Goal: Task Accomplishment & Management: Manage account settings

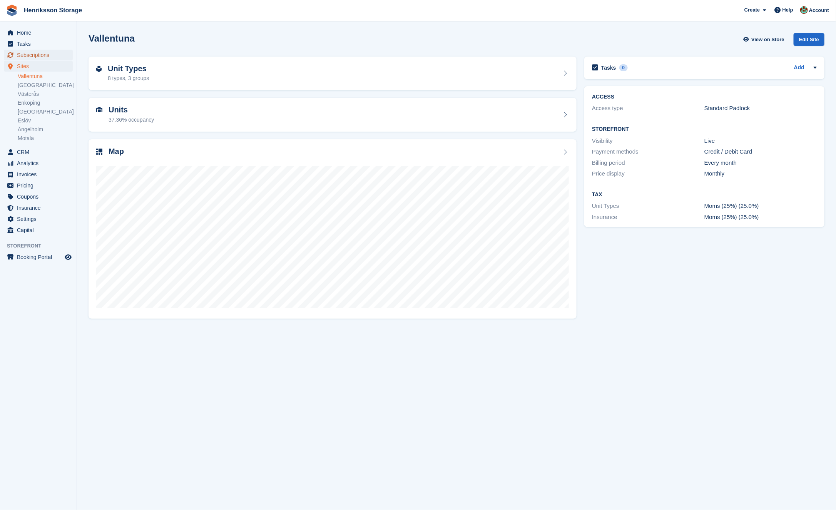
click at [45, 56] on span "Subscriptions" at bounding box center [40, 55] width 46 height 11
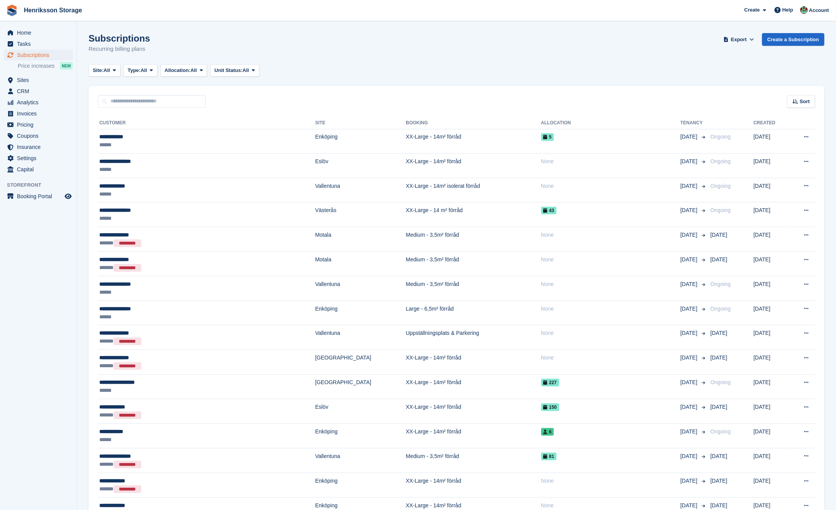
click at [809, 94] on div "Sort Sort by Customer name Date created Move in date Move out date Created (old…" at bounding box center [457, 97] width 736 height 22
click at [799, 104] on div "Sort" at bounding box center [801, 101] width 28 height 13
click at [776, 151] on span "Move in date" at bounding box center [769, 150] width 31 height 6
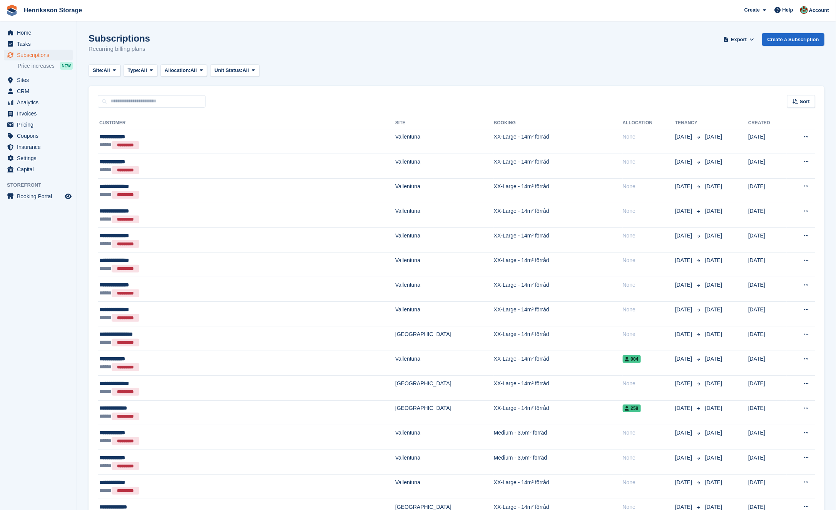
click at [802, 98] on span "Sort" at bounding box center [805, 102] width 10 height 8
click at [774, 193] on span "Move in (newest first)" at bounding box center [779, 191] width 55 height 6
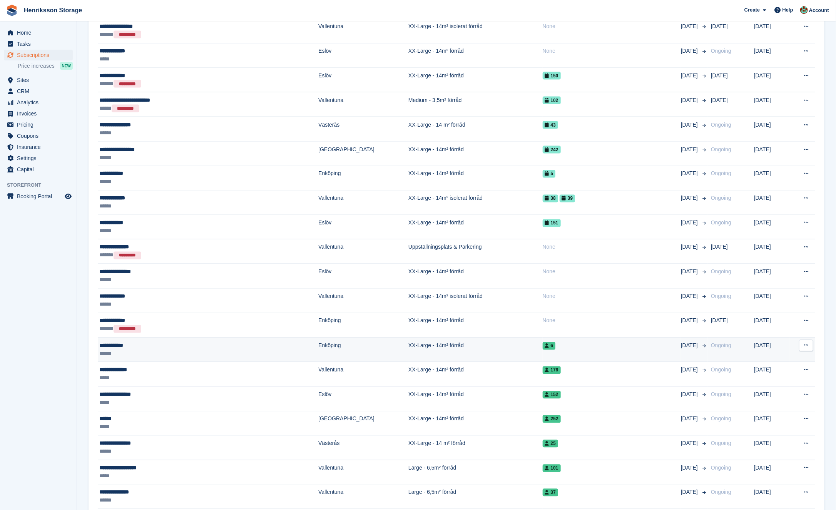
scroll to position [677, 0]
click at [578, 352] on td "6" at bounding box center [612, 349] width 139 height 25
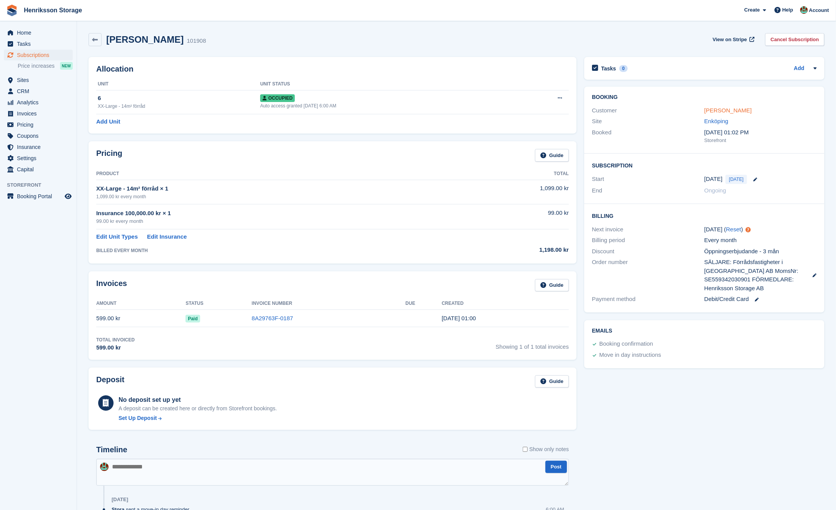
click at [727, 109] on link "Jimmy eklund" at bounding box center [727, 110] width 47 height 7
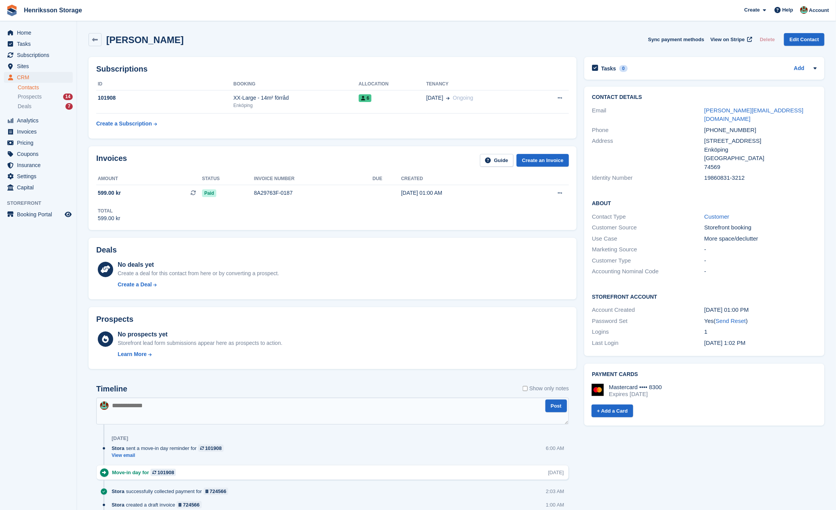
click at [728, 126] on div "+46737019324" at bounding box center [760, 130] width 112 height 9
copy div "+46737019324"
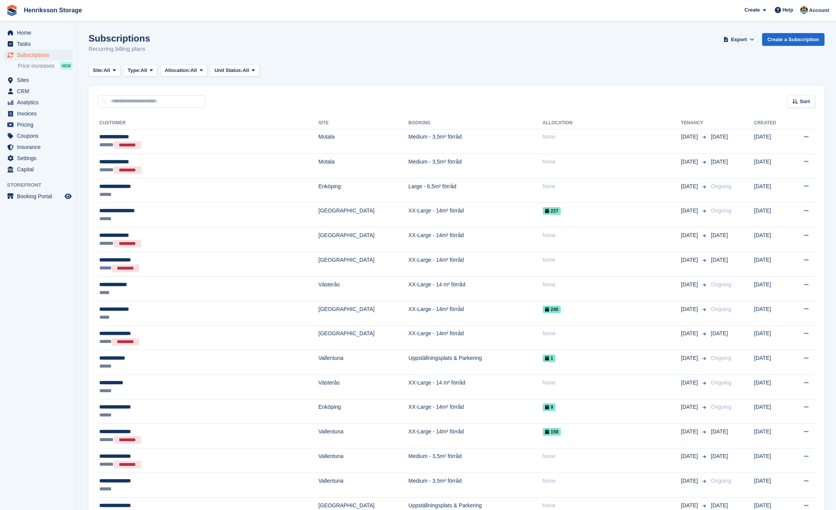
scroll to position [676, 0]
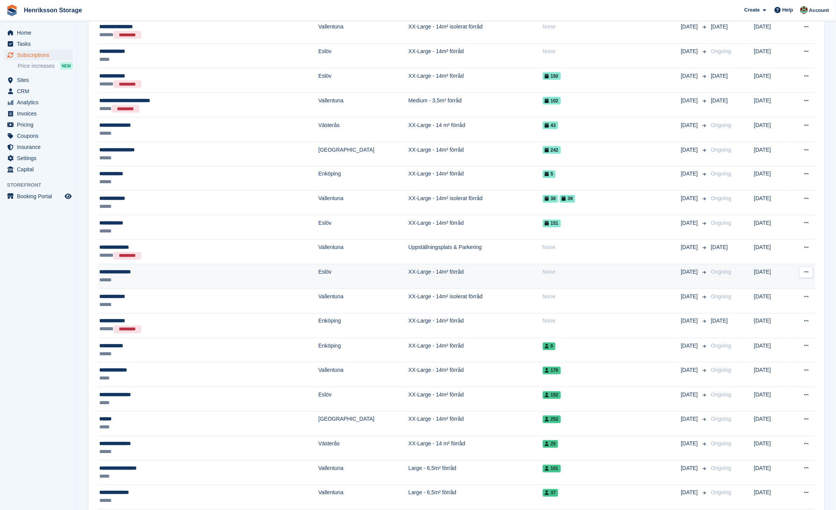
click at [431, 275] on td "XX-Large - 14m² förråd" at bounding box center [475, 276] width 134 height 25
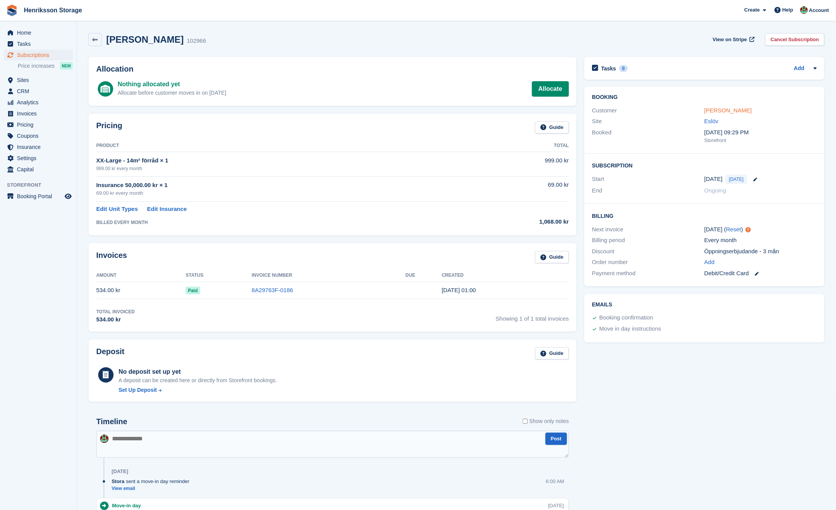
click at [717, 107] on link "[PERSON_NAME]" at bounding box center [727, 110] width 47 height 7
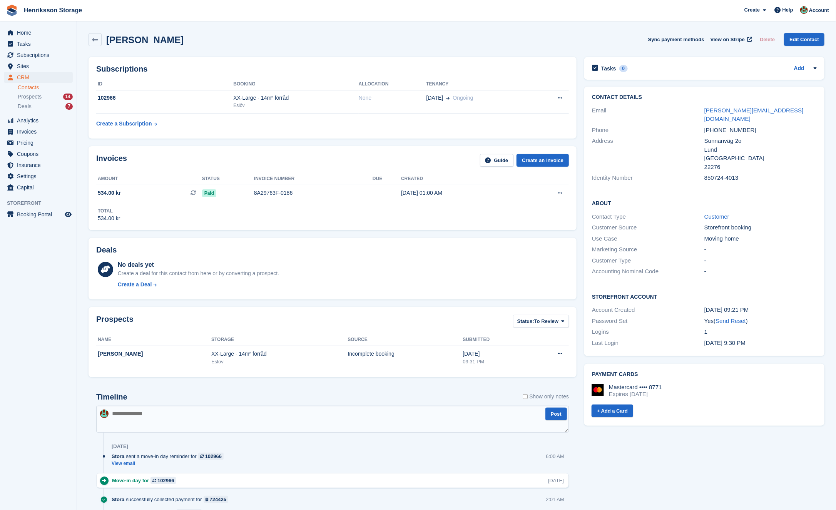
click at [737, 126] on div "[PHONE_NUMBER]" at bounding box center [760, 130] width 112 height 9
copy div "[PHONE_NUMBER]"
click at [304, 99] on div "XX-Large - 14m² förråd" at bounding box center [295, 98] width 125 height 8
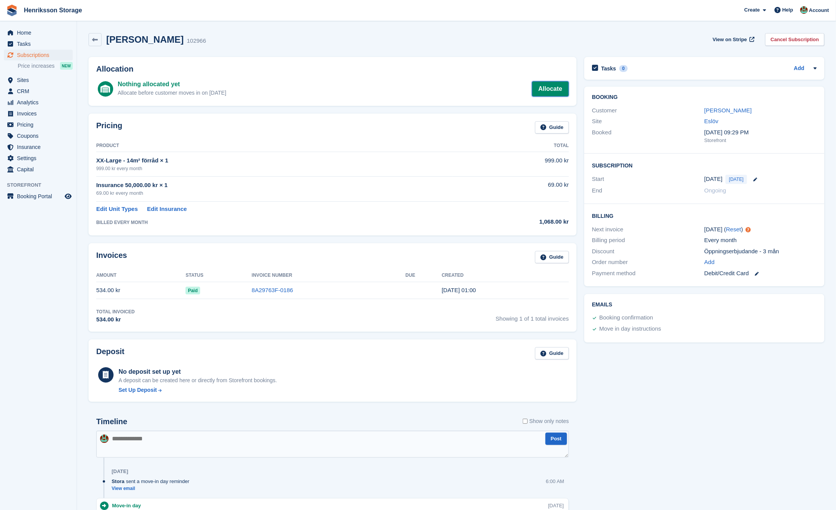
click at [551, 88] on link "Allocate" at bounding box center [550, 88] width 37 height 15
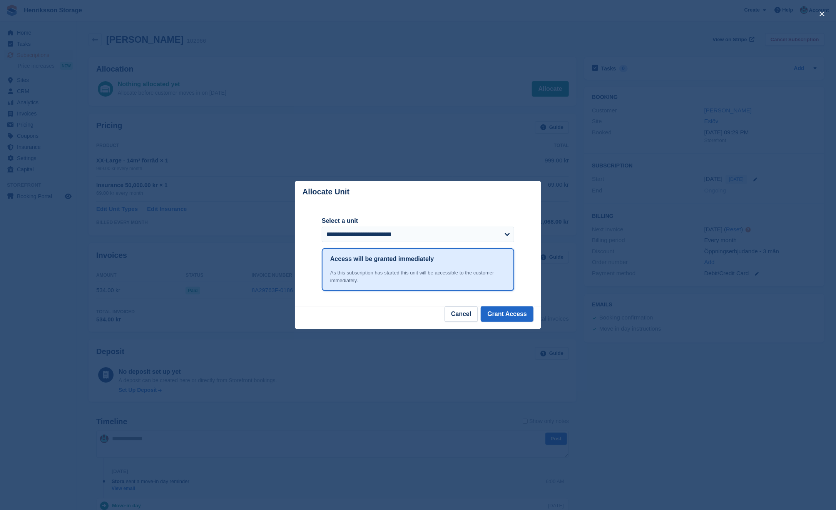
click at [289, 135] on div "close" at bounding box center [418, 255] width 836 height 510
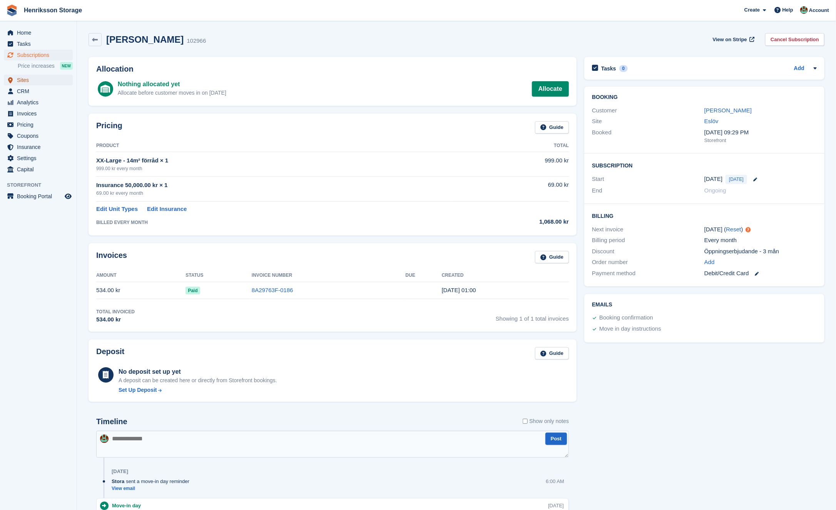
click at [47, 82] on span "Sites" at bounding box center [40, 80] width 46 height 11
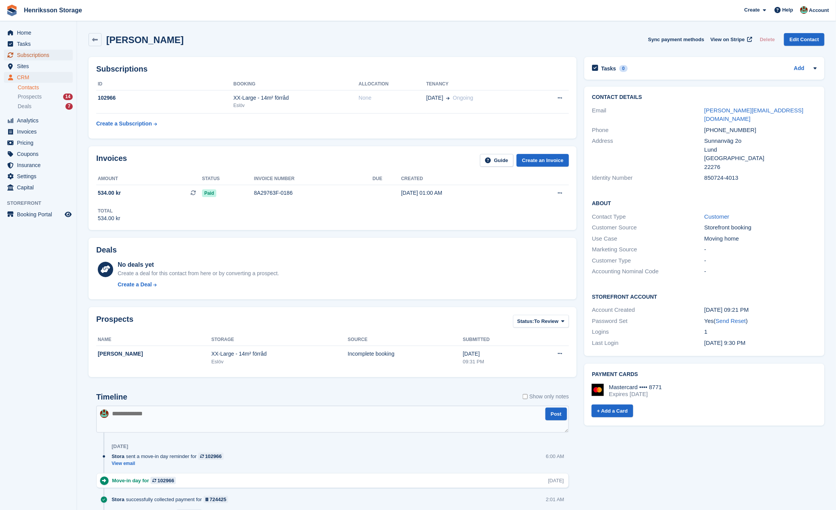
click at [42, 52] on span "Subscriptions" at bounding box center [40, 55] width 46 height 11
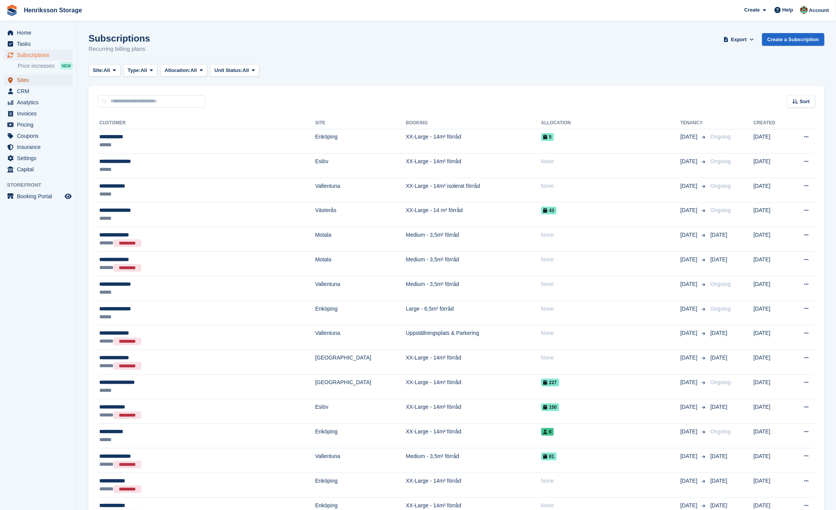
click at [36, 85] on span "Sites" at bounding box center [40, 80] width 46 height 11
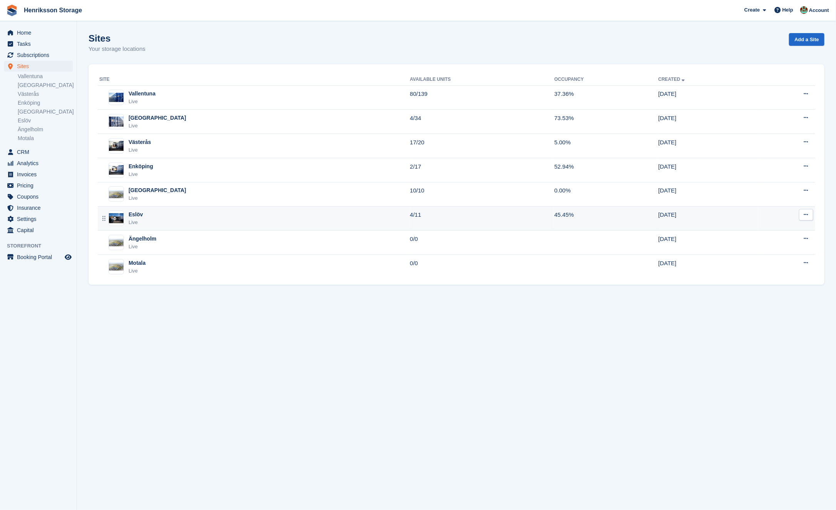
click at [177, 214] on div "Eslöv Live" at bounding box center [254, 219] width 311 height 16
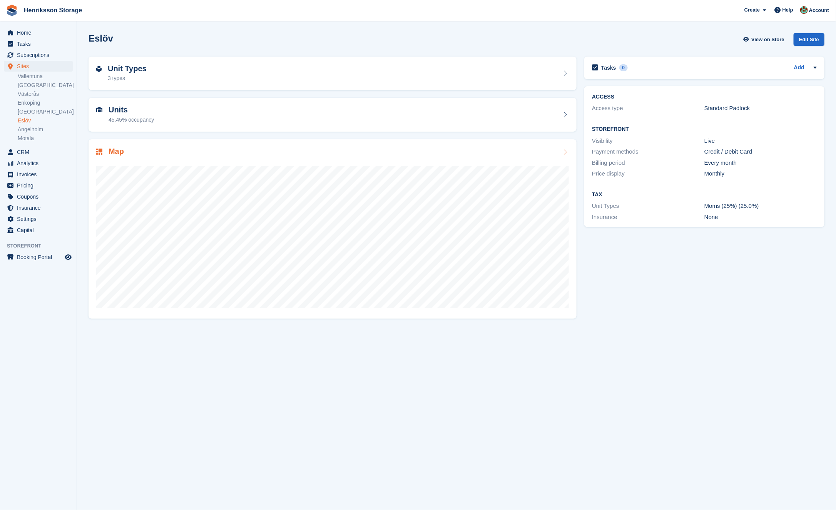
click at [276, 146] on div "Map" at bounding box center [333, 228] width 488 height 179
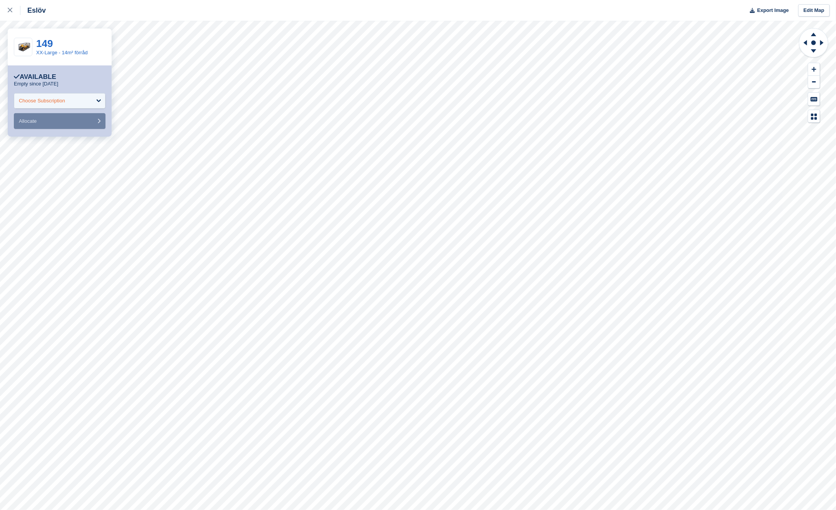
click at [77, 94] on div "Choose Subscription" at bounding box center [60, 100] width 92 height 15
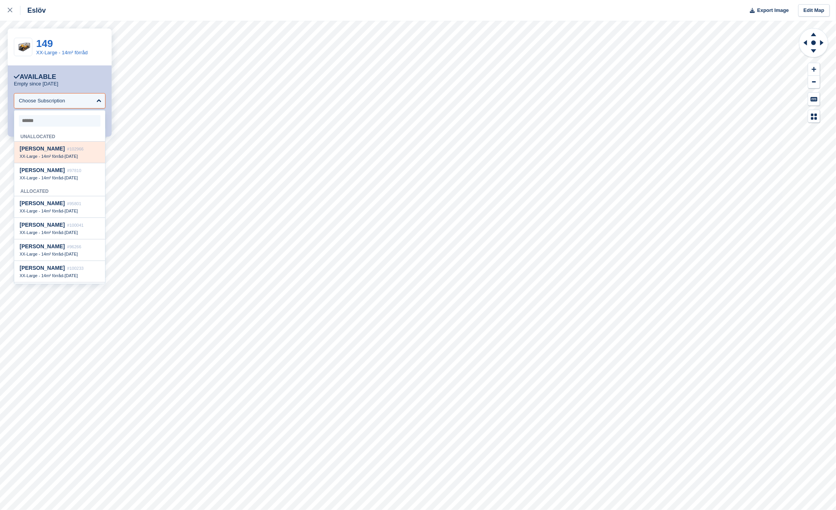
click at [96, 146] on div "Mattias Seijsing #102966" at bounding box center [60, 148] width 80 height 7
select select "******"
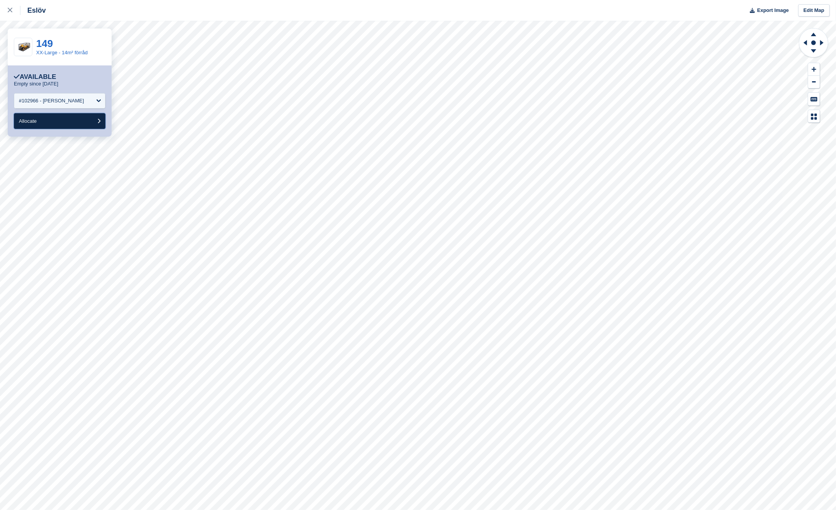
click at [63, 121] on button "Allocate" at bounding box center [60, 121] width 92 height 16
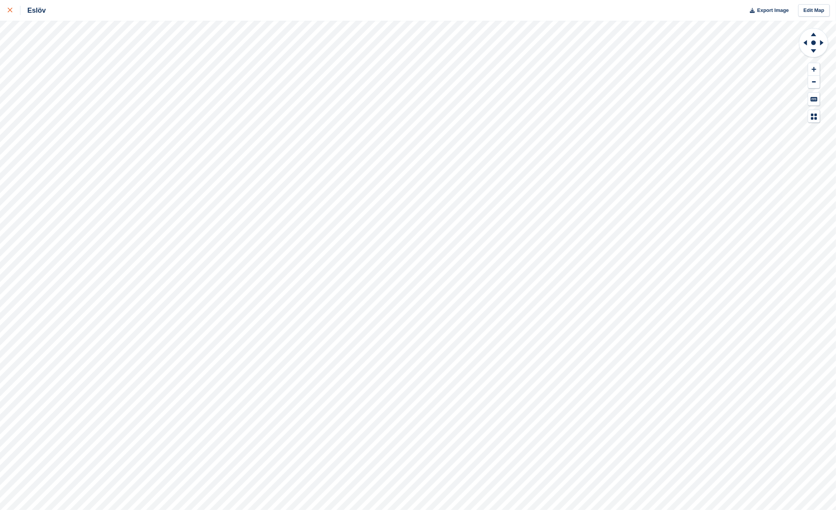
click at [8, 10] on icon at bounding box center [10, 10] width 5 height 5
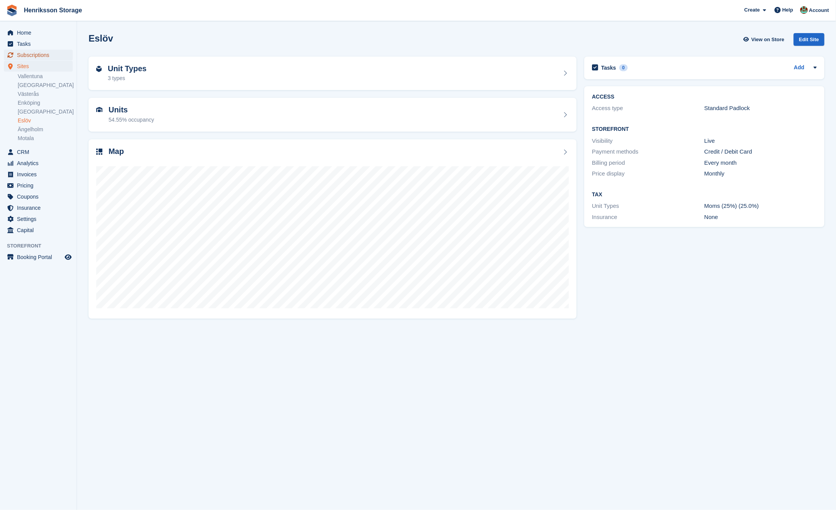
click at [35, 57] on span "Subscriptions" at bounding box center [40, 55] width 46 height 11
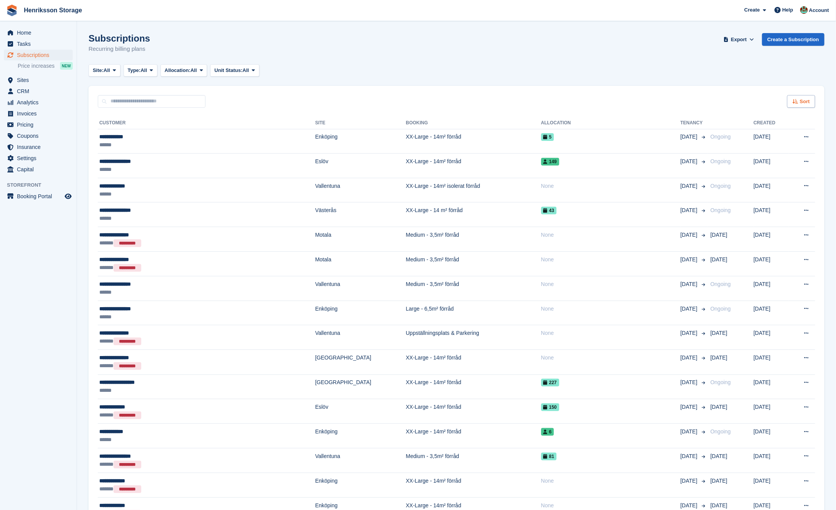
click at [805, 100] on span "Sort" at bounding box center [805, 102] width 10 height 8
click at [774, 150] on span "Move in date" at bounding box center [769, 150] width 31 height 6
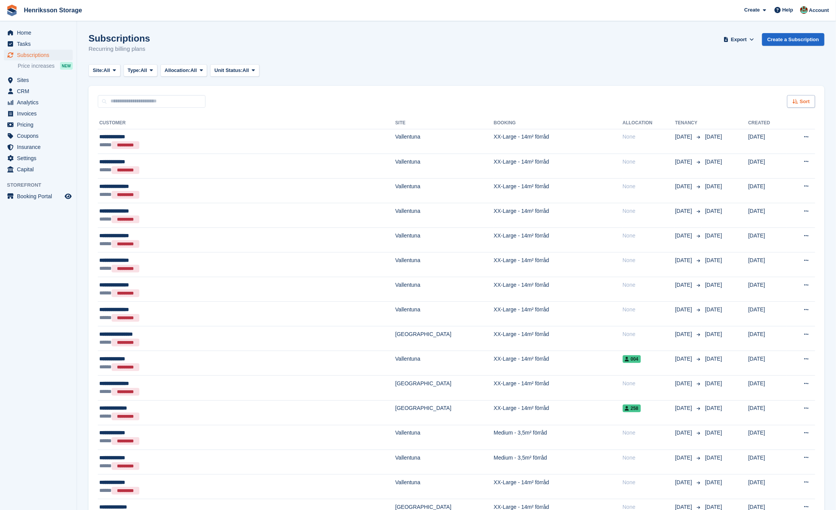
click at [800, 104] on span "Sort" at bounding box center [805, 102] width 10 height 8
click at [772, 192] on span "Move in (newest first)" at bounding box center [779, 191] width 55 height 6
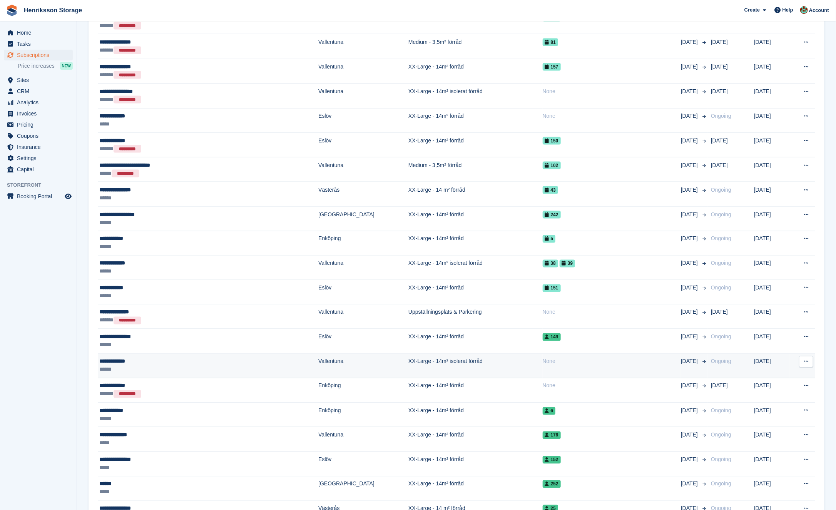
scroll to position [615, 0]
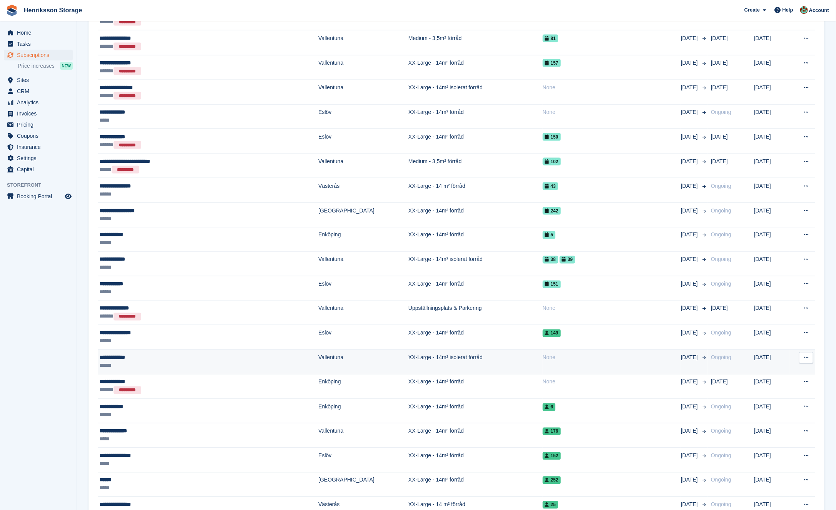
click at [420, 355] on td "XX-Large - 14m² isolerat förråd" at bounding box center [475, 362] width 134 height 25
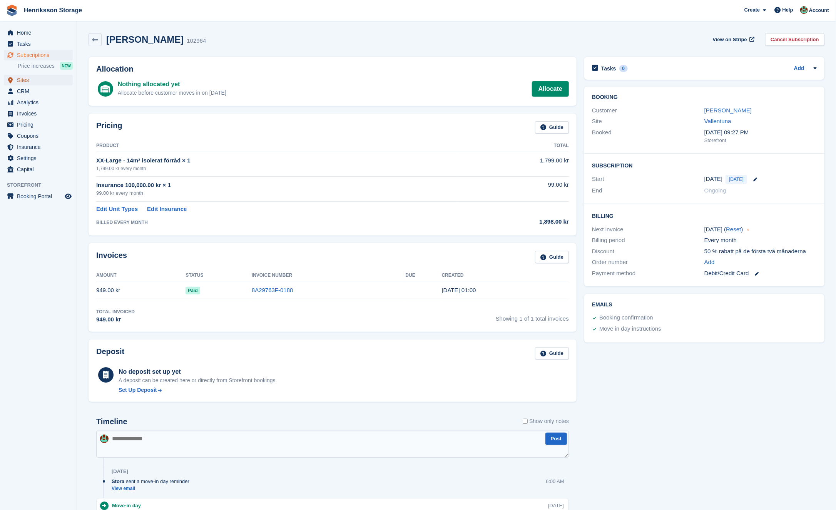
click at [37, 81] on span "Sites" at bounding box center [40, 80] width 46 height 11
click at [738, 108] on link "Jamal Barakeh" at bounding box center [727, 110] width 47 height 7
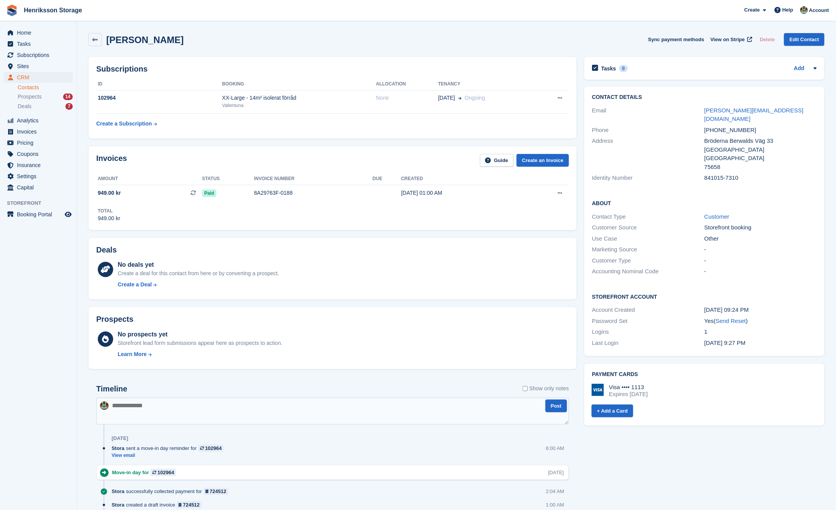
click at [727, 126] on div "+46735566779" at bounding box center [760, 130] width 112 height 9
copy div "+46735566779"
click at [714, 174] on div "841015-7310" at bounding box center [760, 178] width 112 height 9
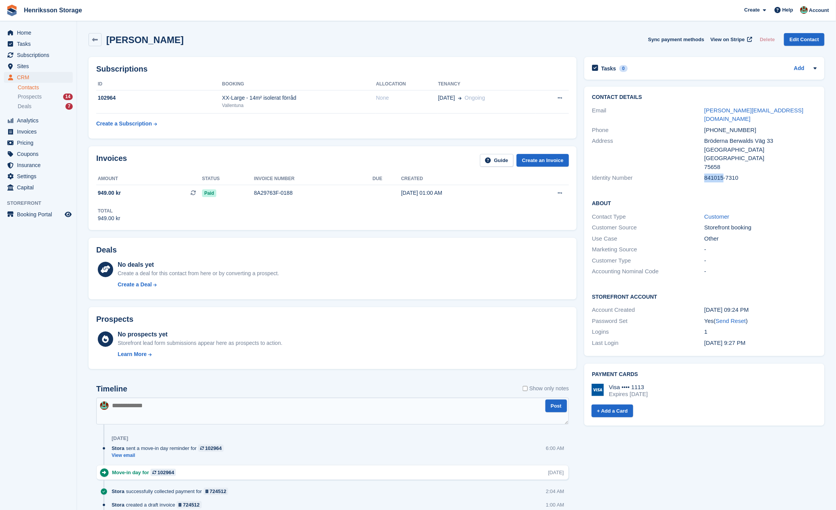
click at [714, 174] on div "841015-7310" at bounding box center [760, 178] width 112 height 9
copy div "841015-7310"
click at [740, 126] on div "+46735566779" at bounding box center [760, 130] width 112 height 9
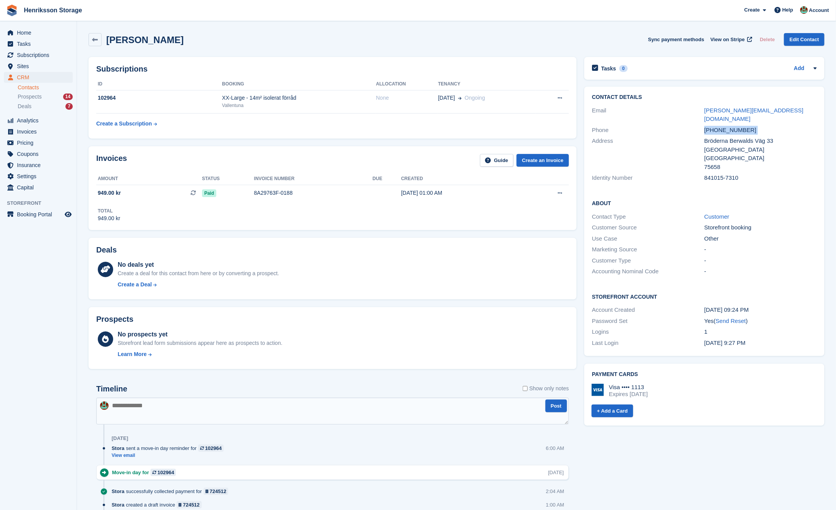
click at [740, 126] on div "+46735566779" at bounding box center [760, 130] width 112 height 9
copy div "+46735566779"
click at [725, 126] on div "+46735566779" at bounding box center [760, 130] width 112 height 9
click at [731, 126] on div "+46735566779" at bounding box center [760, 130] width 112 height 9
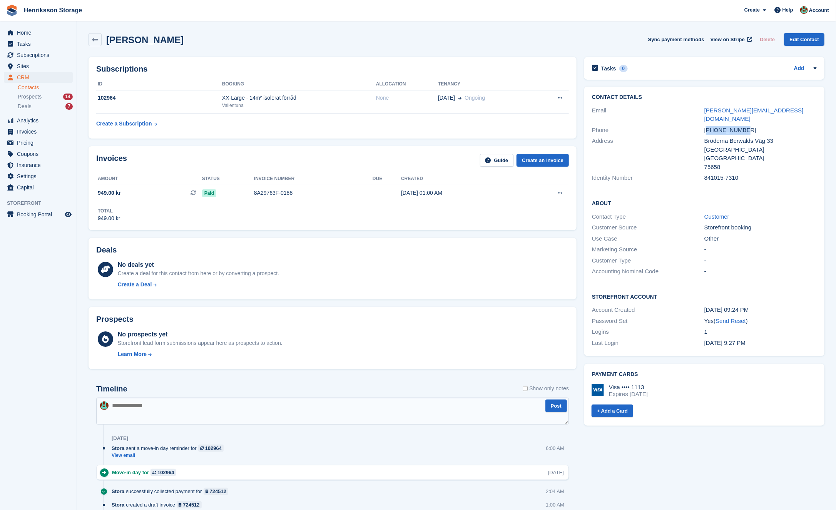
click at [731, 126] on div "+46735566779" at bounding box center [760, 130] width 112 height 9
click at [41, 55] on span "Subscriptions" at bounding box center [40, 55] width 46 height 11
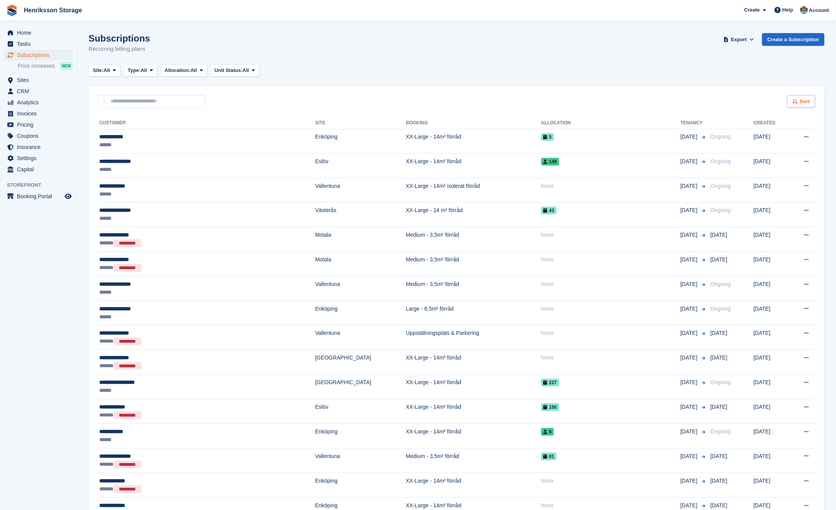
click at [799, 97] on div "Sort" at bounding box center [801, 101] width 28 height 13
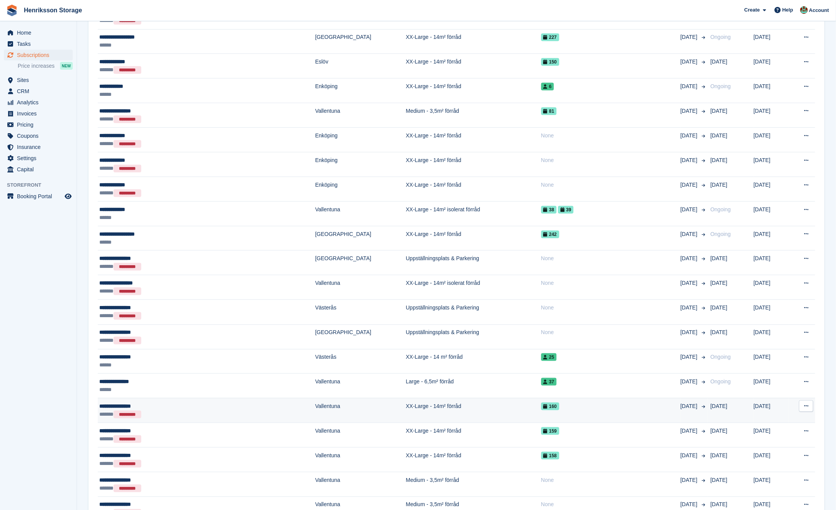
scroll to position [348, 0]
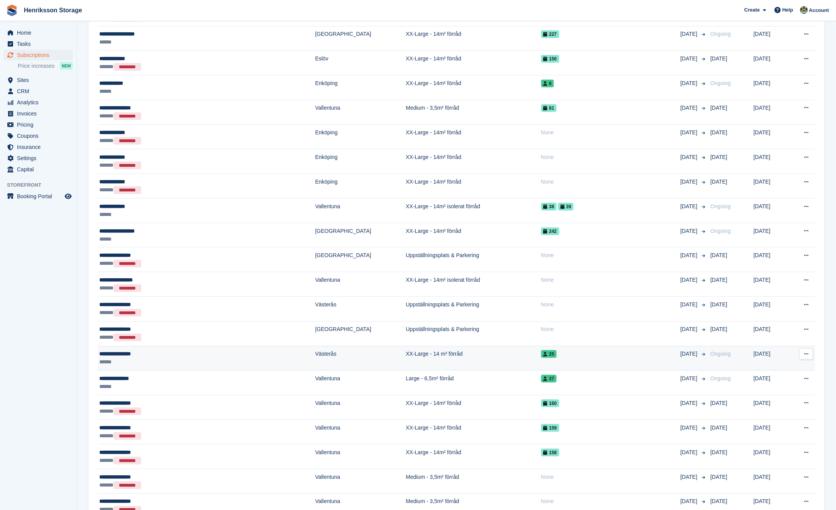
click at [804, 349] on button at bounding box center [806, 354] width 14 height 12
click at [779, 364] on p "View customer" at bounding box center [776, 369] width 67 height 10
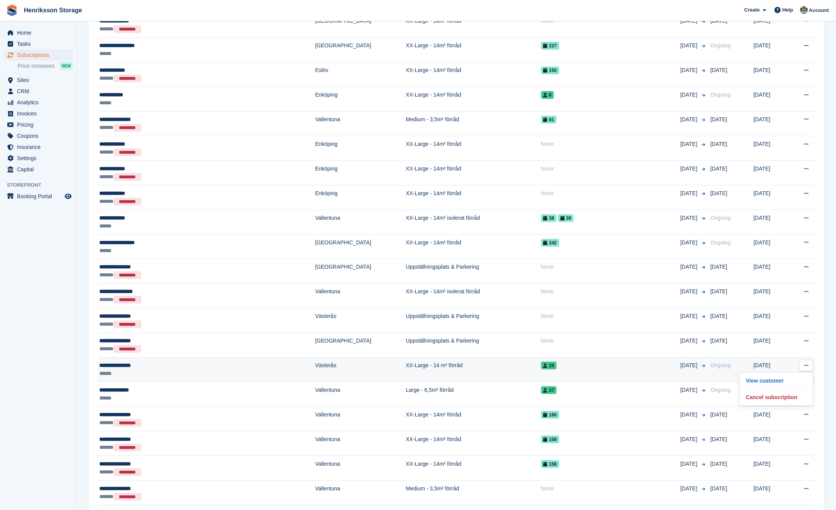
scroll to position [334, 0]
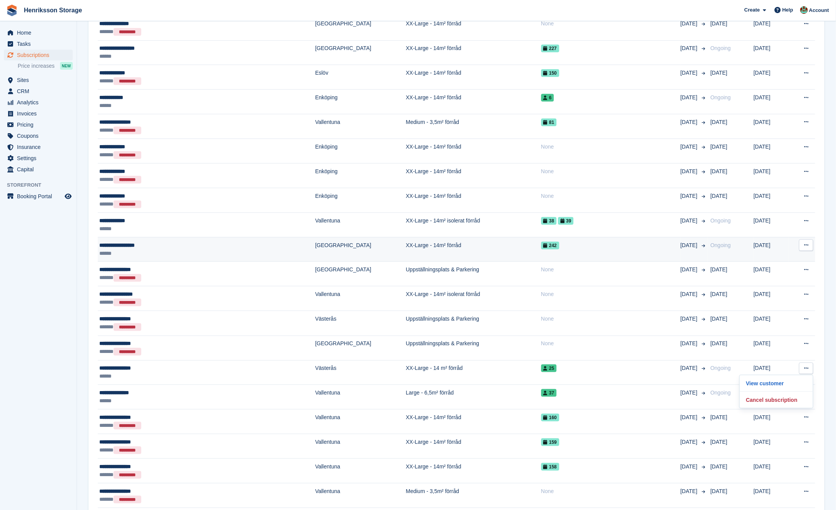
click at [177, 246] on div "**********" at bounding box center [165, 245] width 133 height 8
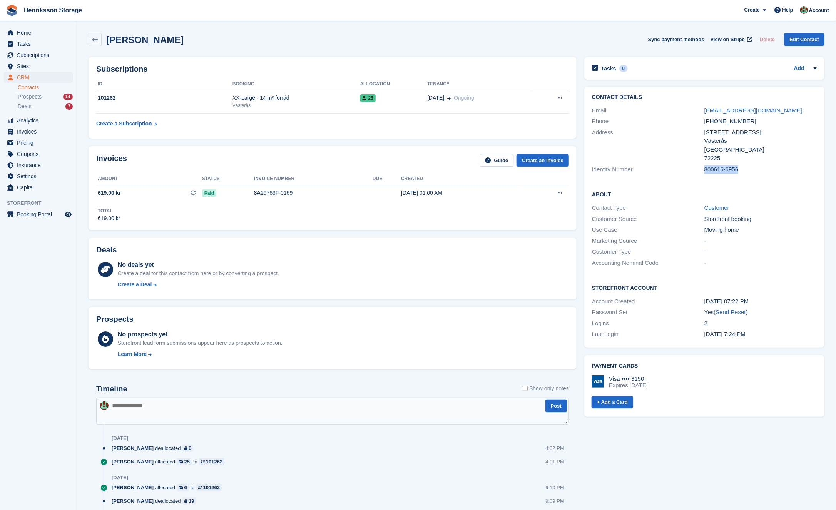
drag, startPoint x: 740, startPoint y: 169, endPoint x: 703, endPoint y: 169, distance: 36.2
click at [703, 169] on div "Identity Number 800616-6956" at bounding box center [704, 169] width 225 height 11
click at [722, 165] on div "800616-6956" at bounding box center [760, 169] width 112 height 9
click at [719, 165] on div "800616-6956" at bounding box center [760, 169] width 112 height 9
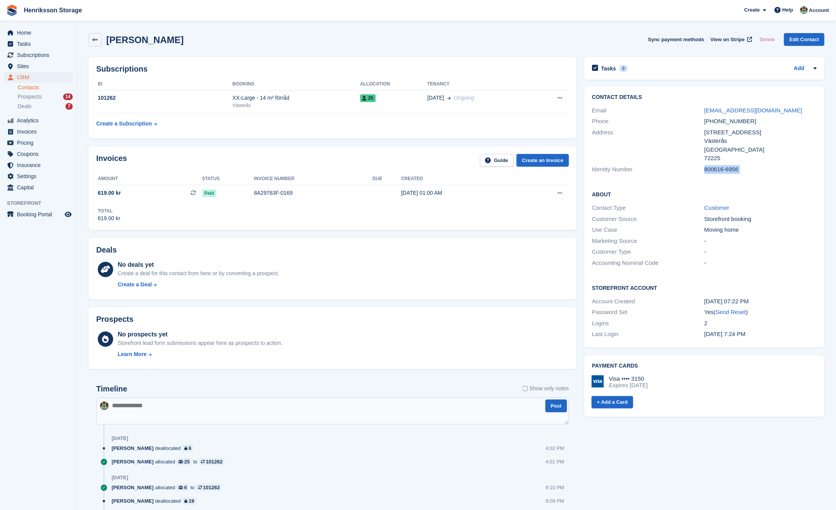
click at [719, 165] on div "800616-6956" at bounding box center [760, 169] width 112 height 9
copy div "800616-6956"
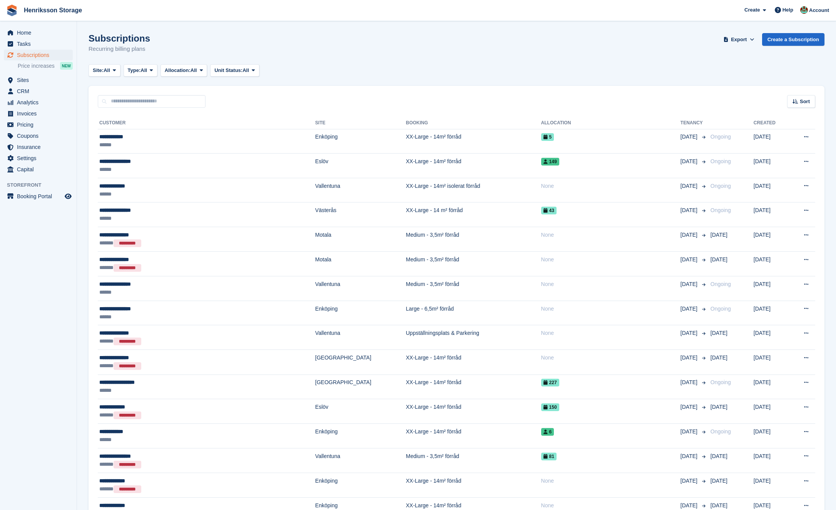
scroll to position [333, 0]
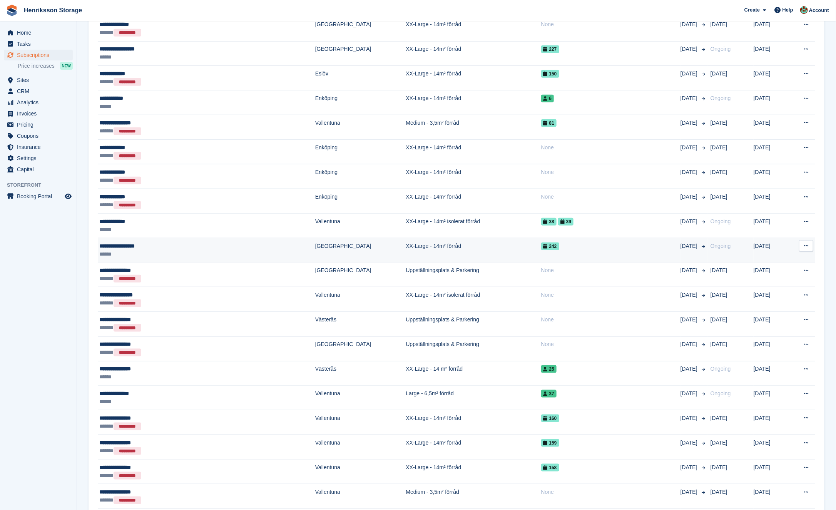
click at [805, 243] on icon at bounding box center [806, 245] width 4 height 5
click at [775, 260] on p "View customer" at bounding box center [776, 261] width 67 height 10
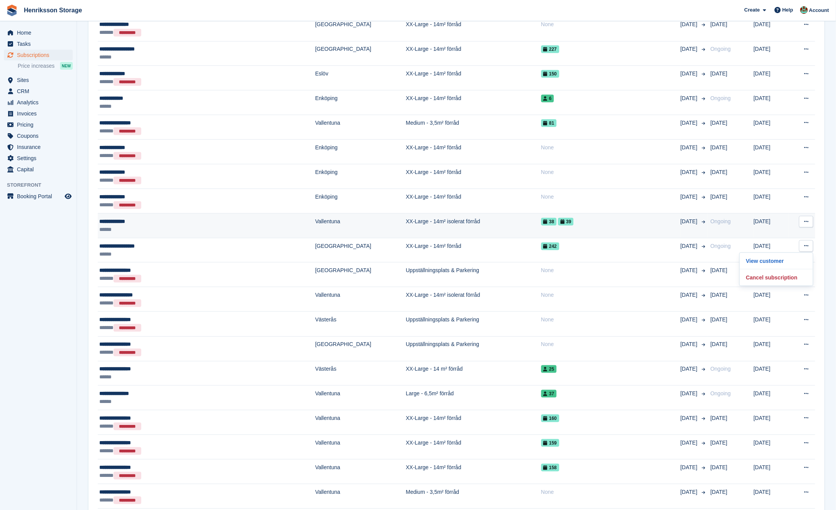
click at [810, 217] on button at bounding box center [806, 222] width 14 height 12
click at [771, 232] on p "View customer" at bounding box center [776, 237] width 67 height 10
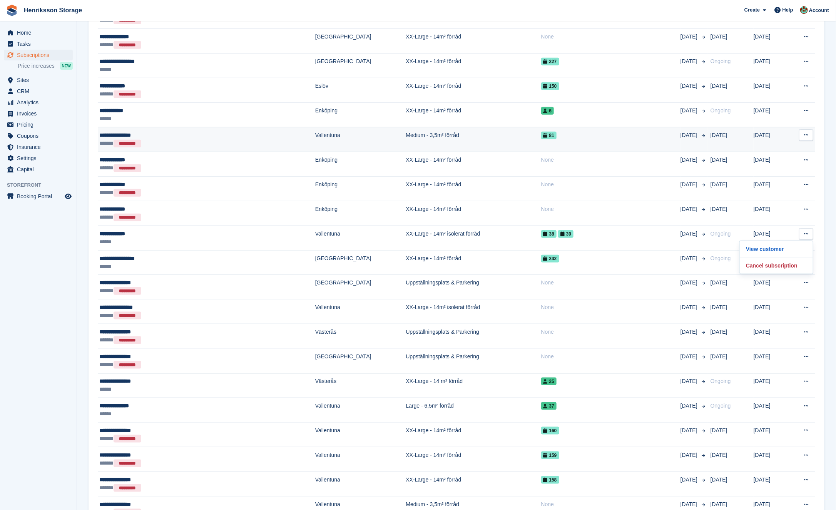
scroll to position [319, 0]
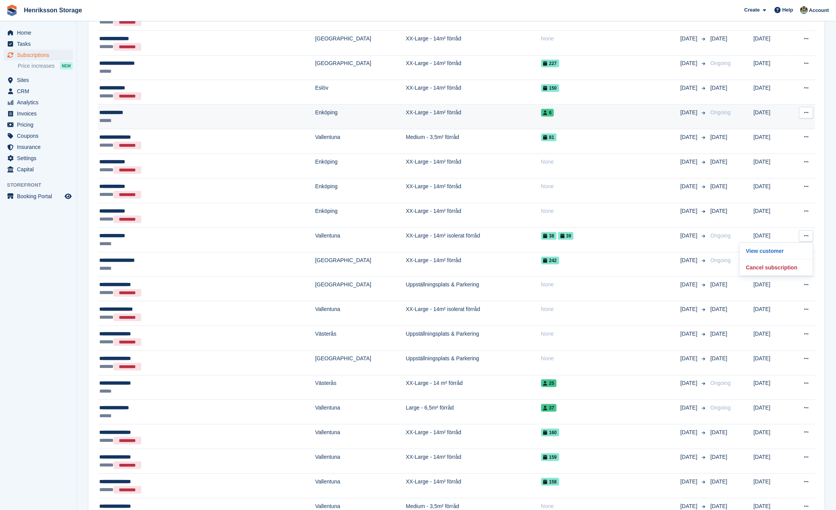
click at [809, 112] on button at bounding box center [806, 113] width 14 height 12
click at [785, 127] on p "View customer" at bounding box center [776, 128] width 67 height 10
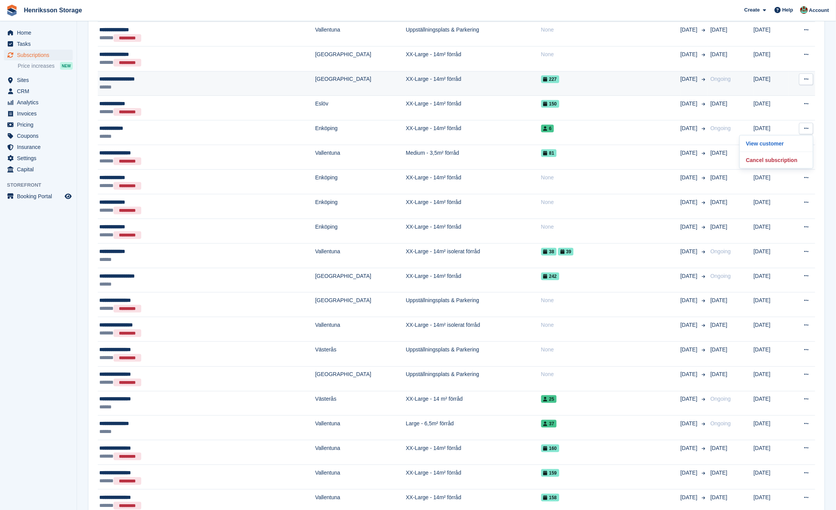
scroll to position [302, 0]
click at [805, 79] on icon at bounding box center [806, 79] width 4 height 5
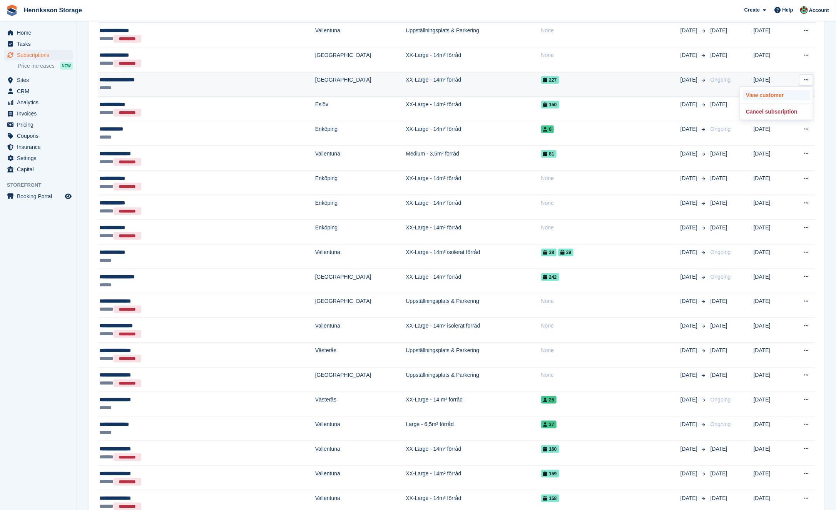
click at [778, 90] on p "View customer" at bounding box center [776, 95] width 67 height 10
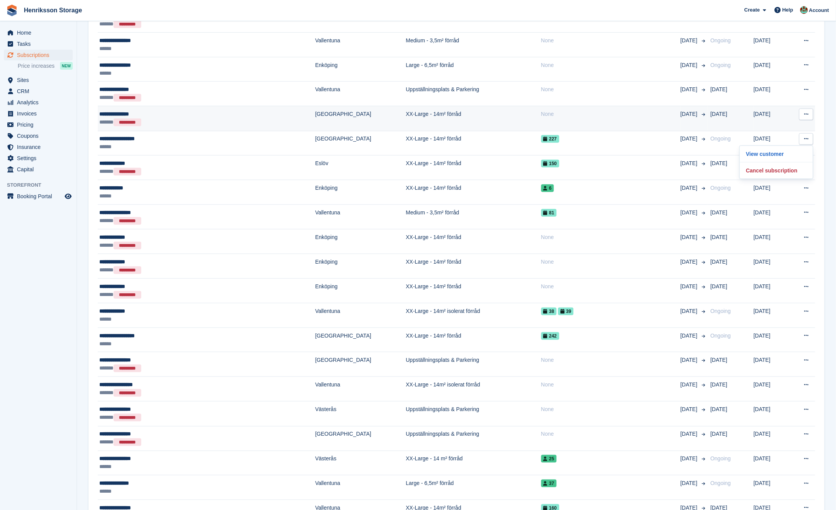
scroll to position [243, 0]
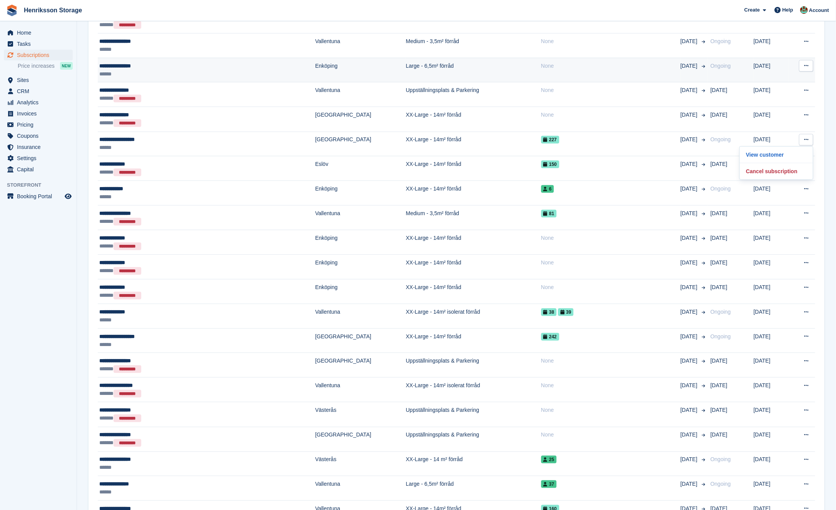
click at [807, 63] on icon at bounding box center [806, 65] width 4 height 5
click at [782, 79] on p "View customer" at bounding box center [776, 81] width 67 height 10
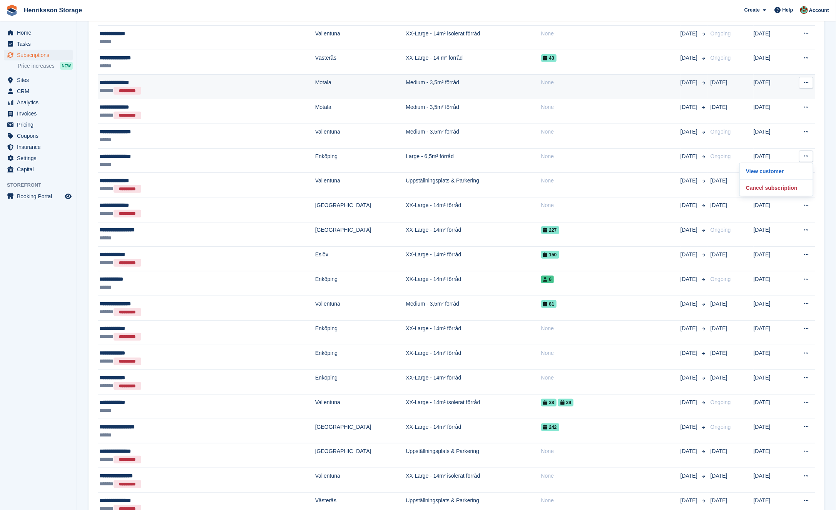
scroll to position [143, 0]
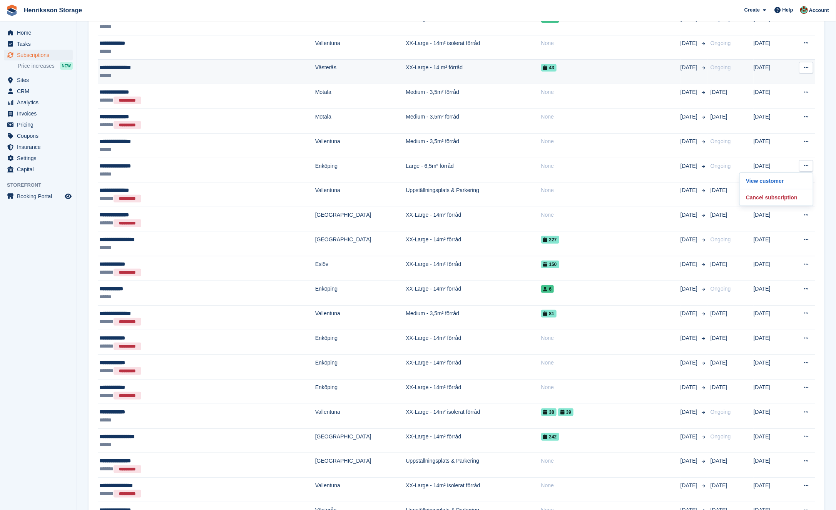
click at [809, 65] on button at bounding box center [806, 68] width 14 height 12
click at [789, 78] on p "View customer" at bounding box center [776, 83] width 67 height 10
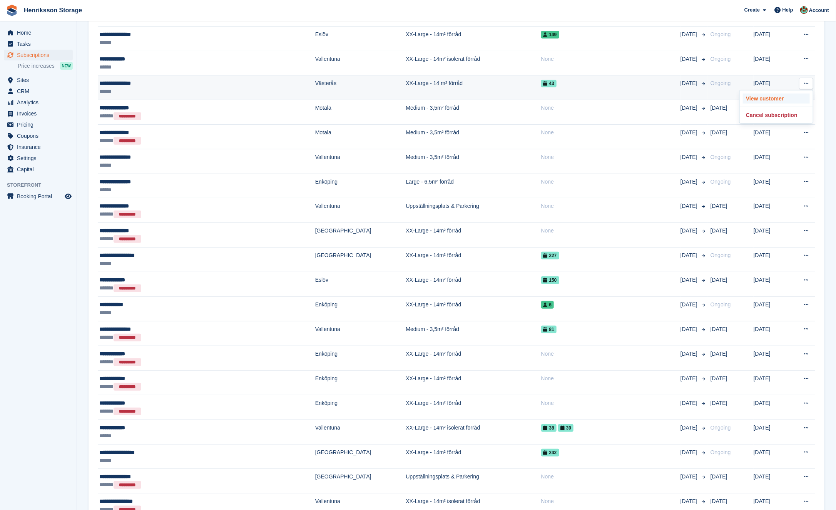
scroll to position [125, 0]
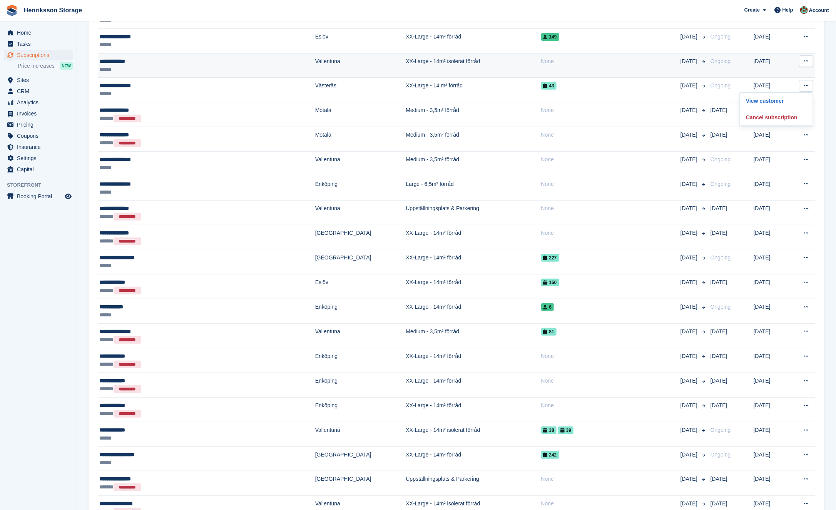
click at [805, 58] on icon at bounding box center [806, 60] width 4 height 5
click at [777, 72] on p "View customer" at bounding box center [776, 76] width 67 height 10
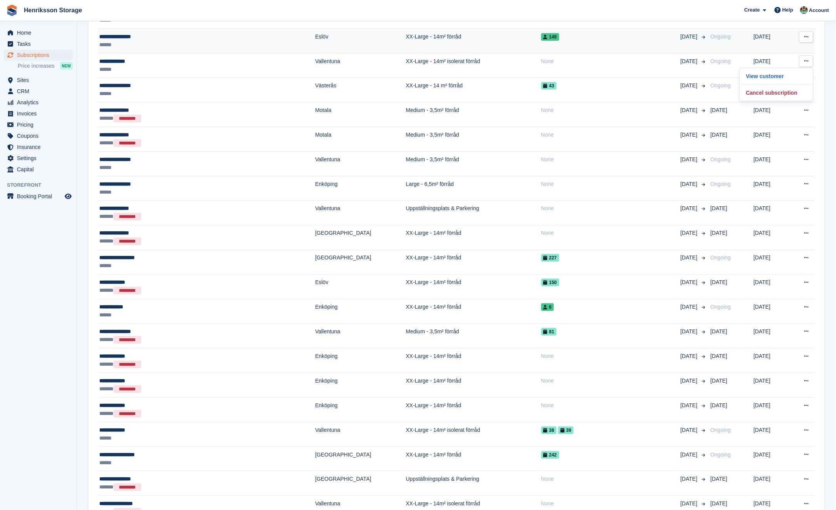
scroll to position [107, 0]
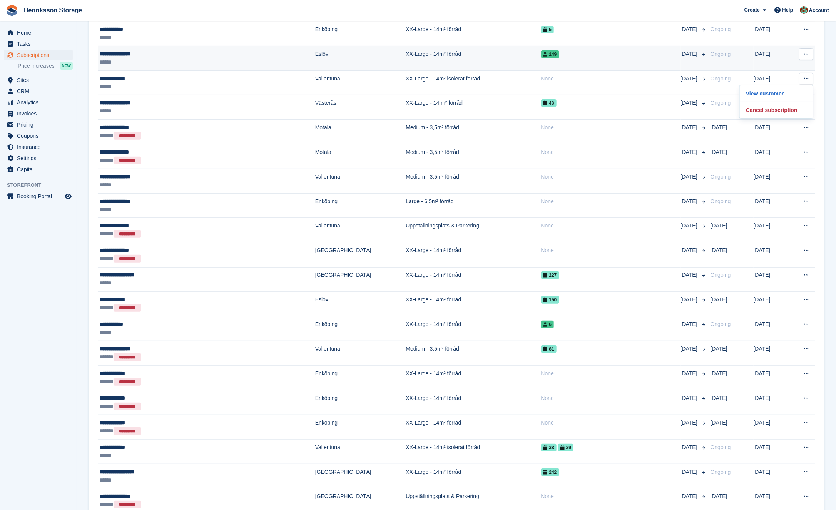
click at [807, 53] on icon at bounding box center [806, 54] width 4 height 5
click at [776, 69] on p "View customer" at bounding box center [776, 69] width 67 height 10
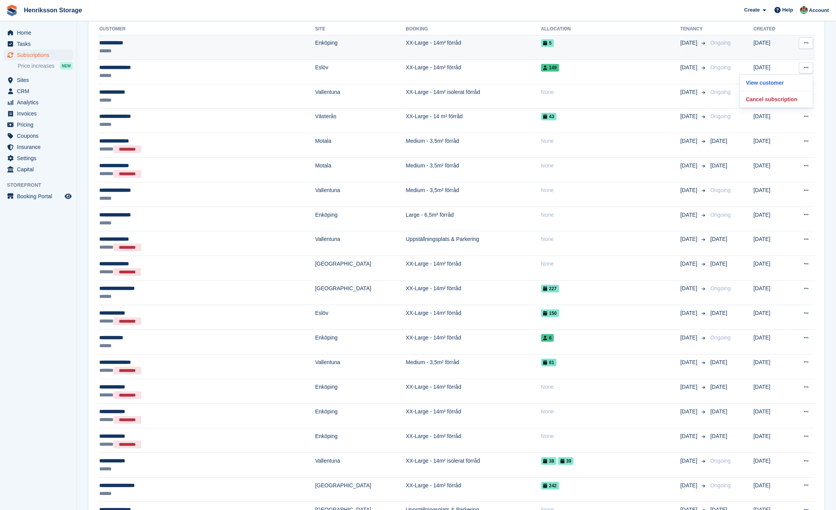
scroll to position [94, 0]
click at [804, 42] on button at bounding box center [806, 44] width 14 height 12
click at [780, 57] on p "View customer" at bounding box center [776, 58] width 67 height 10
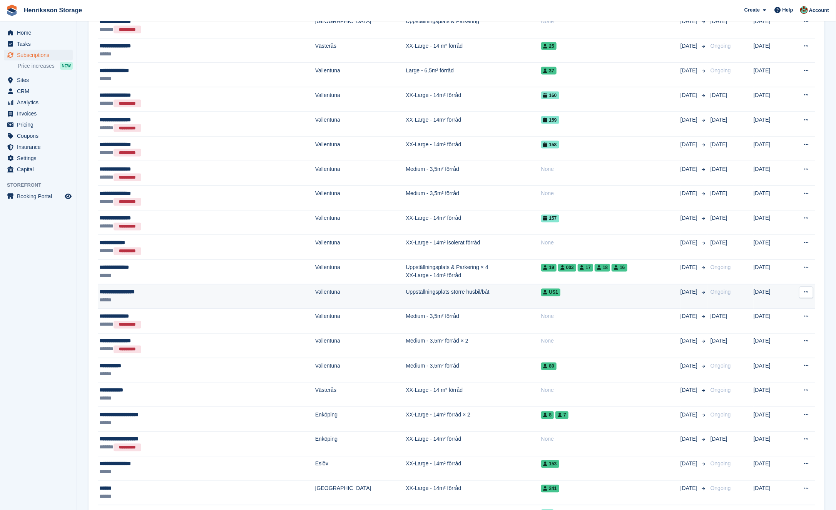
scroll to position [660, 0]
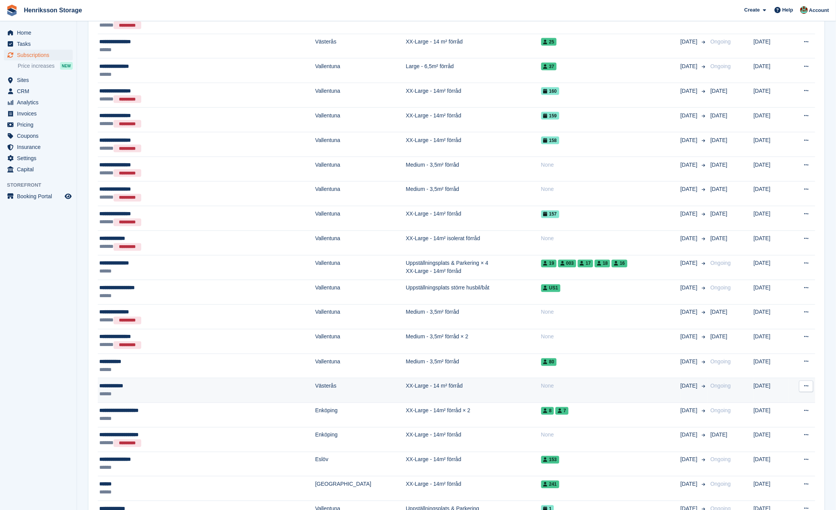
click at [810, 381] on button at bounding box center [806, 387] width 14 height 12
click at [774, 396] on p "View customer" at bounding box center [776, 401] width 67 height 10
click at [781, 396] on p "View customer" at bounding box center [776, 401] width 67 height 10
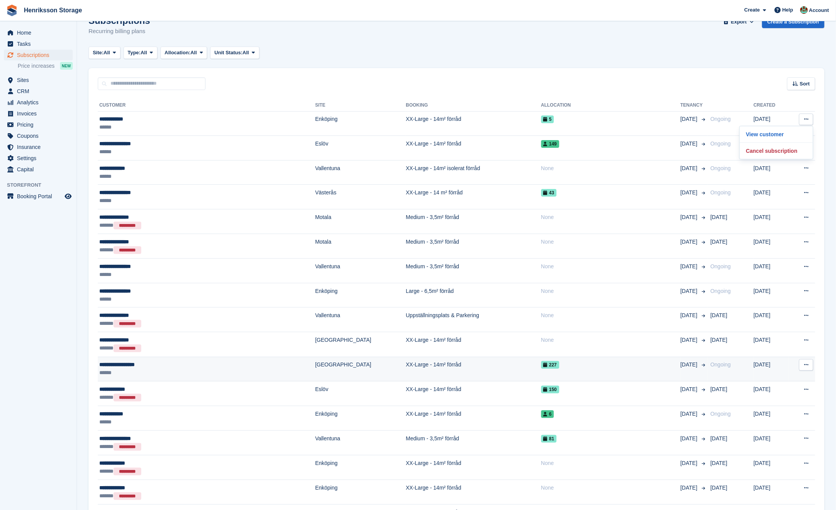
scroll to position [0, 0]
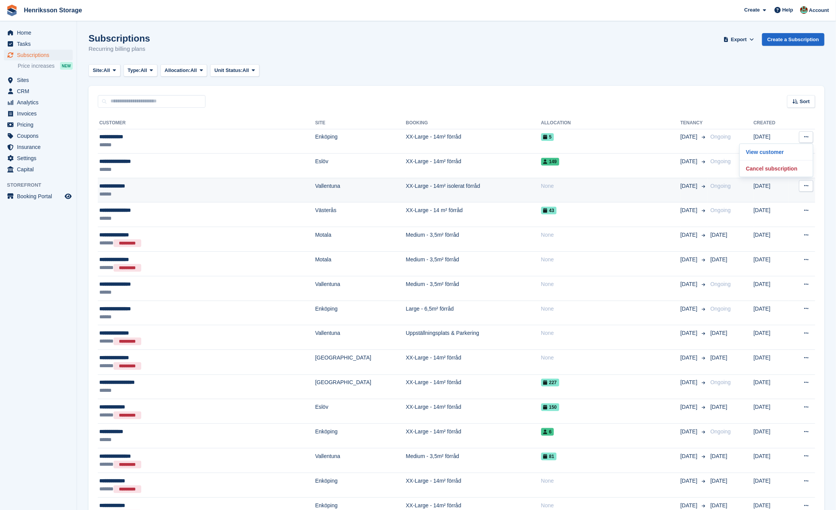
click at [164, 182] on div "**********" at bounding box center [165, 186] width 133 height 8
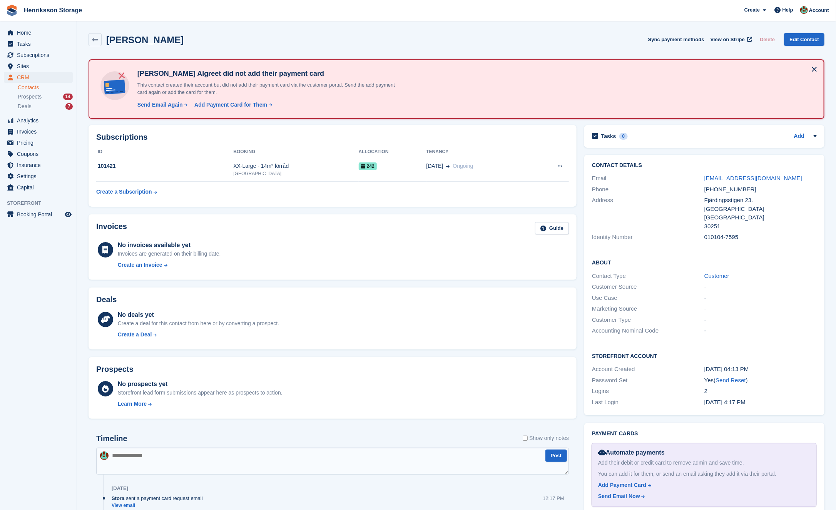
click at [716, 235] on div "010104-7595" at bounding box center [760, 237] width 112 height 9
copy div "010104-7595"
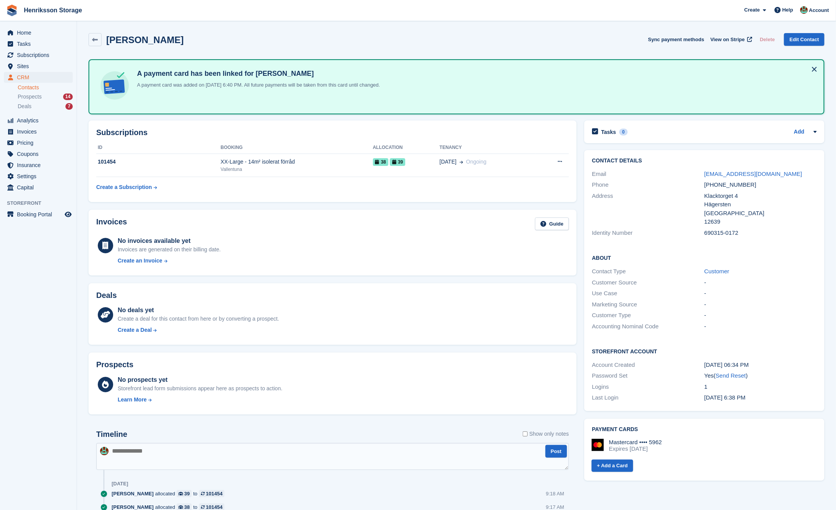
click at [718, 231] on div "690315-0172" at bounding box center [760, 233] width 112 height 9
copy div "690315-0172"
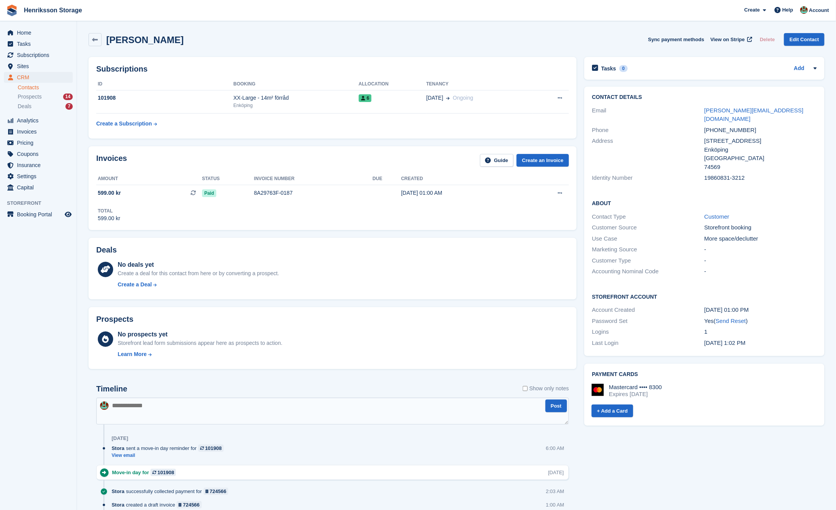
click at [720, 174] on div "19860831-3212" at bounding box center [760, 178] width 112 height 9
copy div "19860831-3212"
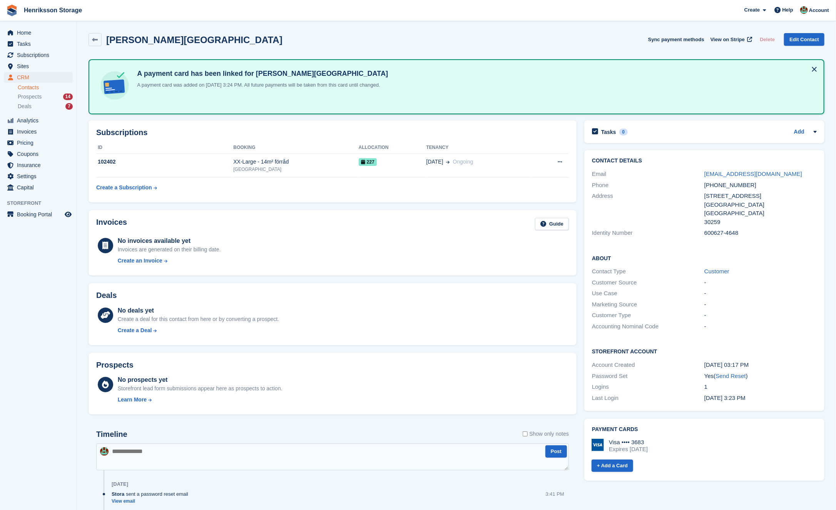
click at [713, 229] on div "600627-4648" at bounding box center [760, 233] width 112 height 9
copy div "600627-4648"
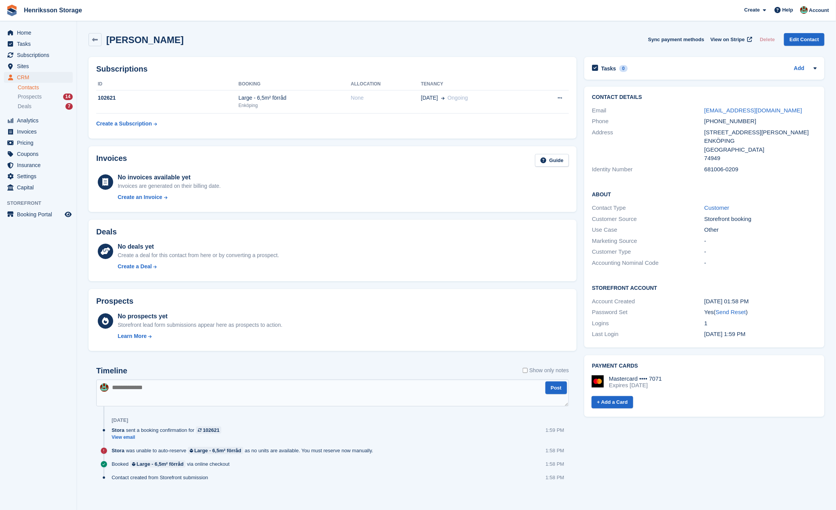
click at [715, 166] on div "681006-0209" at bounding box center [760, 169] width 112 height 9
copy div "681006-0209"
click at [726, 170] on div "681006-0209" at bounding box center [760, 169] width 112 height 9
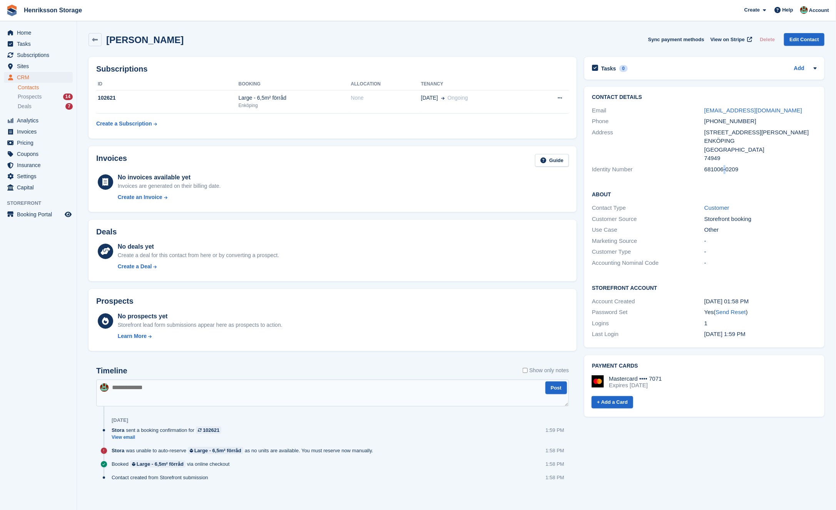
click at [726, 170] on div "681006-0209" at bounding box center [760, 169] width 112 height 9
copy div "681006-0209"
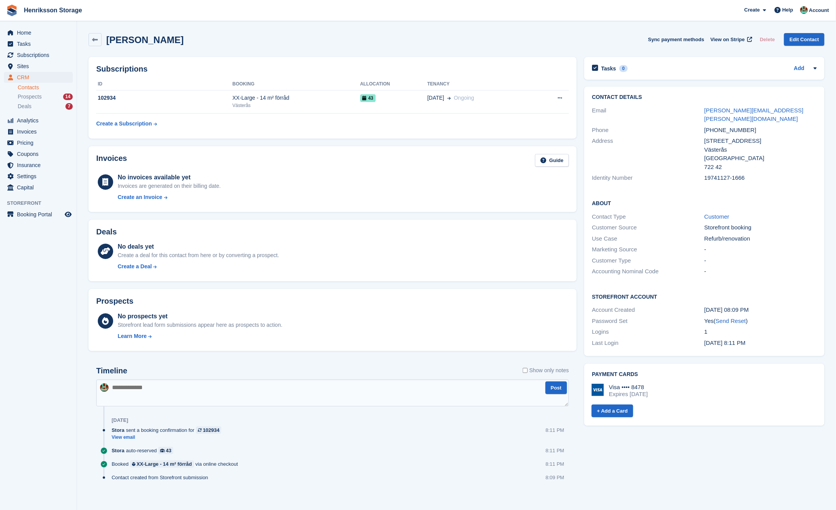
click at [717, 174] on div "19741127-1666" at bounding box center [760, 178] width 112 height 9
copy div "19741127-1666"
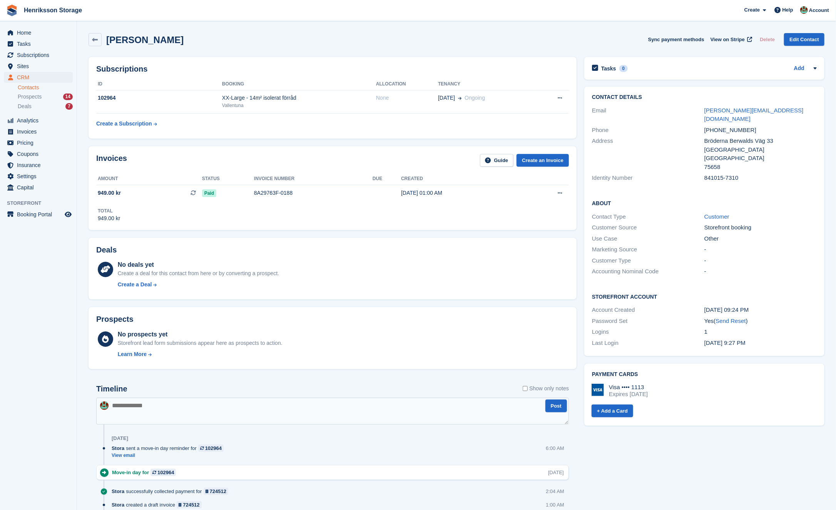
click at [727, 126] on div "+46735566779" at bounding box center [760, 130] width 112 height 9
copy div "+46735566779"
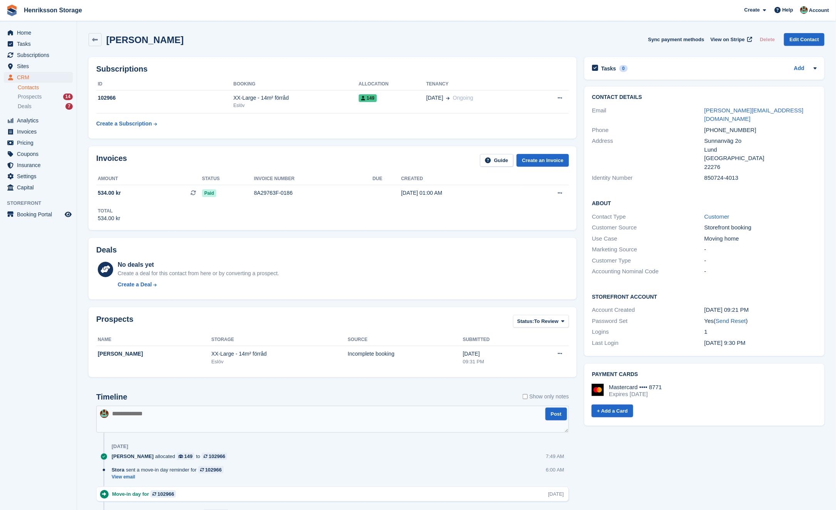
click at [705, 175] on div "Contact Details Email [PERSON_NAME][EMAIL_ADDRESS][DOMAIN_NAME] Phone [PHONE_NU…" at bounding box center [704, 139] width 240 height 105
click at [712, 174] on div "850724-4013" at bounding box center [760, 178] width 112 height 9
copy div "850724-4013"
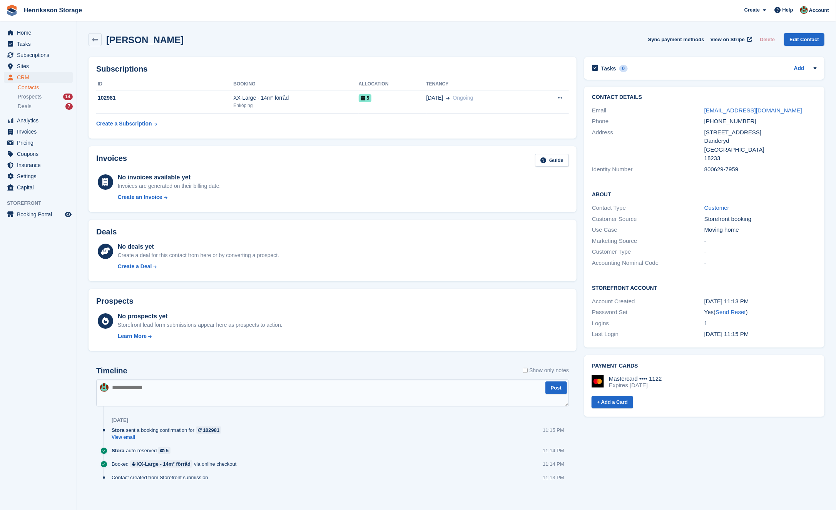
click at [712, 174] on div "Identity Number 800629-7959" at bounding box center [704, 169] width 225 height 11
click at [712, 171] on div "800629-7959" at bounding box center [760, 169] width 112 height 9
copy div "800629-7959"
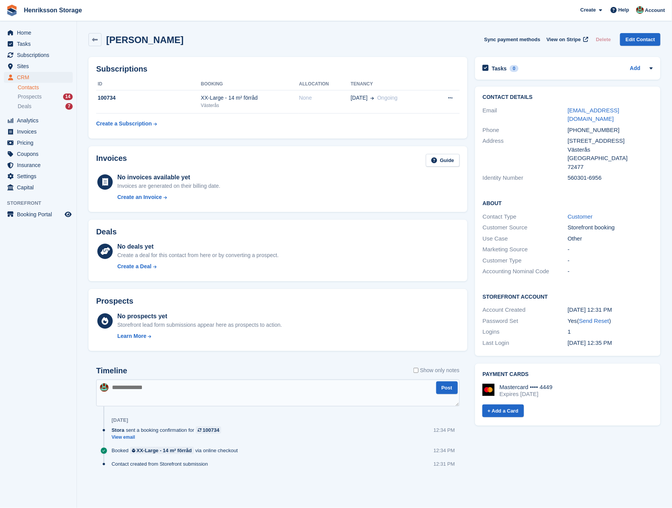
click at [572, 174] on div "560301-6956" at bounding box center [610, 178] width 85 height 9
copy div "560301-6956"
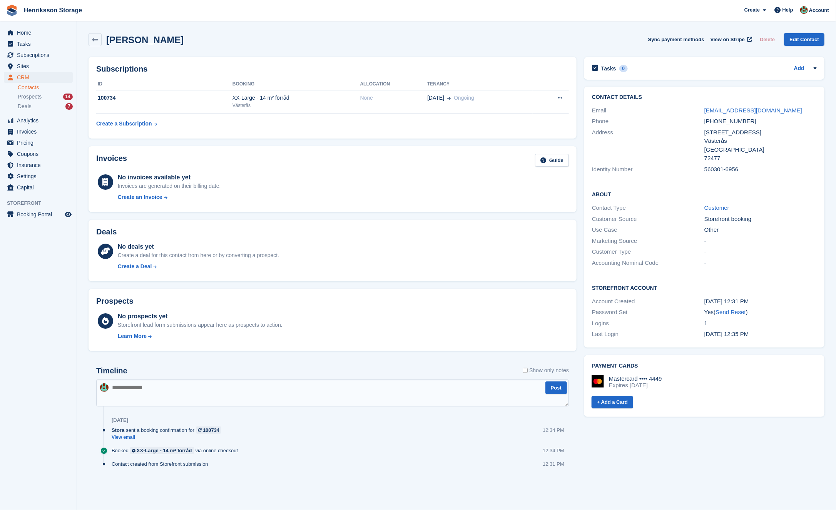
click at [708, 167] on div "560301-6956" at bounding box center [760, 169] width 112 height 9
copy div "560301-6956"
click at [43, 55] on span "Subscriptions" at bounding box center [40, 55] width 46 height 11
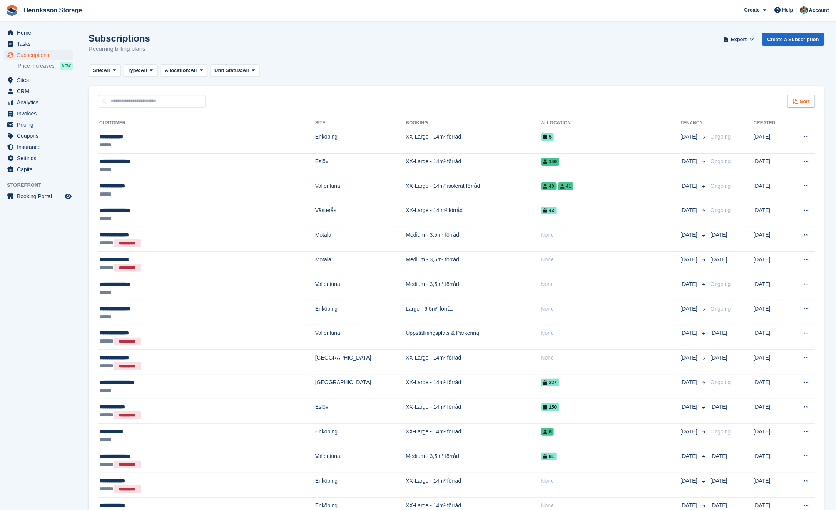
click at [807, 104] on span "Sort" at bounding box center [805, 102] width 10 height 8
click at [773, 147] on span "Move in date" at bounding box center [769, 150] width 31 height 6
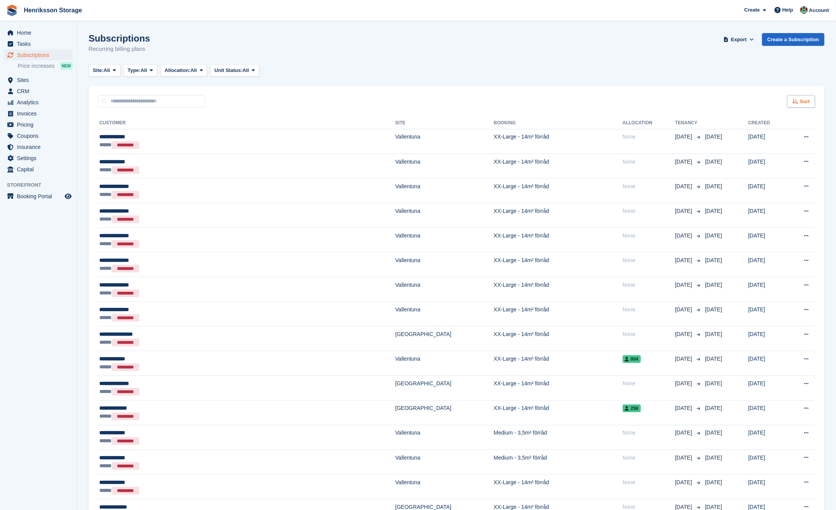
click at [798, 99] on icon at bounding box center [795, 101] width 6 height 5
click at [760, 188] on span "Move in (newest first)" at bounding box center [779, 191] width 55 height 6
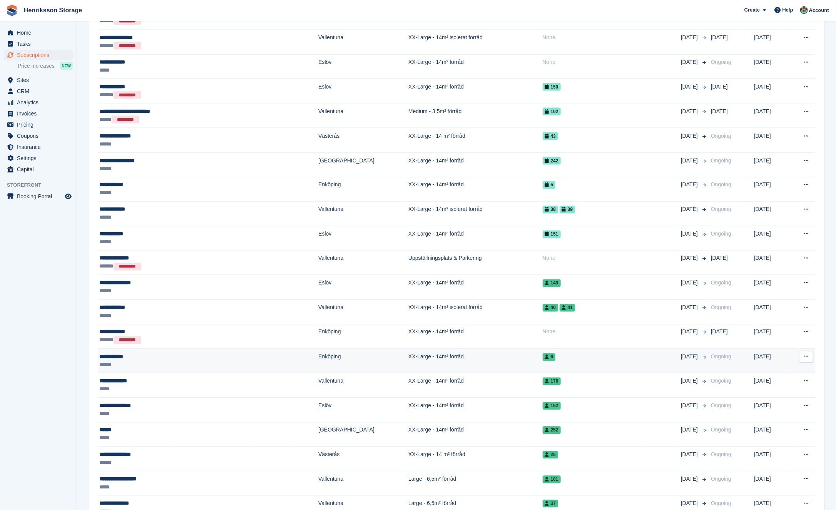
scroll to position [667, 0]
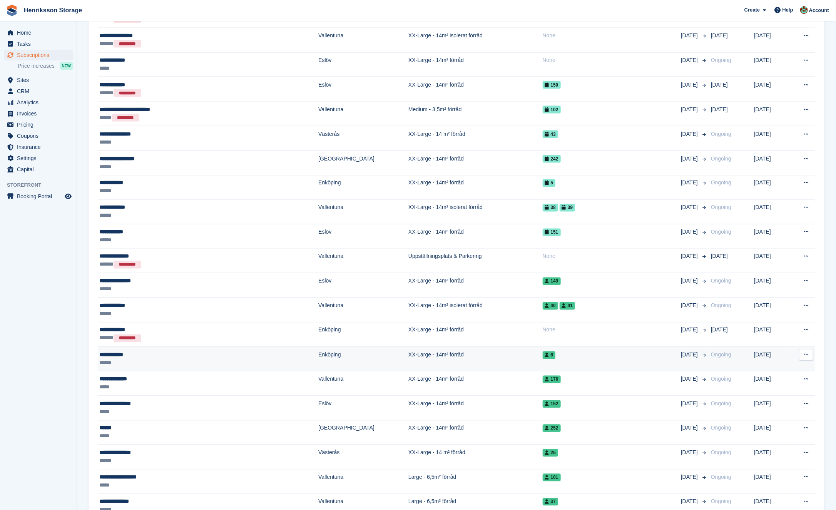
click at [428, 355] on td "XX-Large - 14m² förråd" at bounding box center [475, 359] width 134 height 25
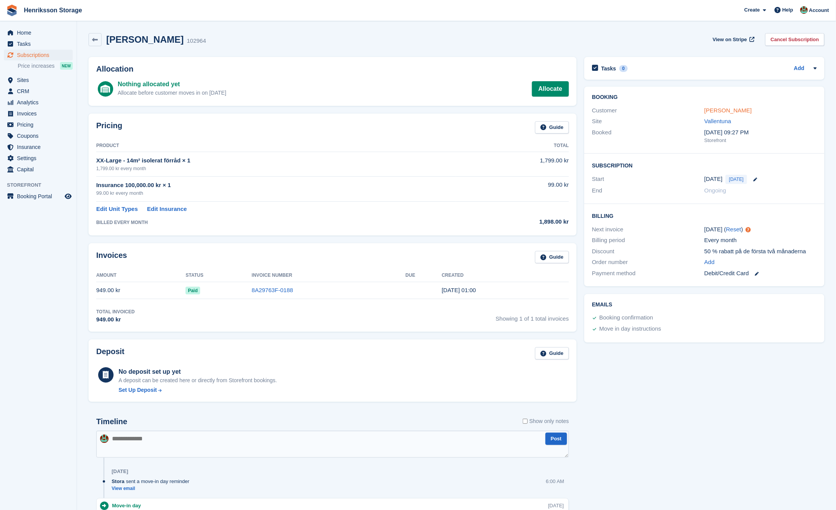
click at [731, 109] on link "Jamal Barakeh" at bounding box center [727, 110] width 47 height 7
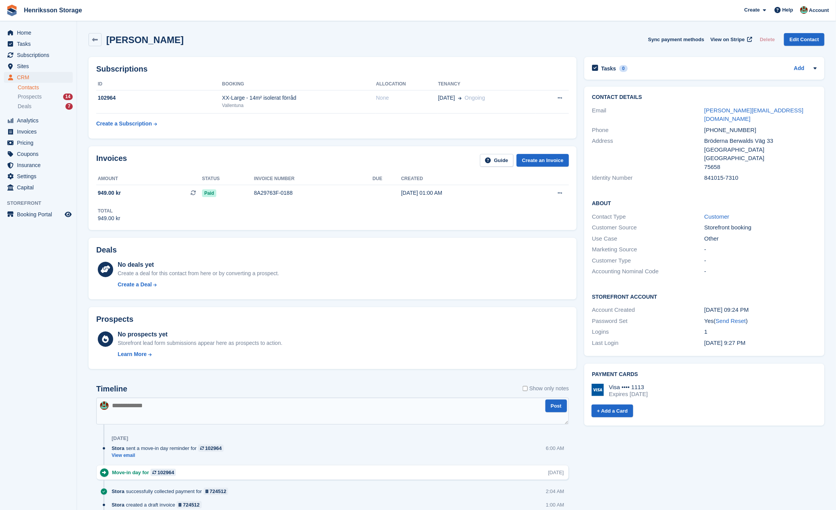
click at [723, 126] on div "+46735566779" at bounding box center [760, 130] width 112 height 9
copy div "+46735566779"
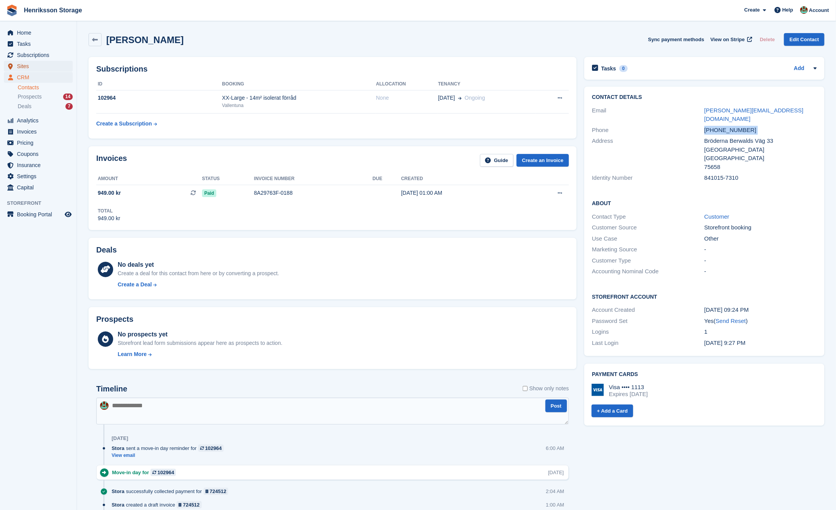
click at [33, 62] on span "Sites" at bounding box center [40, 66] width 46 height 11
drag, startPoint x: 187, startPoint y: 40, endPoint x: 107, endPoint y: 39, distance: 80.4
click at [107, 39] on div "Jamal Barakeh Sync payment methods View on Stripe Delete Edit Contact" at bounding box center [457, 39] width 736 height 13
copy h2 "Jamal Barakeh"
drag, startPoint x: 784, startPoint y: 108, endPoint x: 684, endPoint y: 108, distance: 99.7
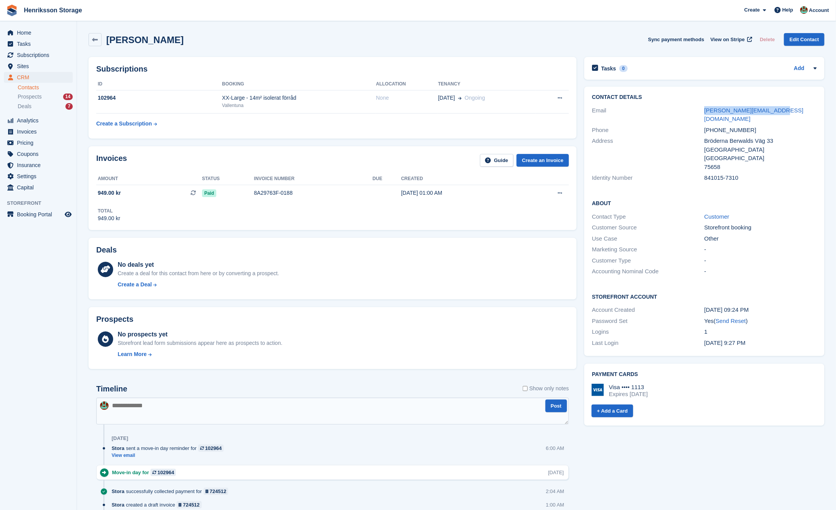
click at [684, 108] on div "Email jamal-barakeh@hotmail.se" at bounding box center [704, 115] width 225 height 20
copy div "jamal-barakeh@hotmail.se"
click at [716, 174] on div "841015-7310" at bounding box center [760, 178] width 112 height 9
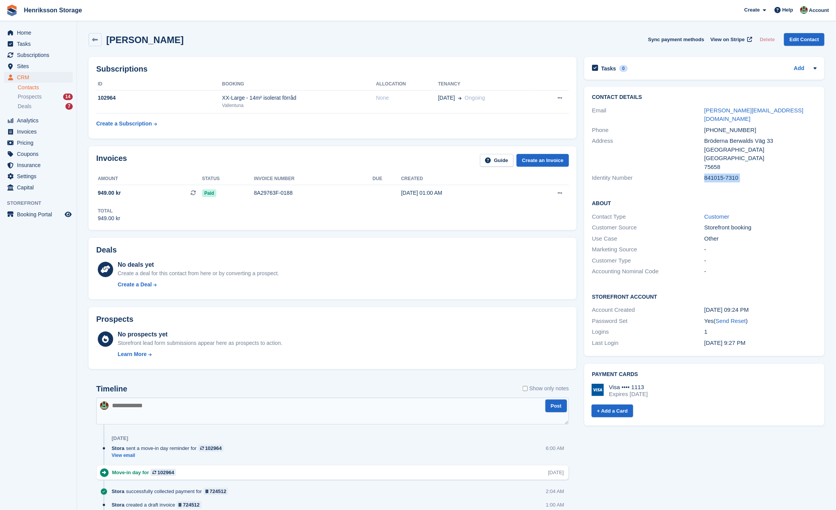
copy div "841015-7310"
click at [715, 174] on div "841015-7310" at bounding box center [760, 178] width 112 height 9
copy div "841015-7310"
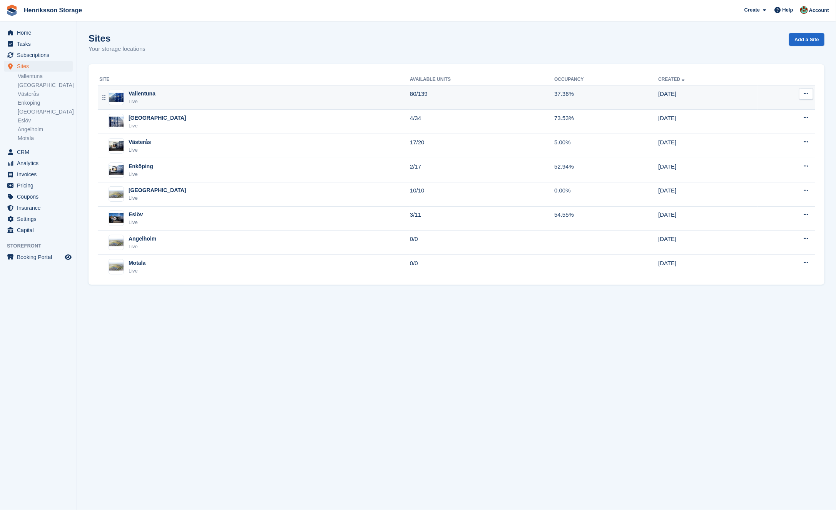
click at [174, 98] on div "Vallentuna Live" at bounding box center [254, 98] width 311 height 16
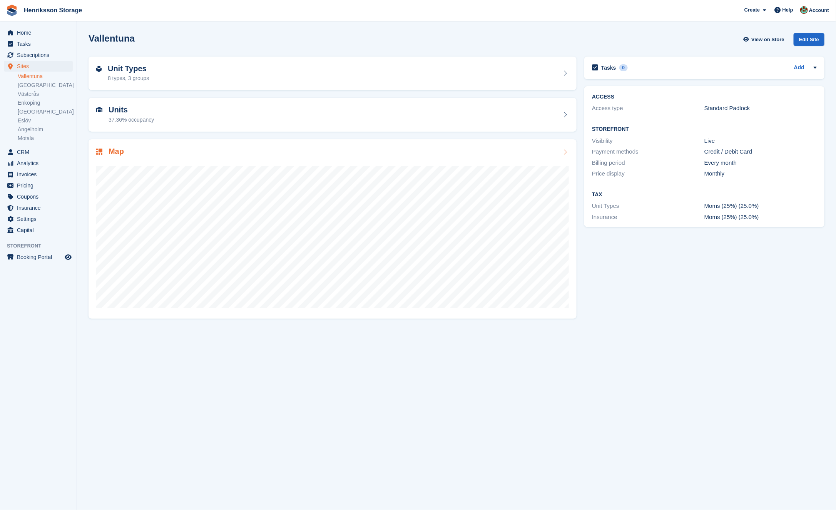
click at [173, 143] on div "Map" at bounding box center [333, 228] width 488 height 179
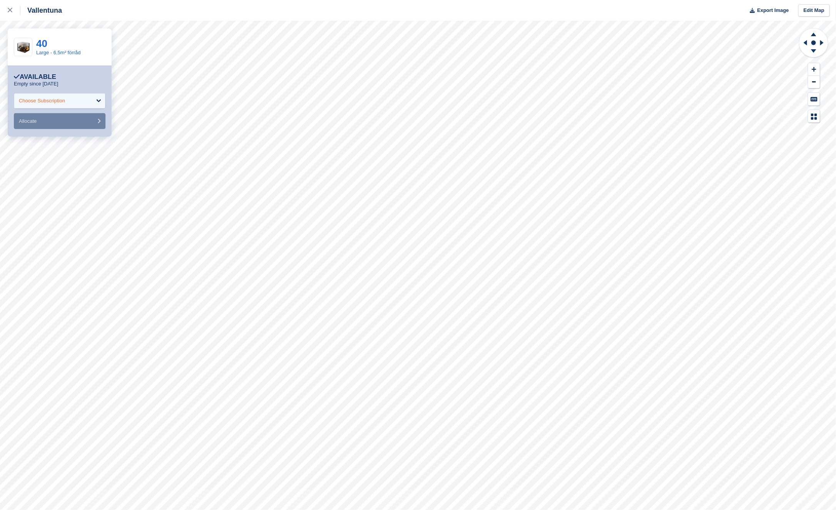
click at [76, 105] on div "Choose Subscription" at bounding box center [60, 100] width 92 height 15
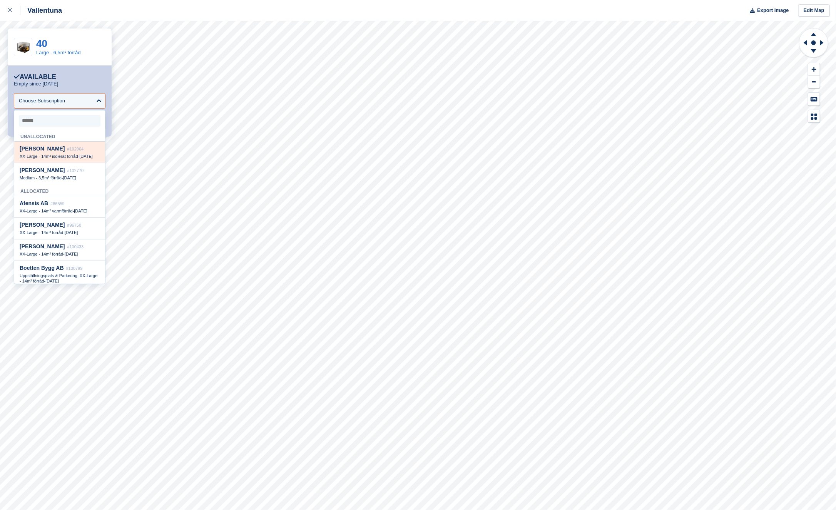
click at [76, 154] on span "XX-Large - 14m² isolerat förråd" at bounding box center [49, 156] width 58 height 5
select select "******"
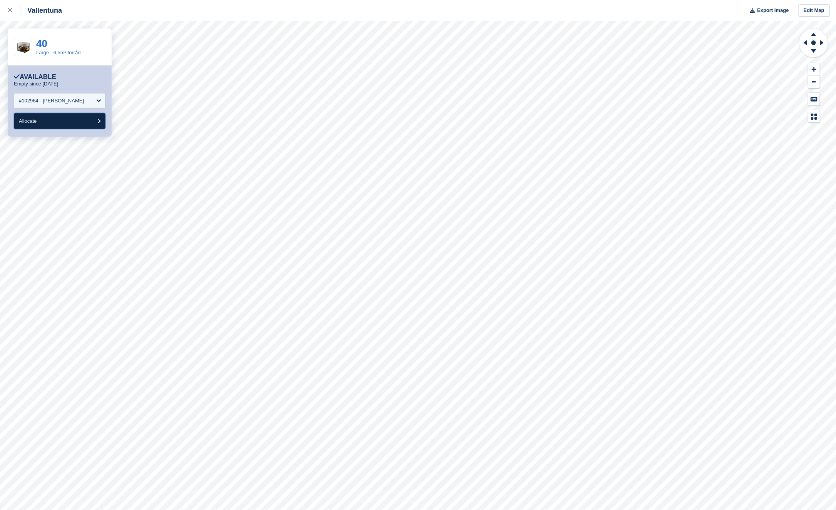
click at [79, 125] on button "Allocate" at bounding box center [60, 121] width 92 height 16
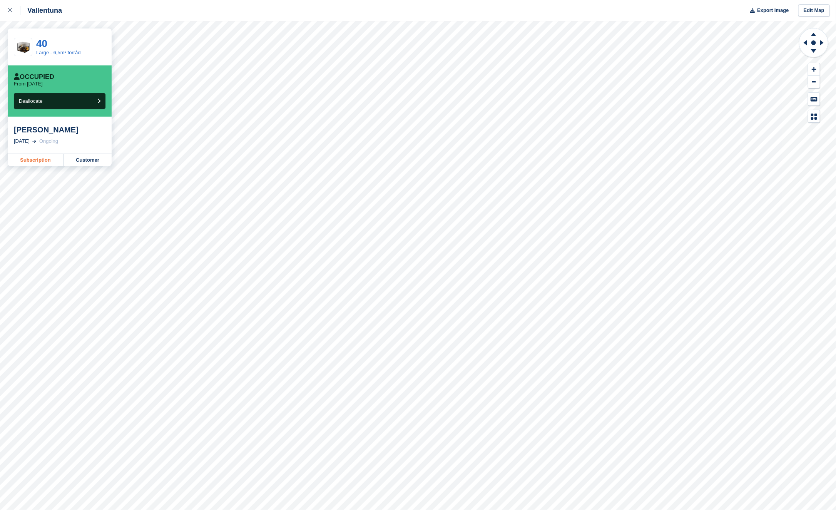
click at [45, 162] on link "Subscription" at bounding box center [36, 160] width 56 height 12
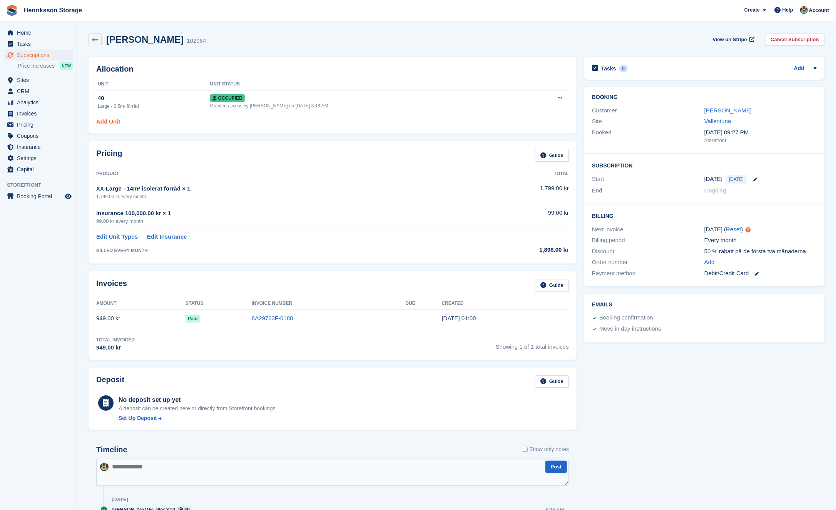
click at [109, 121] on link "Add Unit" at bounding box center [108, 121] width 24 height 9
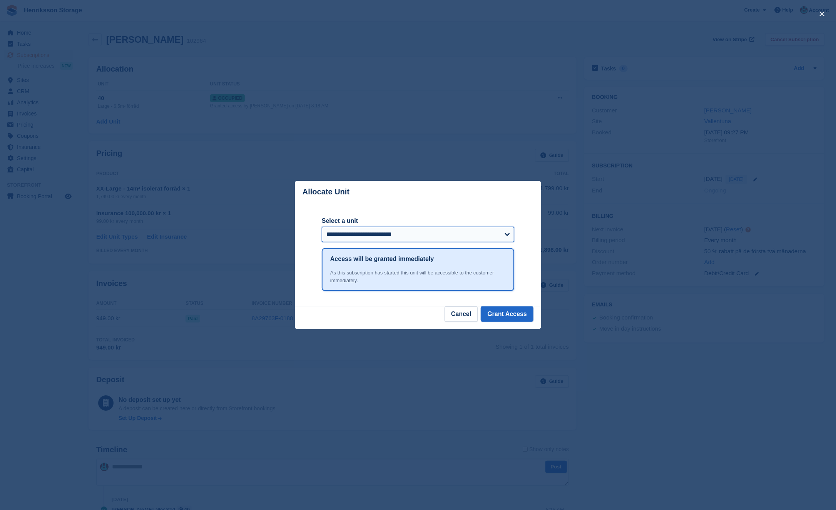
click at [379, 234] on select "**********" at bounding box center [418, 234] width 192 height 15
select select "******"
click at [322, 227] on select "**********" at bounding box center [418, 234] width 192 height 15
click at [496, 310] on button "Grant Access" at bounding box center [507, 313] width 53 height 15
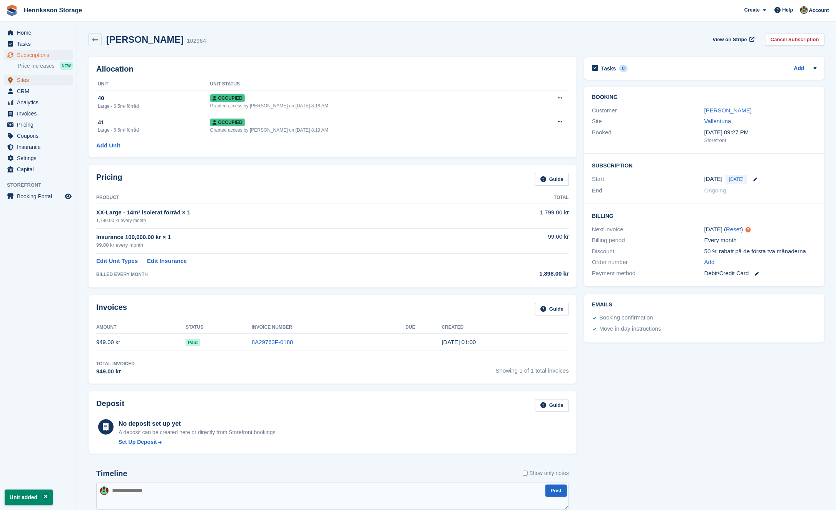
click at [36, 81] on span "Sites" at bounding box center [40, 80] width 46 height 11
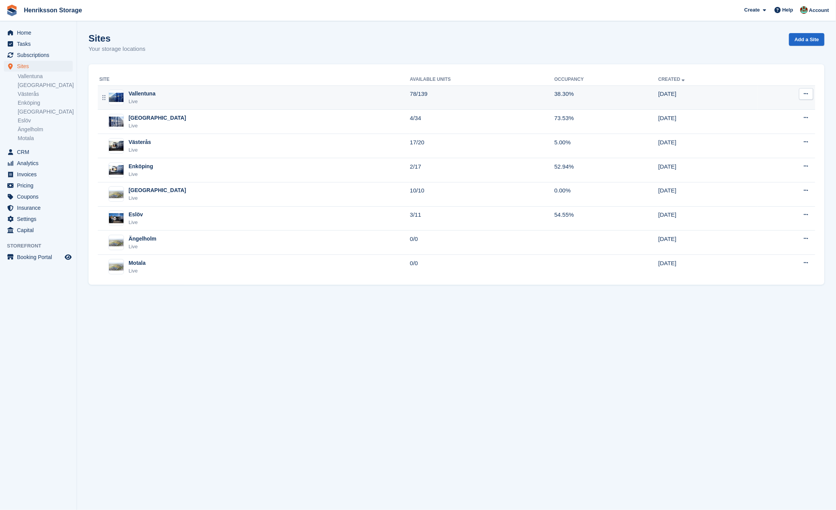
click at [212, 102] on div "Vallentuna Live" at bounding box center [254, 98] width 311 height 16
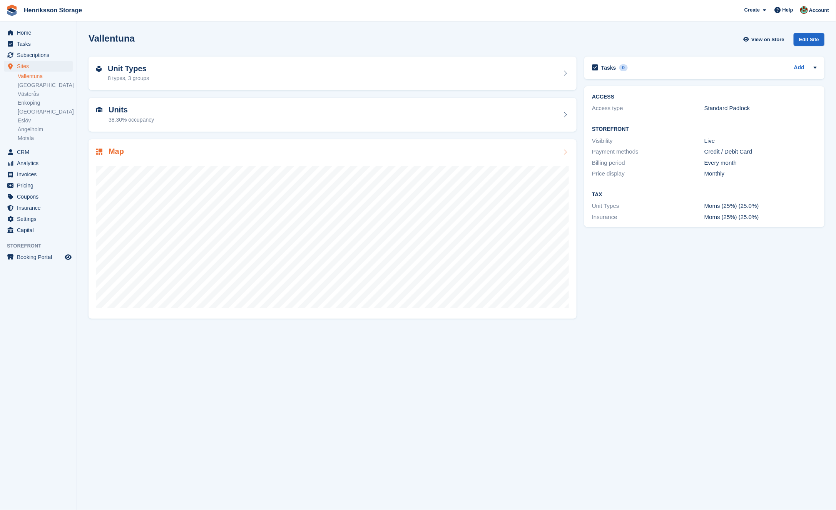
click at [211, 146] on div "Map" at bounding box center [333, 228] width 488 height 179
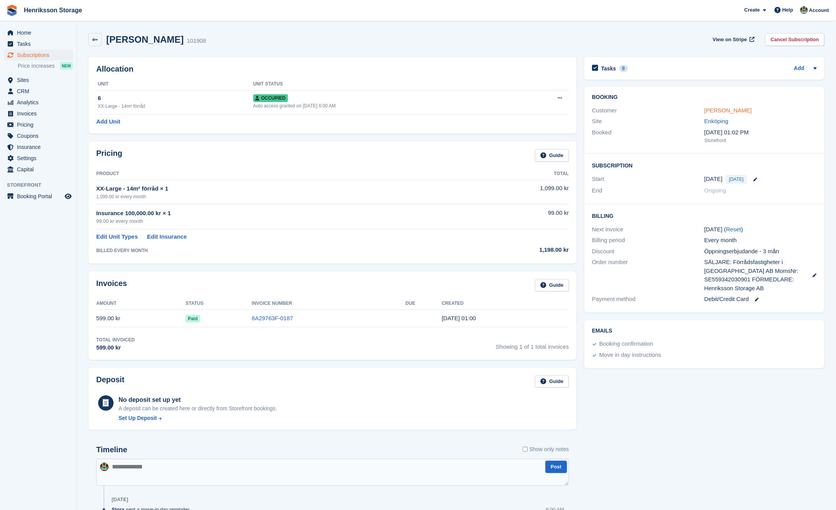
click at [723, 112] on link "[PERSON_NAME]" at bounding box center [727, 110] width 47 height 7
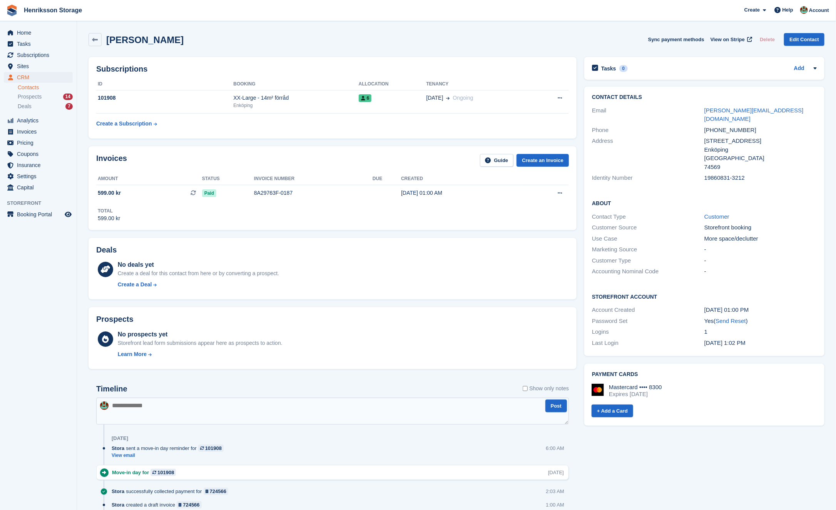
click at [718, 126] on div "[PHONE_NUMBER]" at bounding box center [760, 130] width 112 height 9
copy div "[PHONE_NUMBER]"
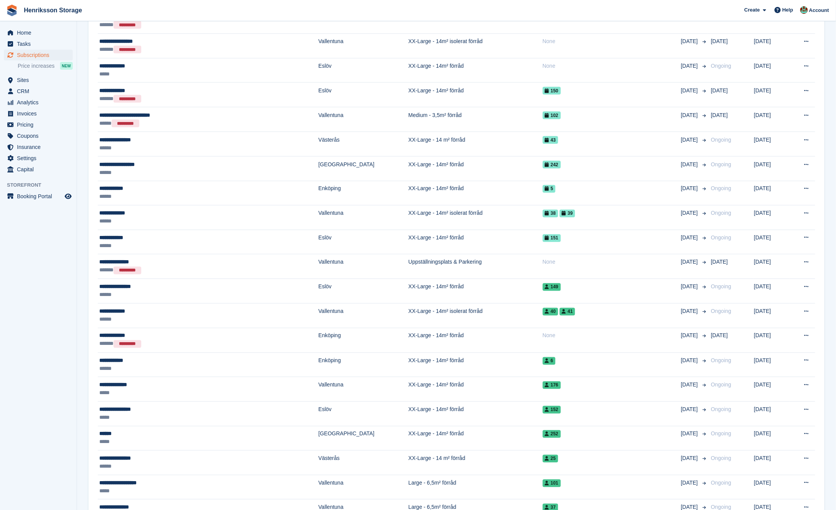
scroll to position [660, 0]
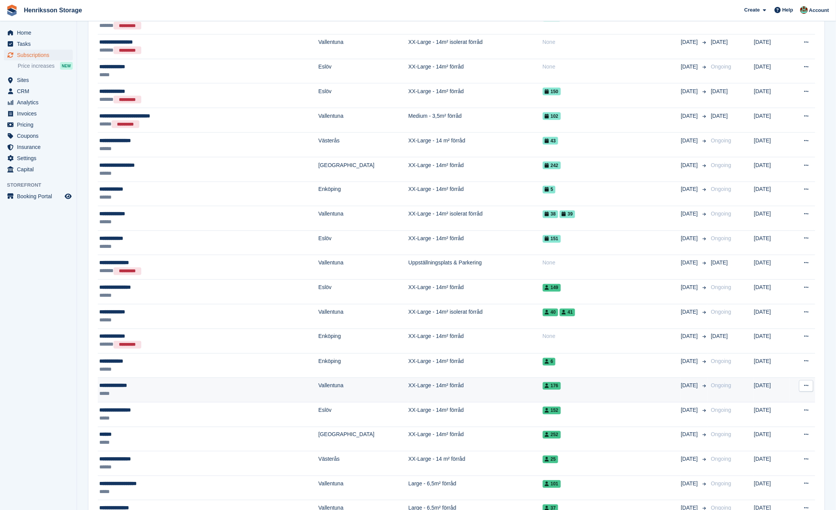
click at [190, 382] on div "**********" at bounding box center [167, 386] width 136 height 8
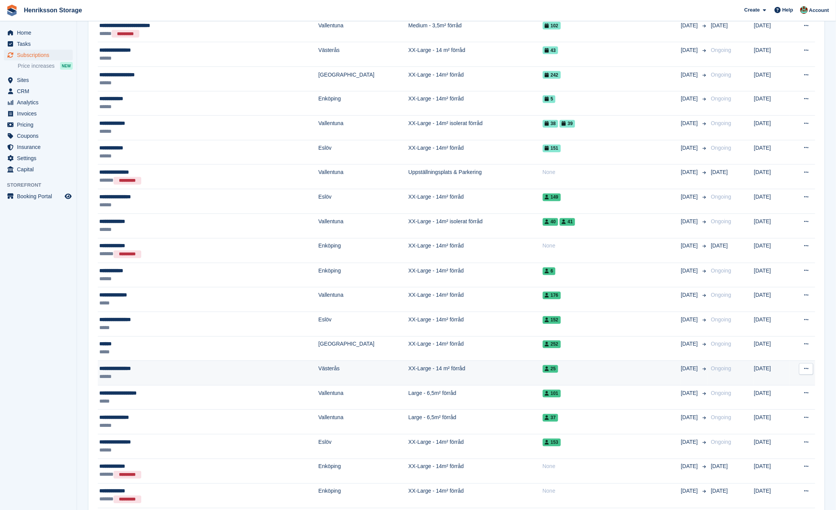
scroll to position [760, 0]
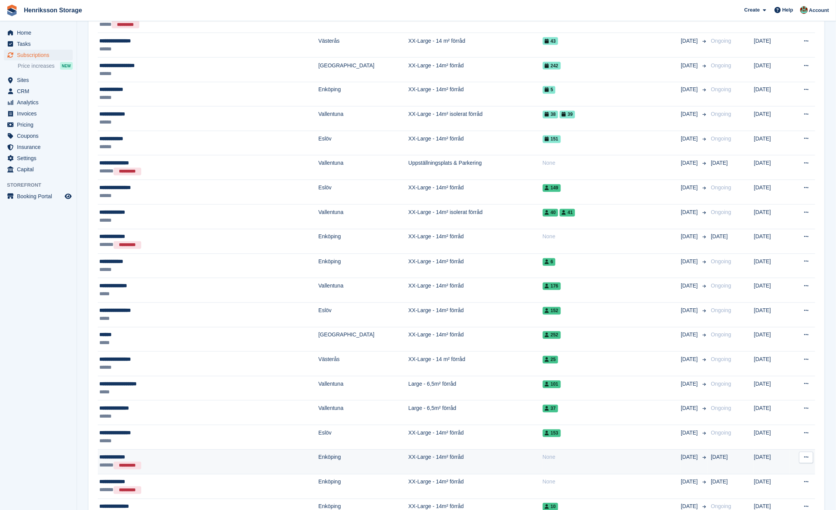
click at [200, 453] on div "**********" at bounding box center [167, 457] width 136 height 8
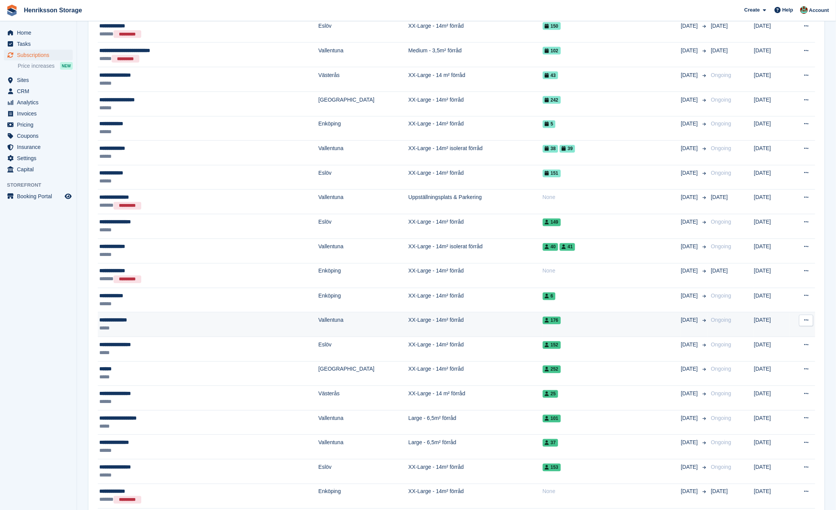
scroll to position [725, 0]
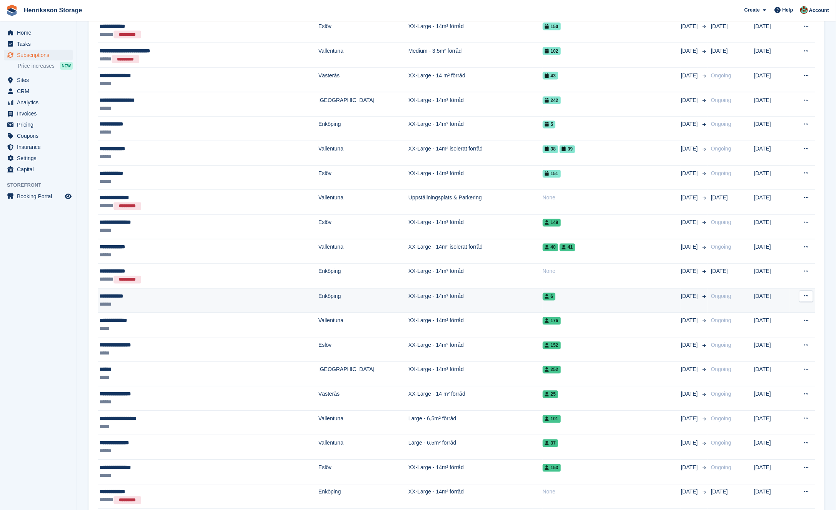
click at [205, 301] on div "******" at bounding box center [167, 305] width 136 height 8
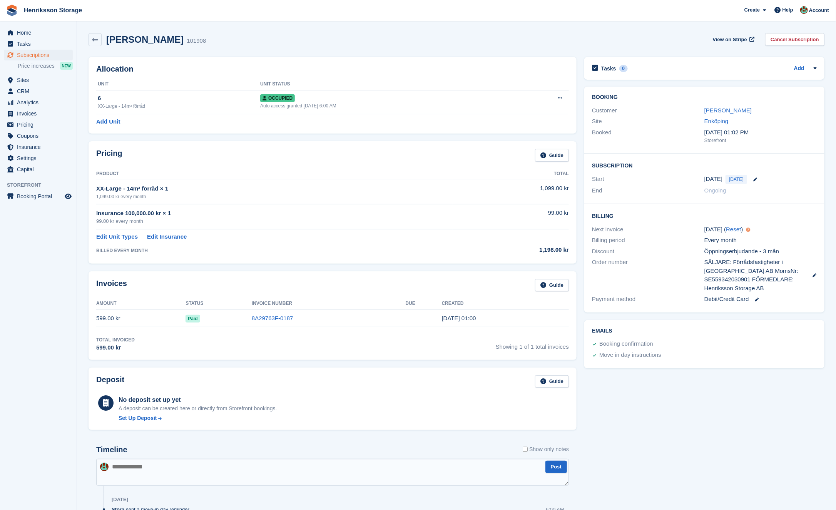
drag, startPoint x: 775, startPoint y: 286, endPoint x: 703, endPoint y: 270, distance: 72.8
click at [703, 270] on div "Order number SÄLJARE: Förrådsfastigheter i Enköping AB MomsNr: SE559342030901 F…" at bounding box center [704, 275] width 225 height 37
copy div "SÄLJARE: Förrådsfastigheter i Enköping AB MomsNr: SE559342030901 FÖRMEDLARE: He…"
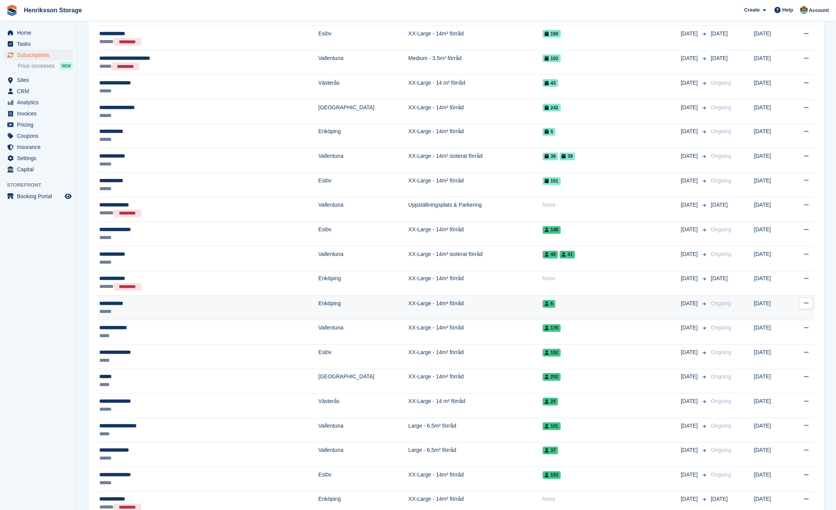
scroll to position [717, 0]
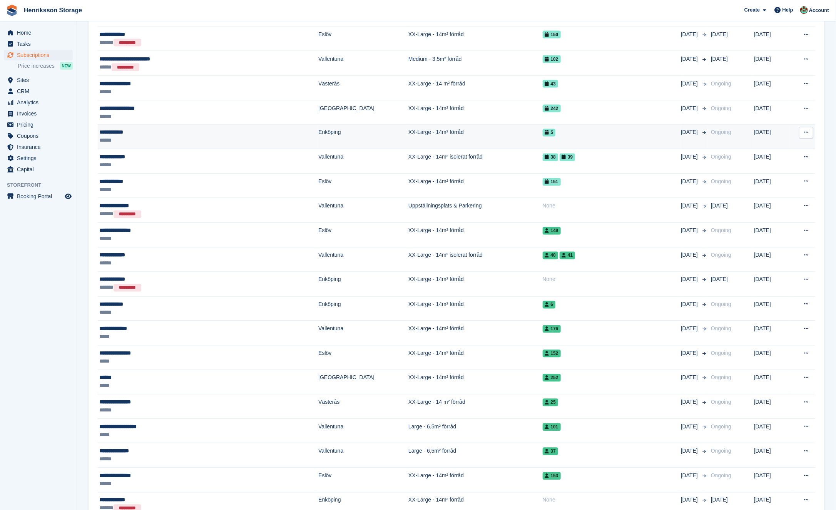
click at [197, 137] on div "******" at bounding box center [167, 141] width 136 height 8
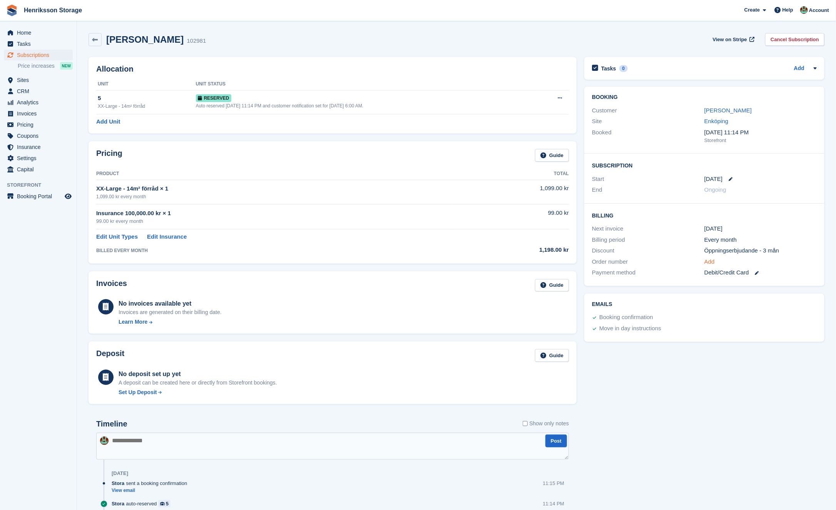
click at [708, 260] on link "Add" at bounding box center [709, 261] width 10 height 9
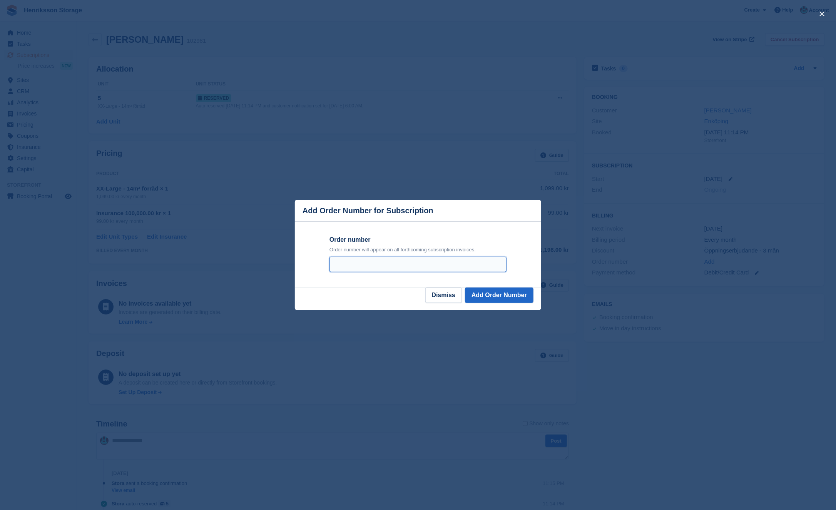
click at [465, 257] on input "Order number" at bounding box center [417, 264] width 177 height 15
paste input "**********"
type input "**********"
click at [508, 296] on button "Add Order Number" at bounding box center [499, 294] width 69 height 15
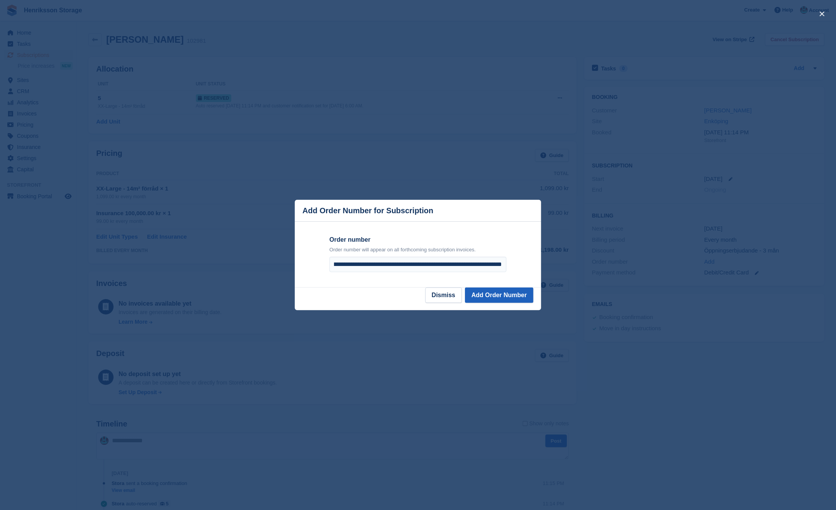
scroll to position [0, 0]
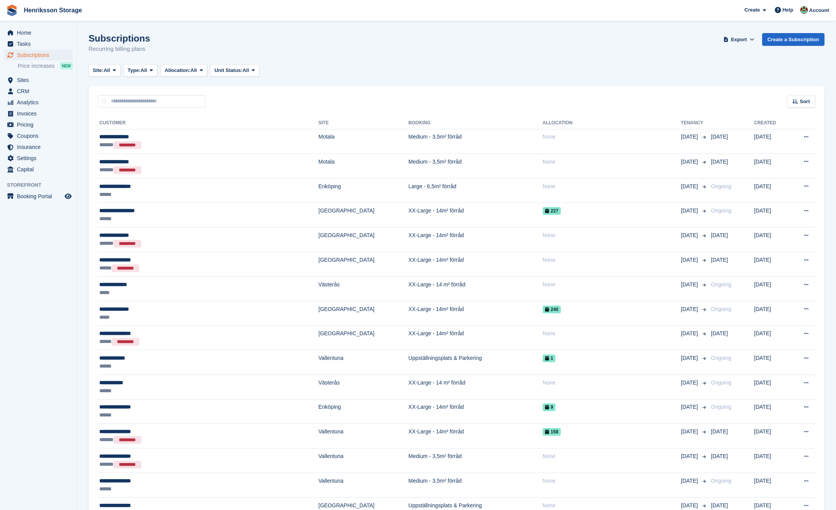
scroll to position [717, 0]
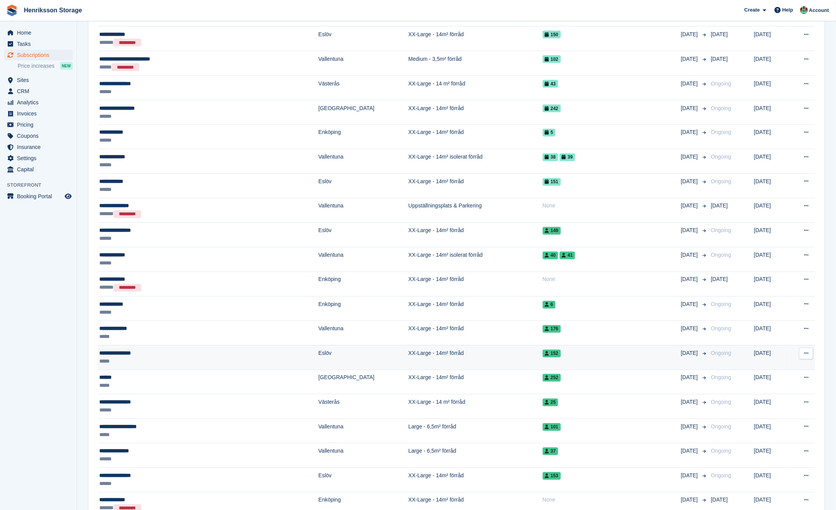
click at [196, 349] on div "**********" at bounding box center [167, 353] width 136 height 8
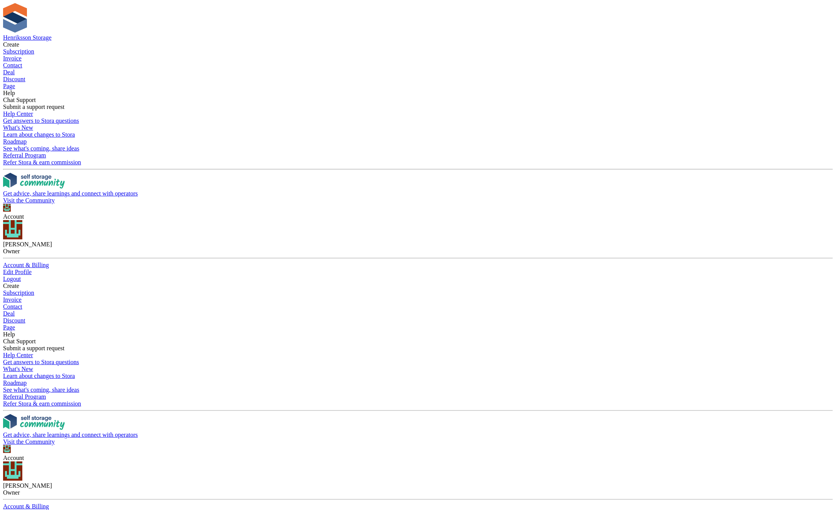
drag, startPoint x: 725, startPoint y: 287, endPoint x: 696, endPoint y: 261, distance: 39.5
copy div "SÄLJARE: Henriksson Storage Skåne AB MomsNr: SE559142266101 FÖRMEDLARE: Henriks…"
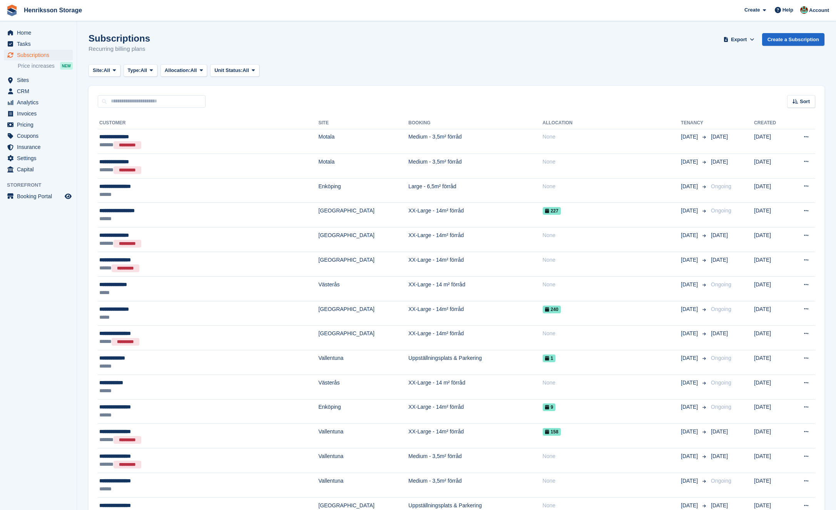
scroll to position [717, 0]
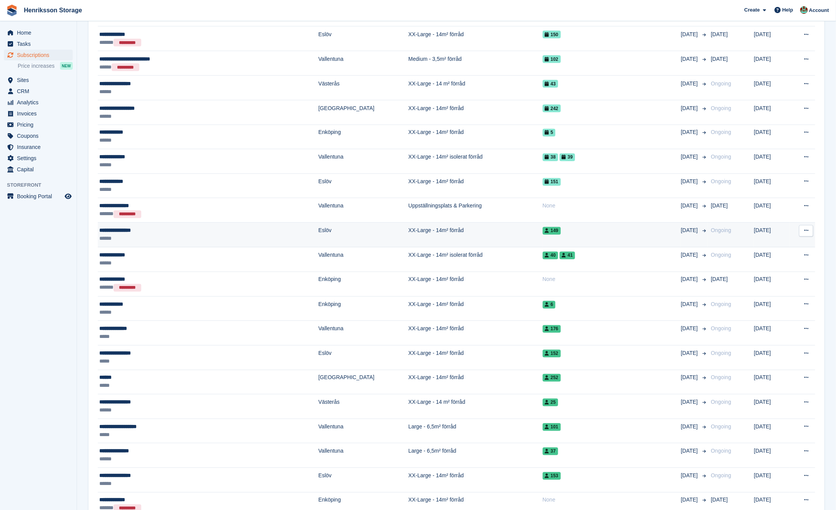
click at [195, 235] on div "******" at bounding box center [167, 239] width 136 height 8
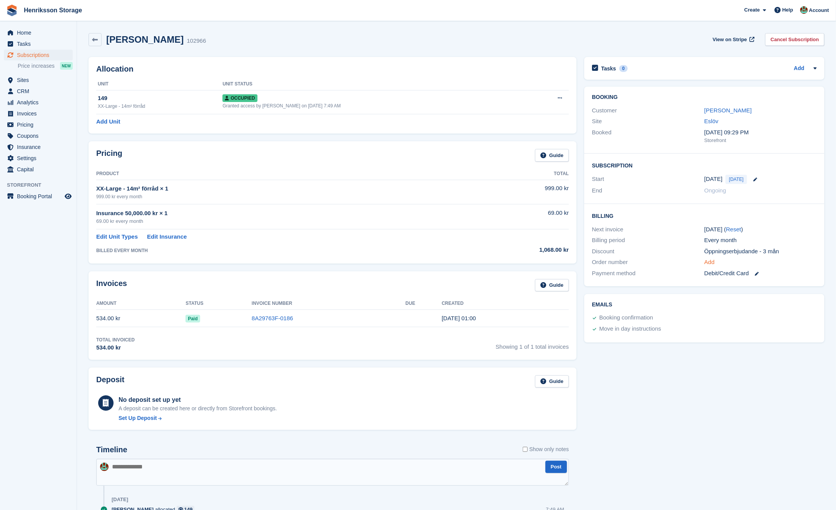
click at [708, 261] on link "Add" at bounding box center [709, 262] width 10 height 9
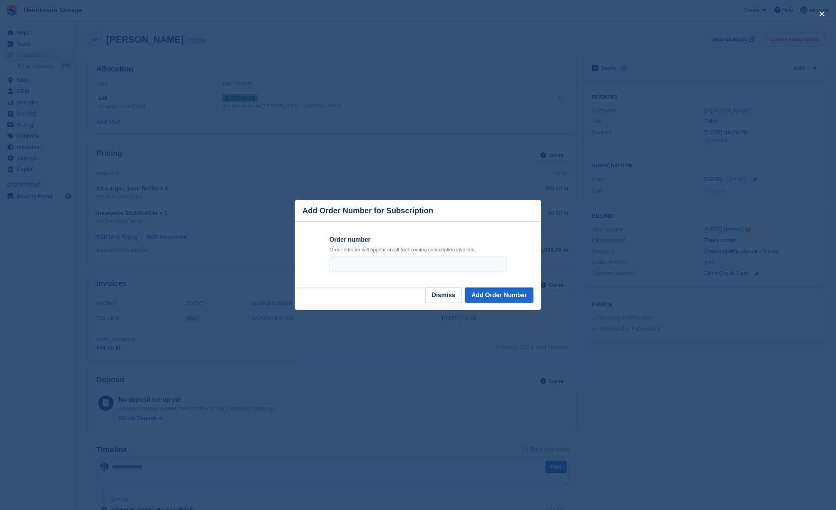
click at [366, 255] on div "Order number Order number will appear on all forthcoming subscription invoices." at bounding box center [417, 253] width 177 height 37
click at [361, 262] on input "Order number" at bounding box center [417, 264] width 177 height 15
paste input "**********"
type input "**********"
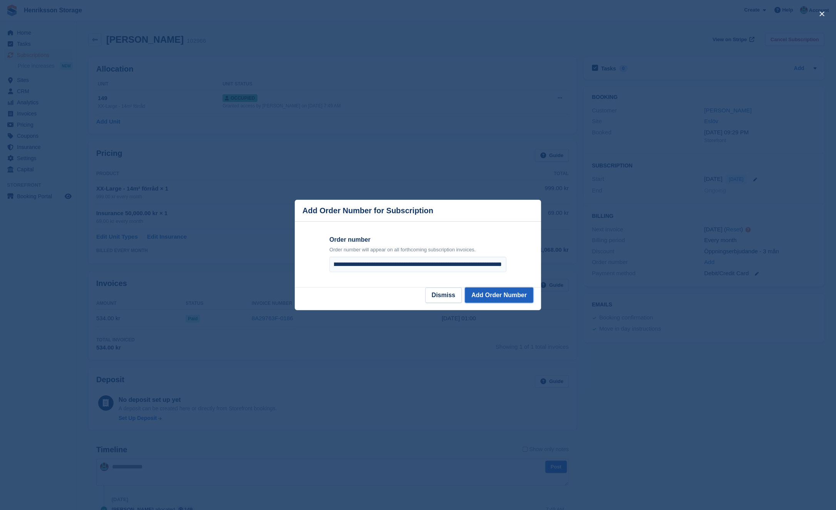
click at [504, 299] on button "Add Order Number" at bounding box center [499, 294] width 69 height 15
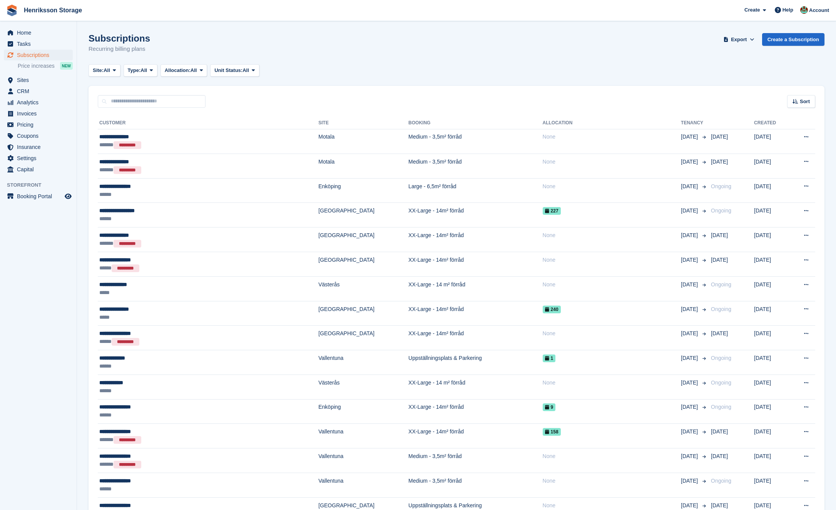
scroll to position [717, 0]
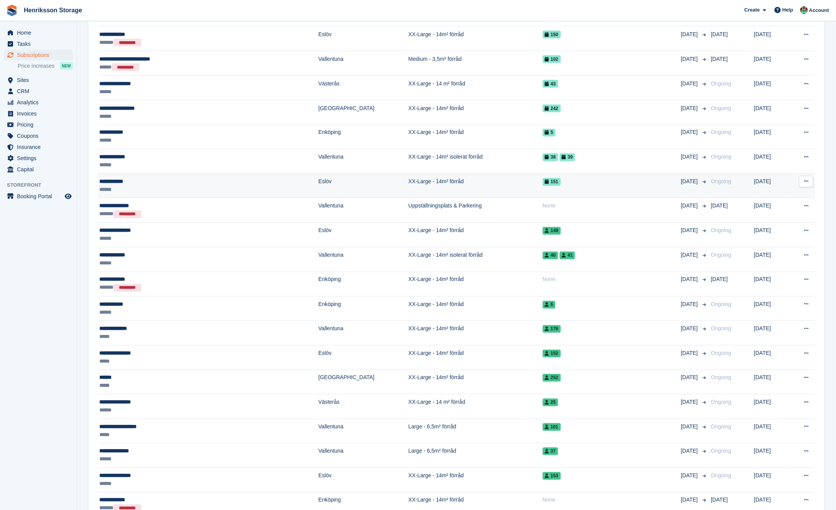
click at [209, 186] on div "******" at bounding box center [167, 190] width 136 height 8
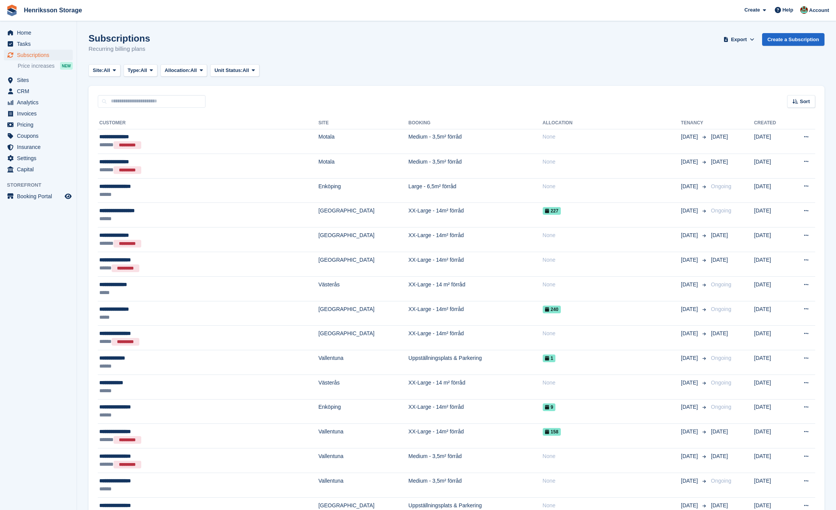
scroll to position [717, 0]
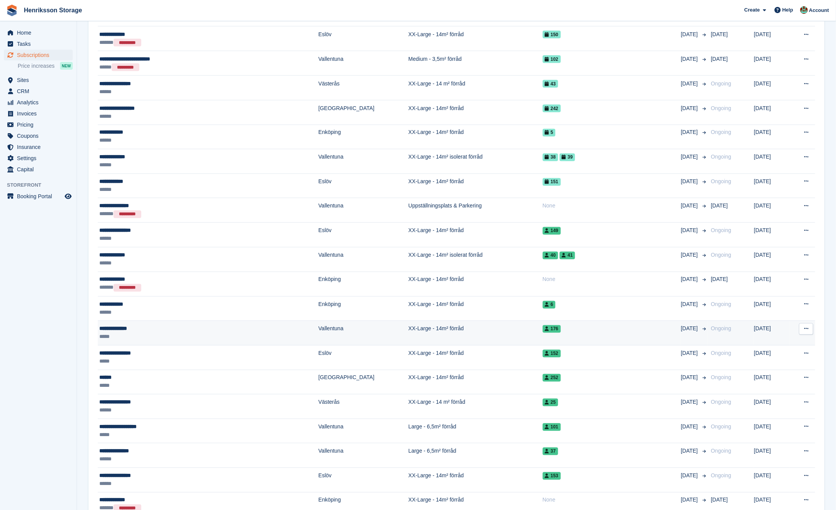
click at [203, 333] on div "*****" at bounding box center [167, 337] width 136 height 8
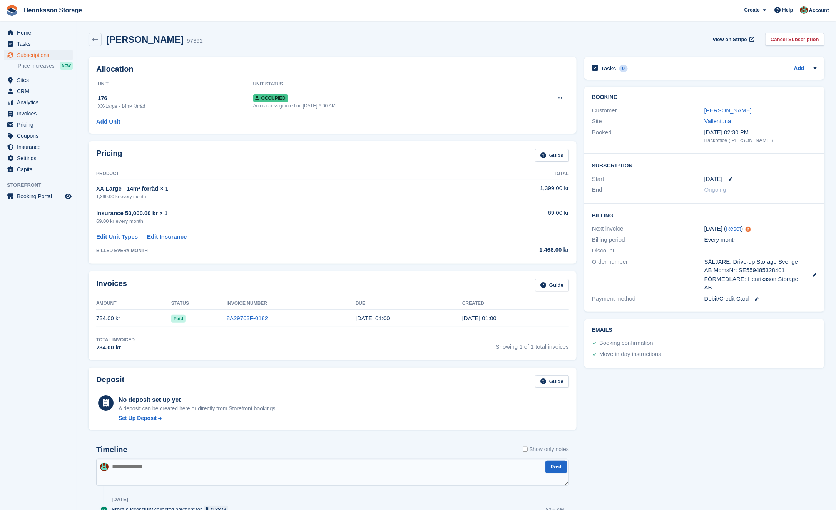
drag, startPoint x: 717, startPoint y: 288, endPoint x: 697, endPoint y: 264, distance: 31.7
click at [697, 264] on div "Order number SÄLJARE: Drive-up Storage Sverige AB MomsNr: SE559485328401 FÖRMED…" at bounding box center [704, 274] width 225 height 37
copy div "SÄLJARE: Drive-up Storage Sverige AB MomsNr: SE559485328401 FÖRMEDLARE: Henriks…"
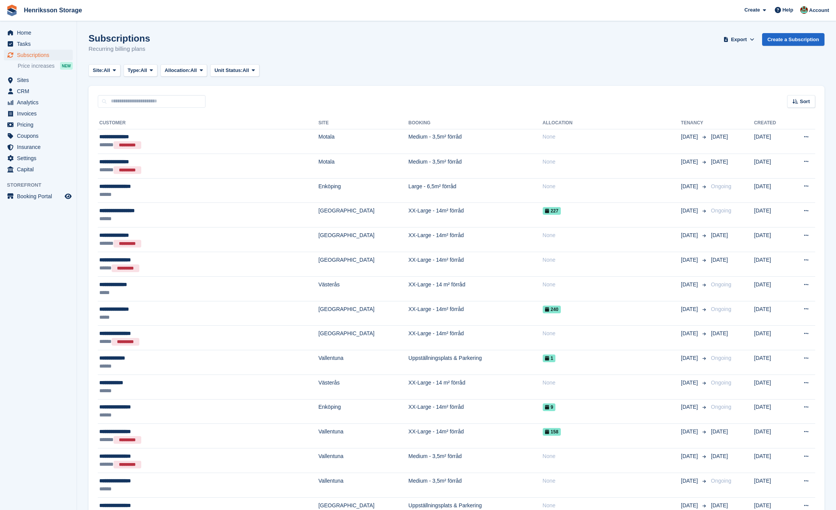
scroll to position [717, 0]
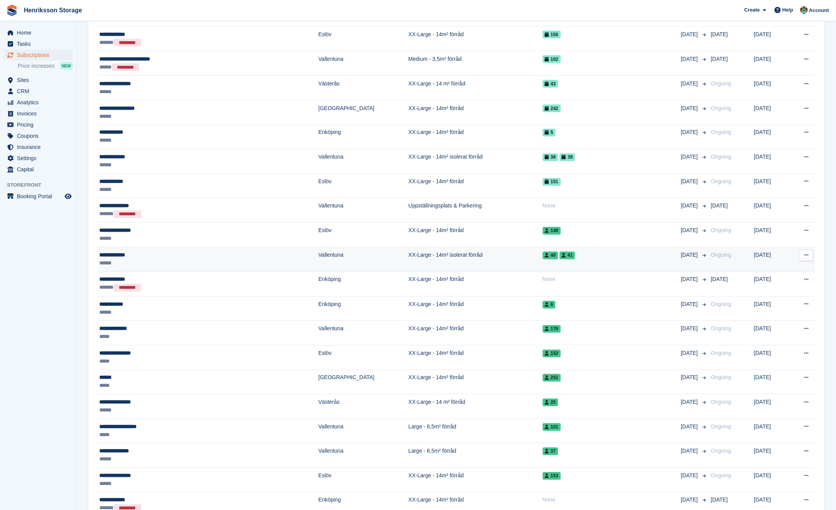
click at [212, 254] on div "**********" at bounding box center [167, 255] width 136 height 8
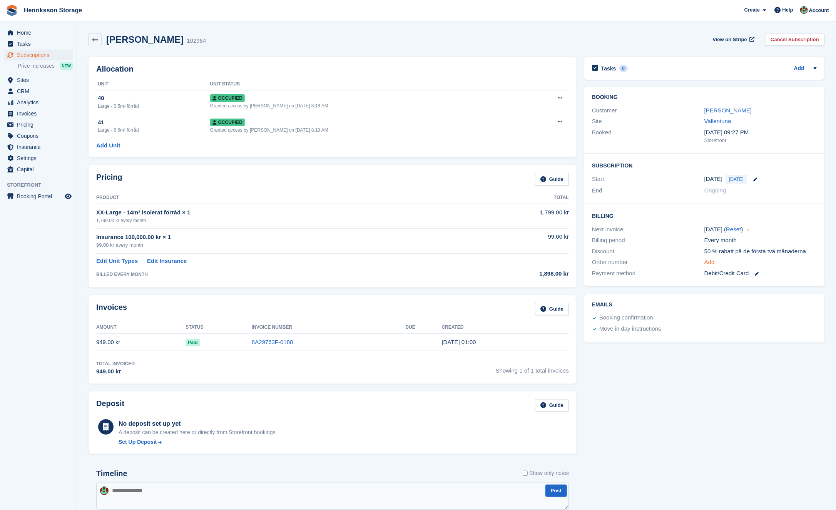
click at [706, 261] on link "Add" at bounding box center [709, 262] width 10 height 9
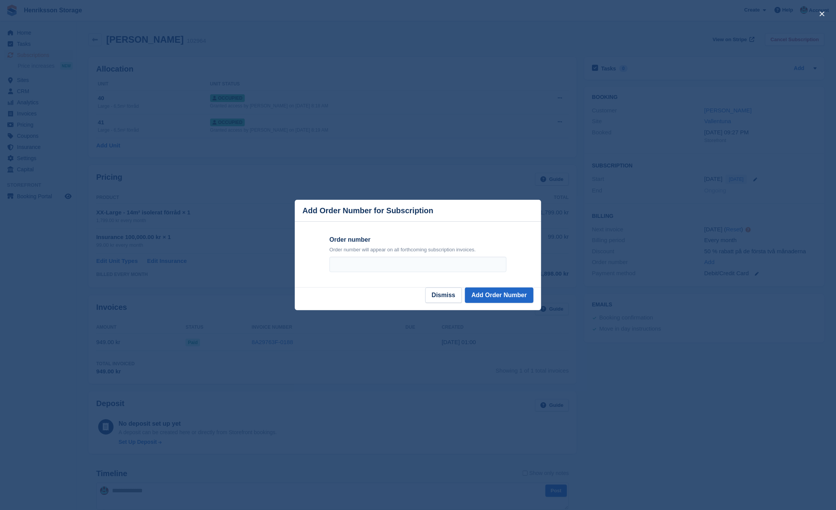
click at [475, 275] on div "Order number Order number will appear on all forthcoming subscription invoices." at bounding box center [418, 255] width 192 height 66
click at [473, 267] on input "Order number" at bounding box center [417, 264] width 177 height 15
paste input "**********"
type input "**********"
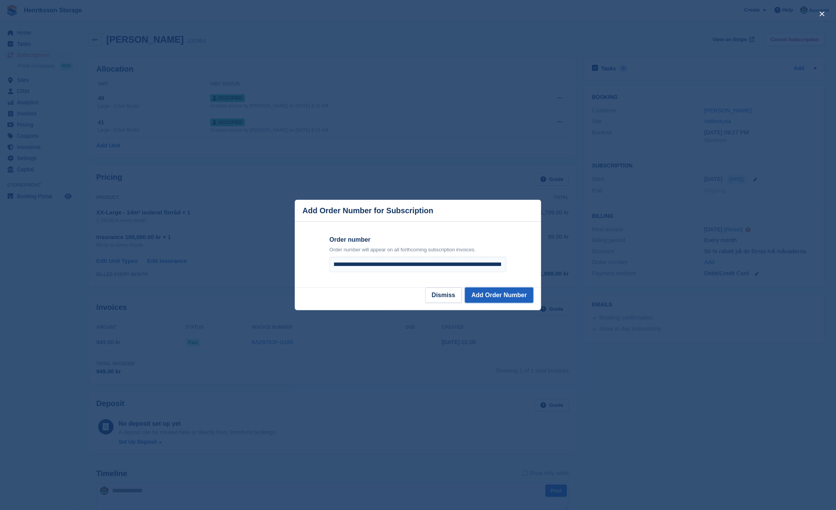
click at [517, 291] on button "Add Order Number" at bounding box center [499, 294] width 69 height 15
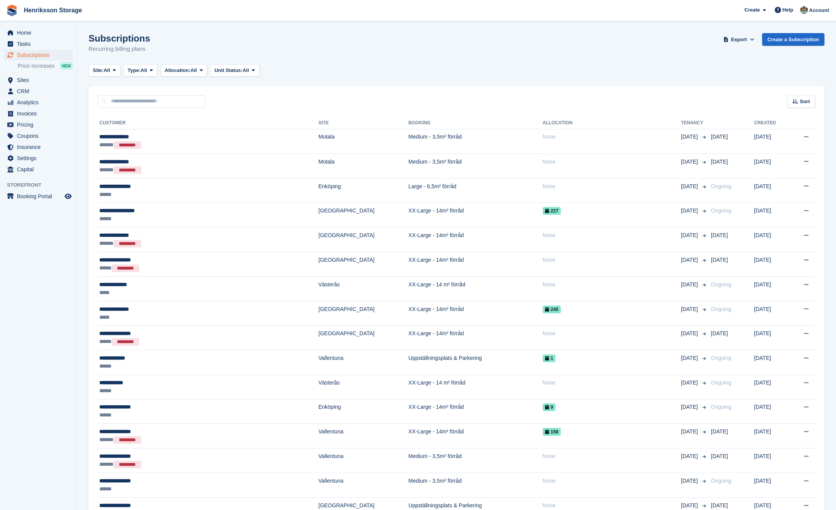
scroll to position [717, 0]
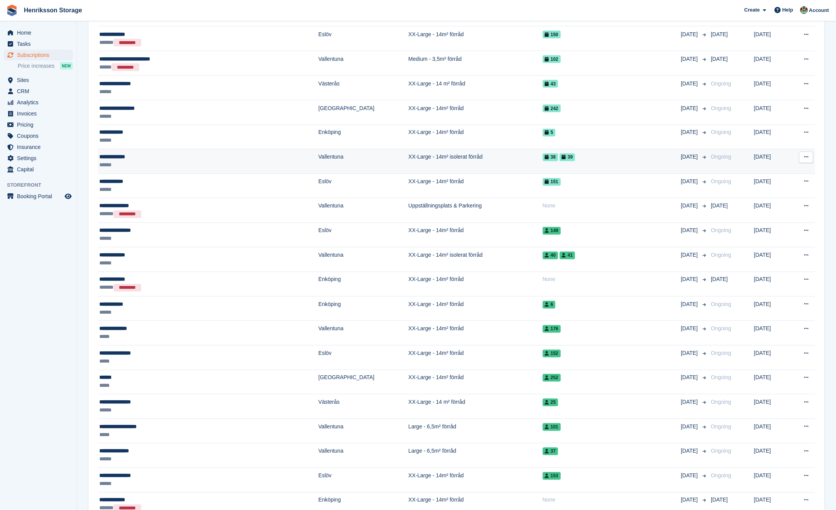
click at [211, 153] on div "**********" at bounding box center [167, 157] width 136 height 8
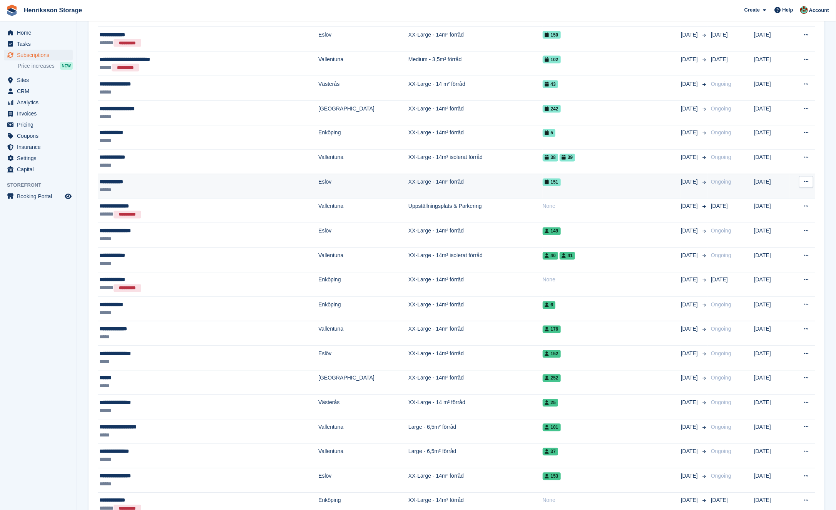
scroll to position [713, 0]
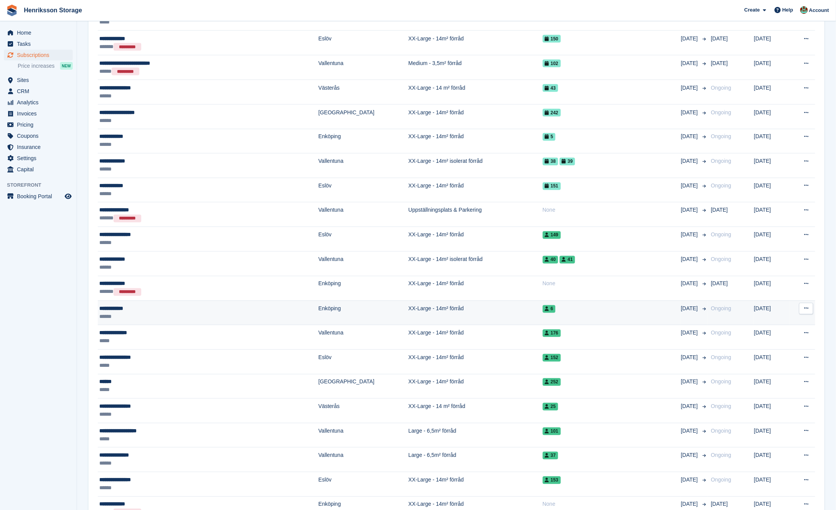
click at [201, 305] on div "**********" at bounding box center [167, 309] width 136 height 8
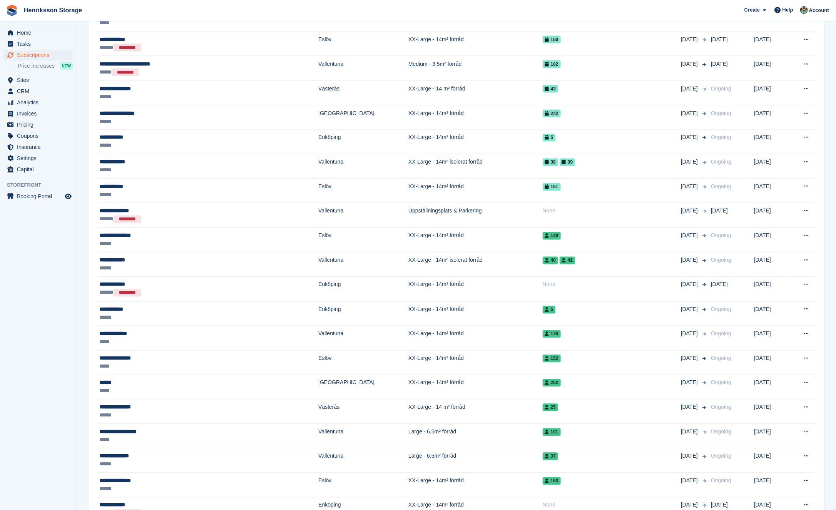
scroll to position [705, 0]
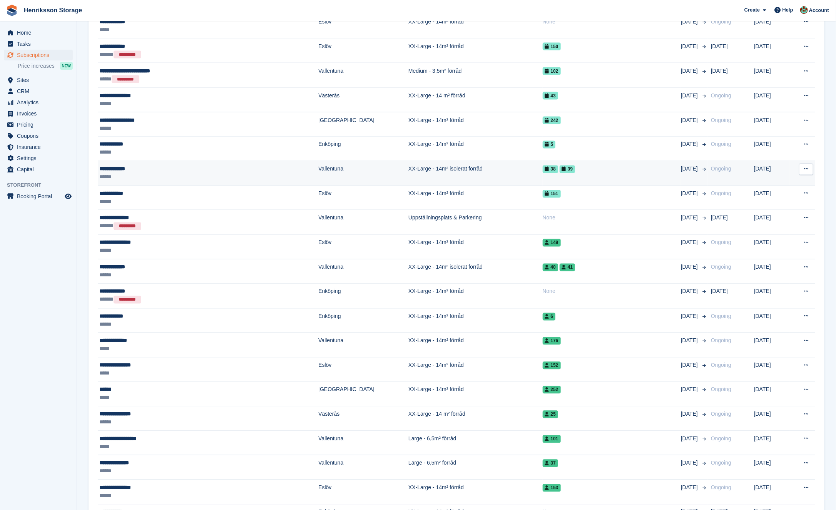
click at [211, 175] on div "******" at bounding box center [167, 177] width 136 height 8
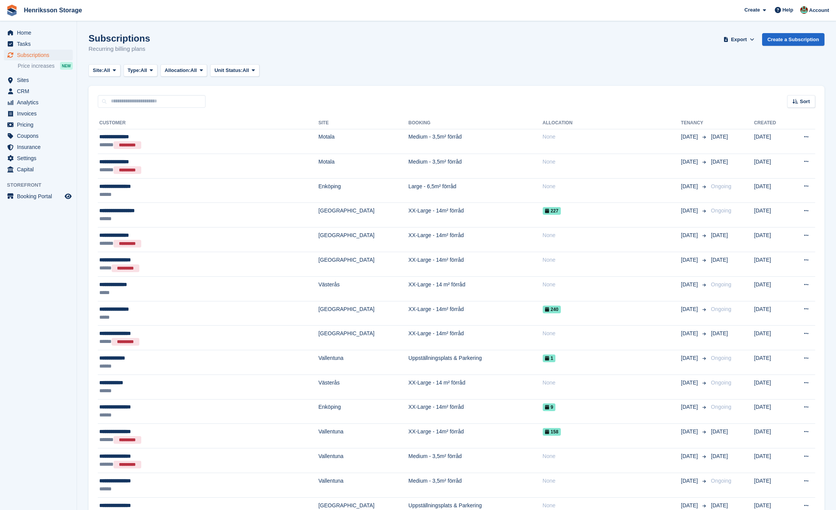
scroll to position [705, 0]
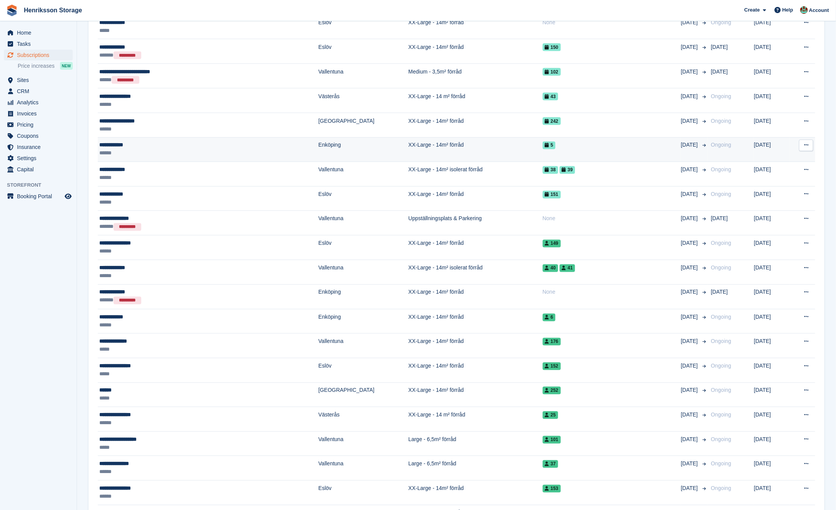
click at [196, 149] on div "******" at bounding box center [167, 153] width 136 height 8
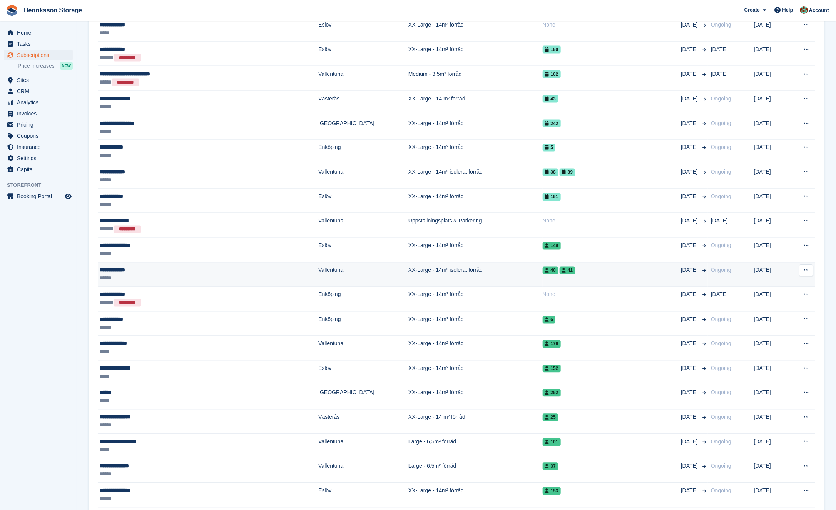
scroll to position [707, 0]
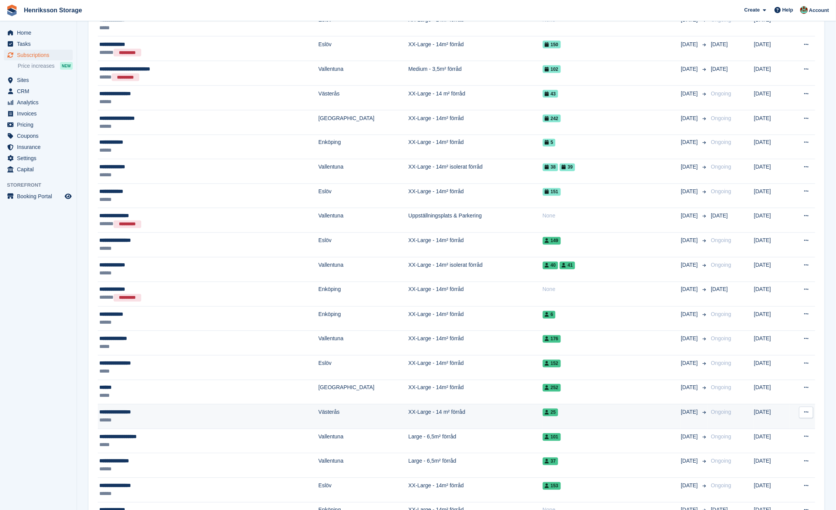
click at [192, 404] on td "**********" at bounding box center [208, 416] width 221 height 25
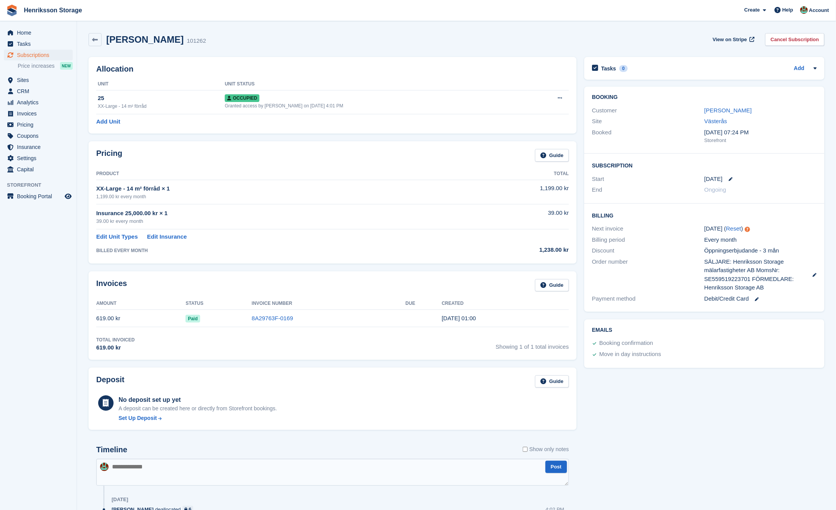
drag, startPoint x: 771, startPoint y: 285, endPoint x: 705, endPoint y: 259, distance: 71.0
click at [705, 259] on span "SÄLJARE: Henriksson Storage mälarfastigheter AB MomsNr: SE559519223701 FÖRMEDLA…" at bounding box center [754, 274] width 101 height 35
copy span "SÄLJARE: Henriksson Storage mälarfastigheter AB MomsNr: SE559519223701 FÖRMEDLA…"
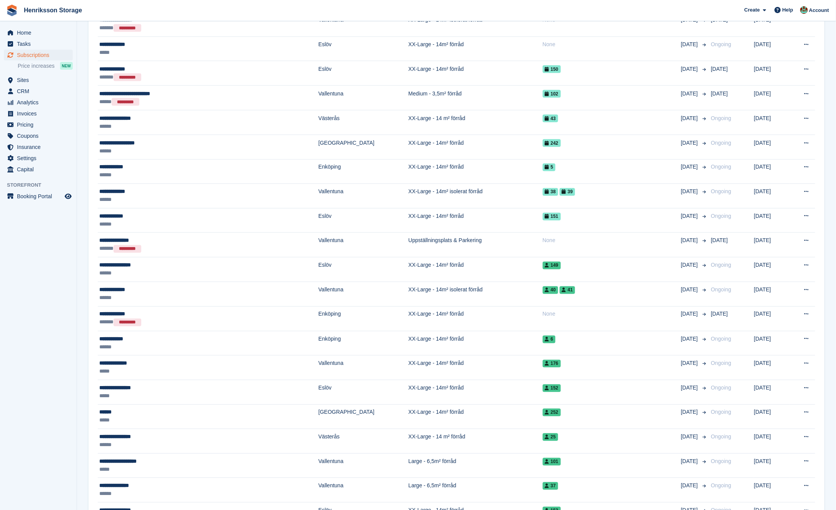
scroll to position [682, 0]
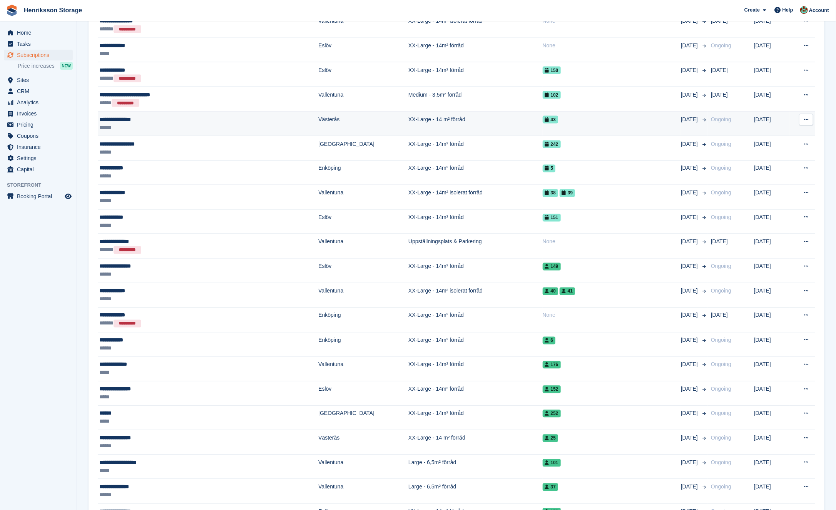
click at [192, 118] on div "**********" at bounding box center [167, 119] width 136 height 8
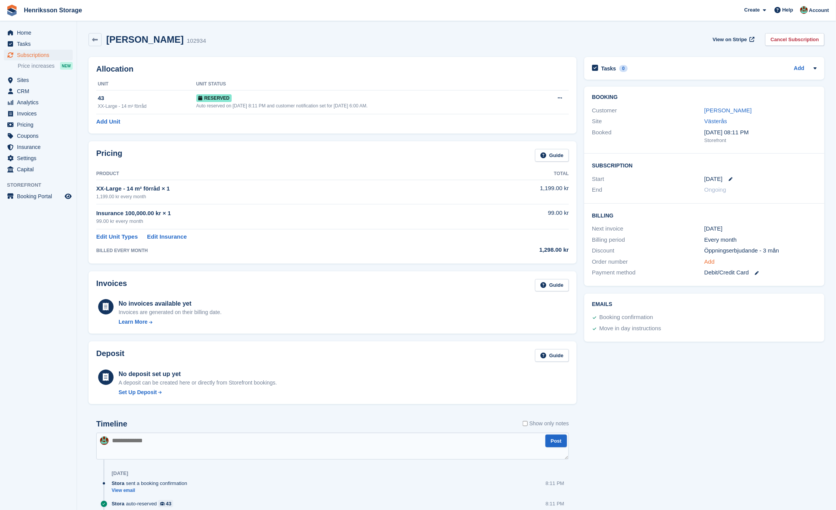
click at [714, 257] on link "Add" at bounding box center [709, 261] width 10 height 9
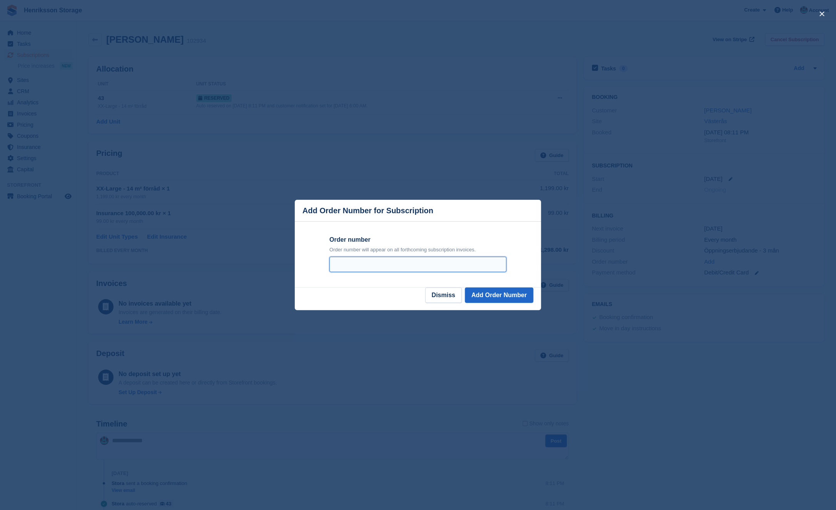
click at [488, 266] on input "Order number" at bounding box center [417, 264] width 177 height 15
paste input "**********"
type input "**********"
click at [509, 292] on button "Add Order Number" at bounding box center [499, 294] width 69 height 15
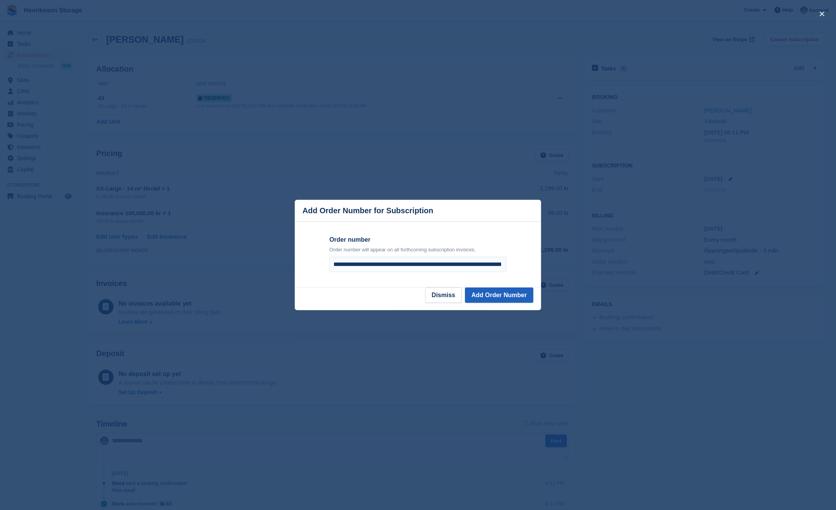
scroll to position [0, 0]
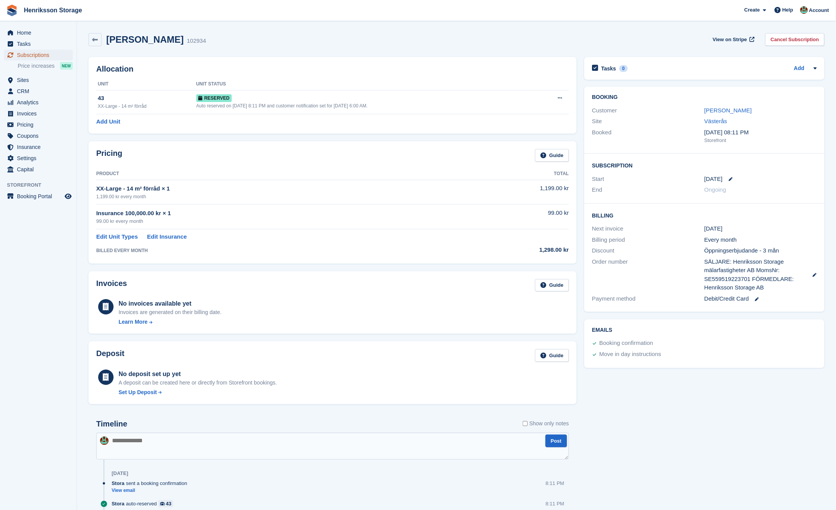
click at [48, 53] on span "Subscriptions" at bounding box center [40, 55] width 46 height 11
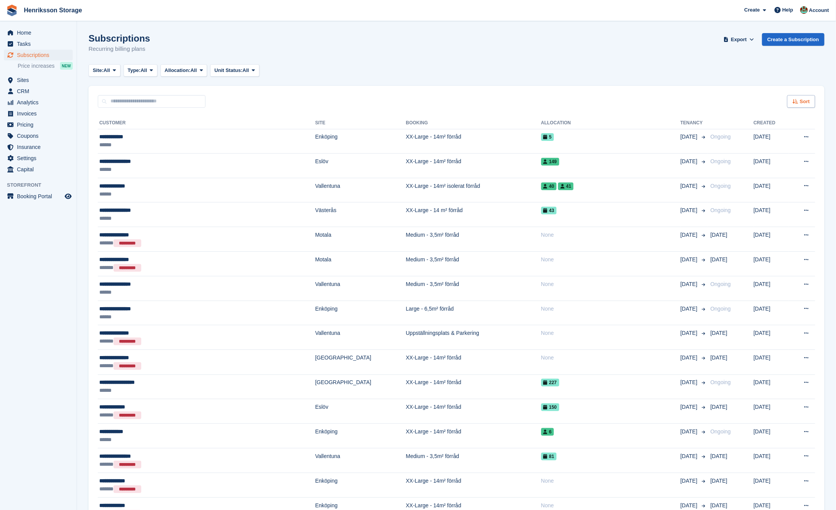
click at [801, 102] on span "Sort" at bounding box center [805, 102] width 10 height 8
click at [732, 73] on div "Site: All All Vallentuna Halmstad Västerås Enköping Kristianstad Eslöv Ängelhol…" at bounding box center [457, 70] width 736 height 13
click at [436, 146] on td "XX-Large - 14m² förråd" at bounding box center [473, 141] width 135 height 25
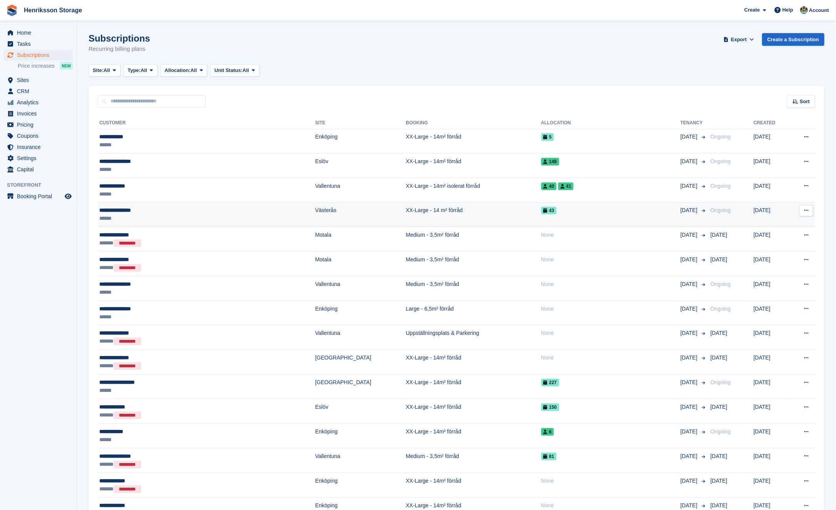
click at [414, 213] on td "XX-Large - 14 m² förråd" at bounding box center [473, 214] width 135 height 25
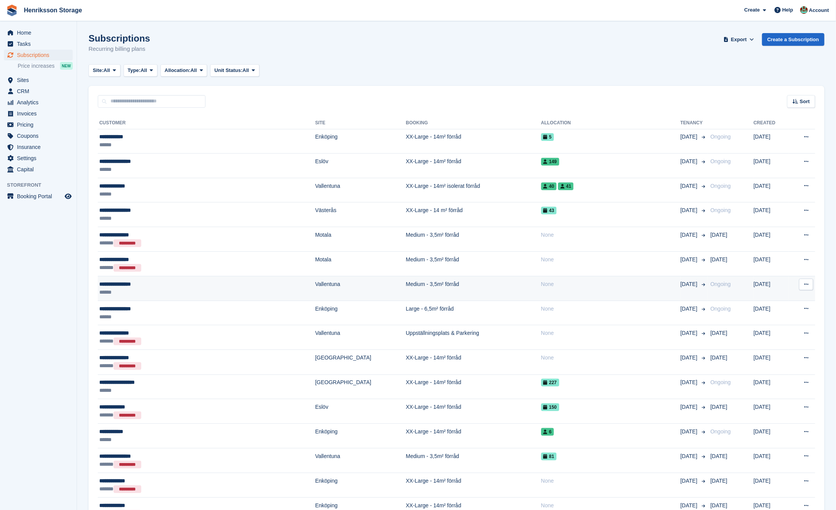
click at [406, 285] on td "Medium - 3,5m² förråd" at bounding box center [473, 288] width 135 height 25
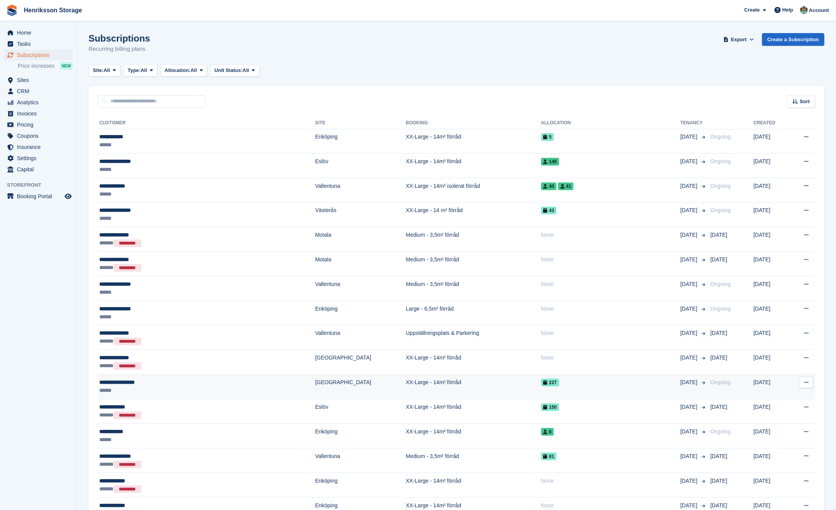
click at [406, 379] on td "XX-Large - 14m² förråd" at bounding box center [473, 386] width 135 height 25
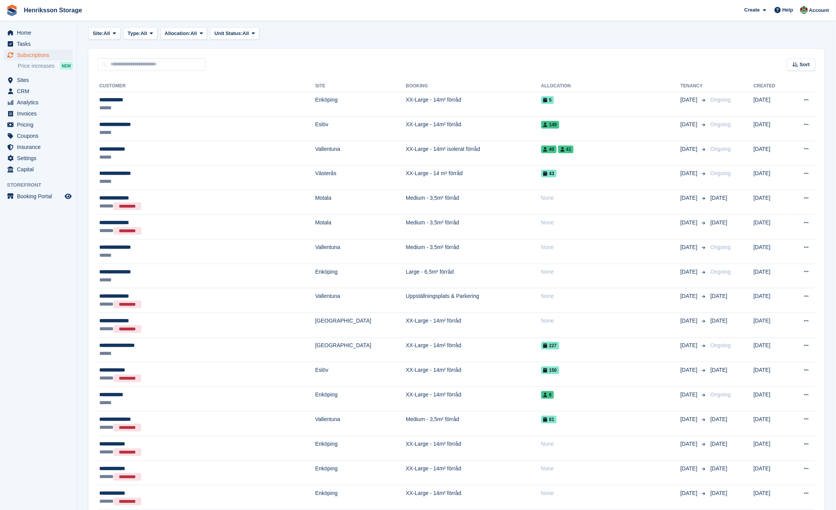
scroll to position [38, 0]
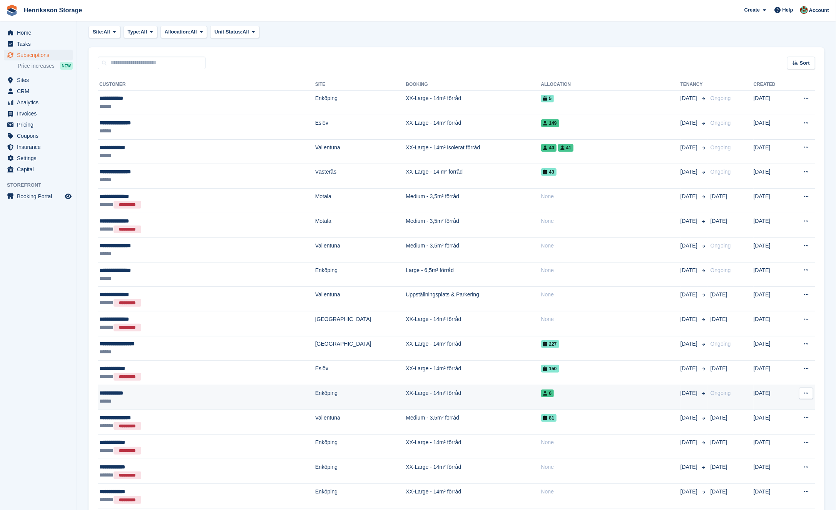
click at [406, 388] on td "XX-Large - 14m² förråd" at bounding box center [473, 397] width 135 height 25
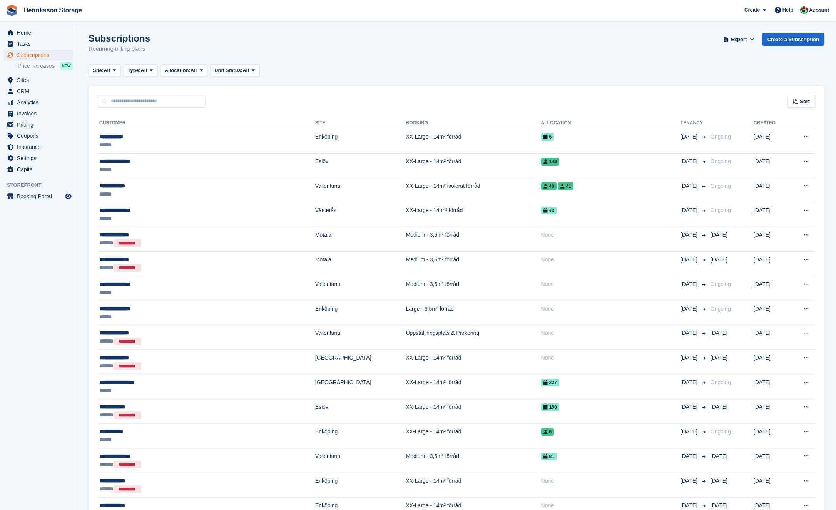
scroll to position [142, 0]
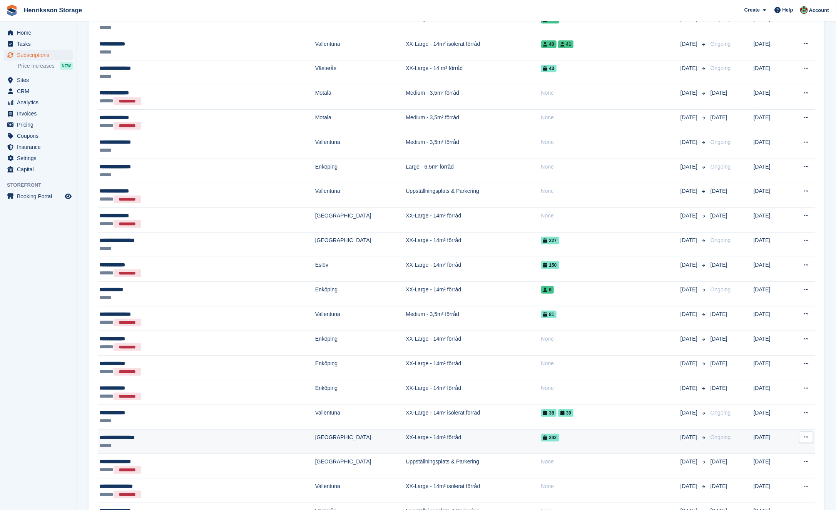
click at [406, 439] on td "XX-Large - 14m² förråd" at bounding box center [473, 441] width 135 height 25
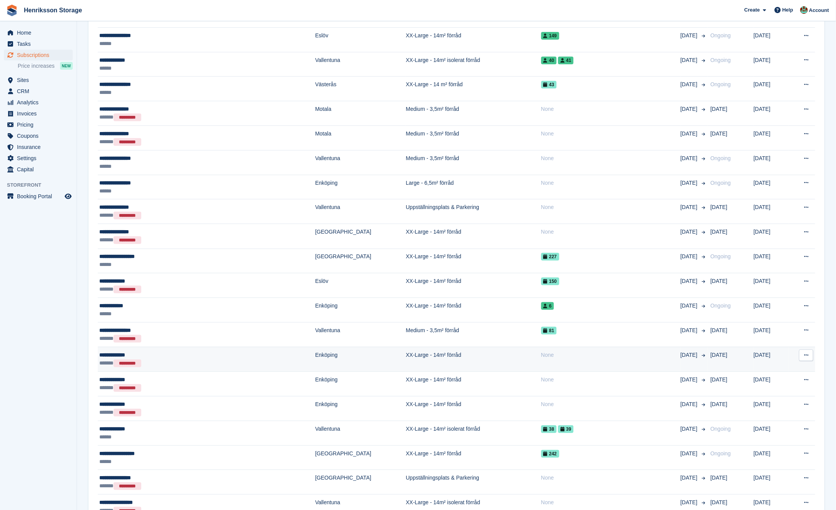
scroll to position [124, 0]
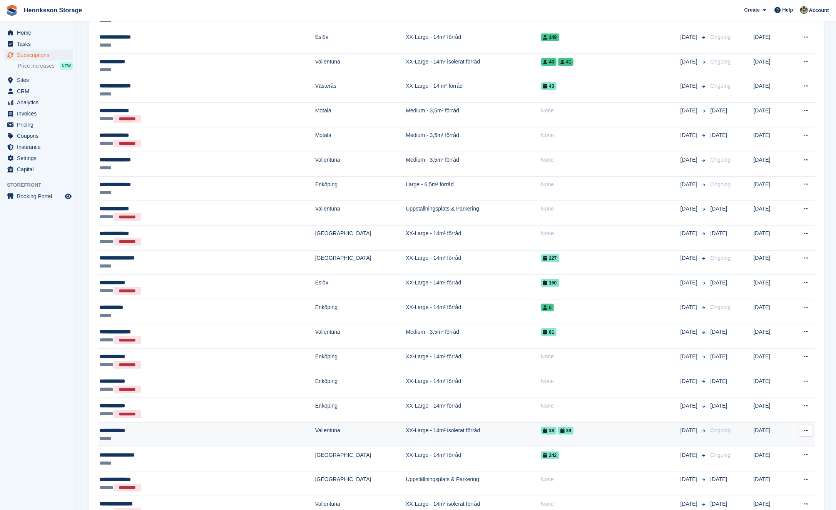
click at [423, 433] on td "XX-Large - 14m² isolerat förråd" at bounding box center [473, 435] width 135 height 25
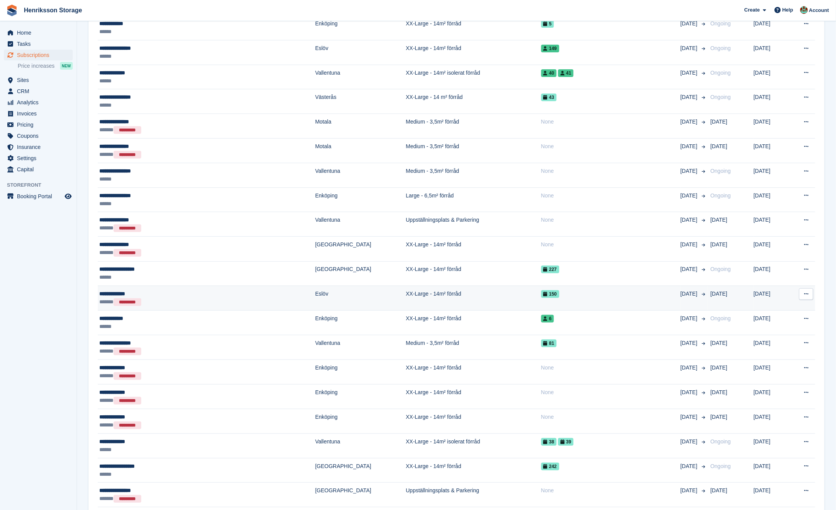
scroll to position [112, 0]
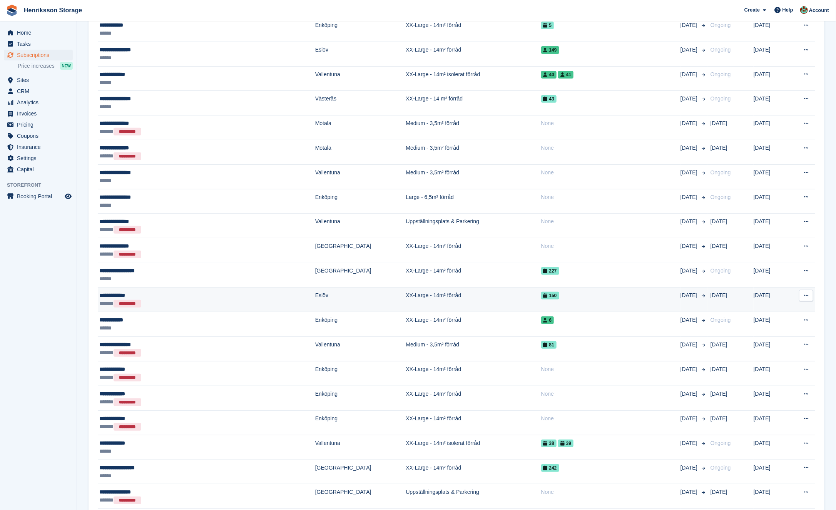
click at [406, 274] on td "XX-Large - 14m² förråd" at bounding box center [473, 275] width 135 height 25
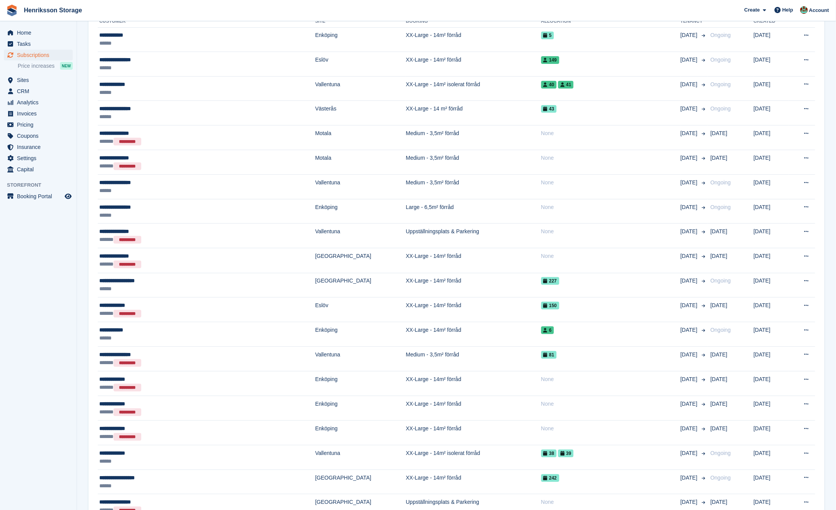
scroll to position [102, 0]
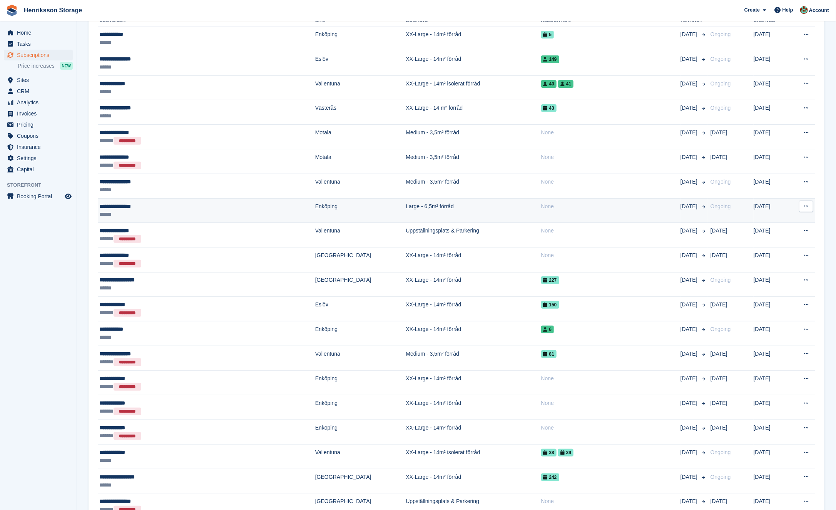
click at [406, 216] on td "Large - 6,5m² förråd" at bounding box center [473, 210] width 135 height 25
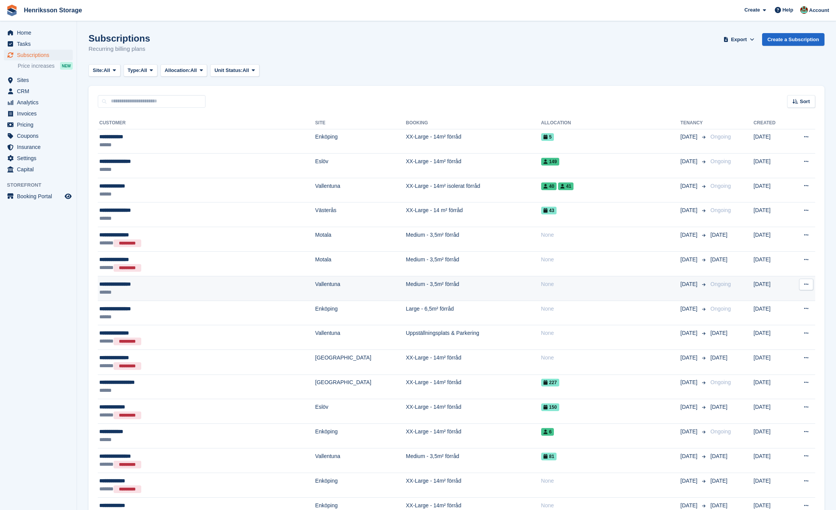
scroll to position [100, 0]
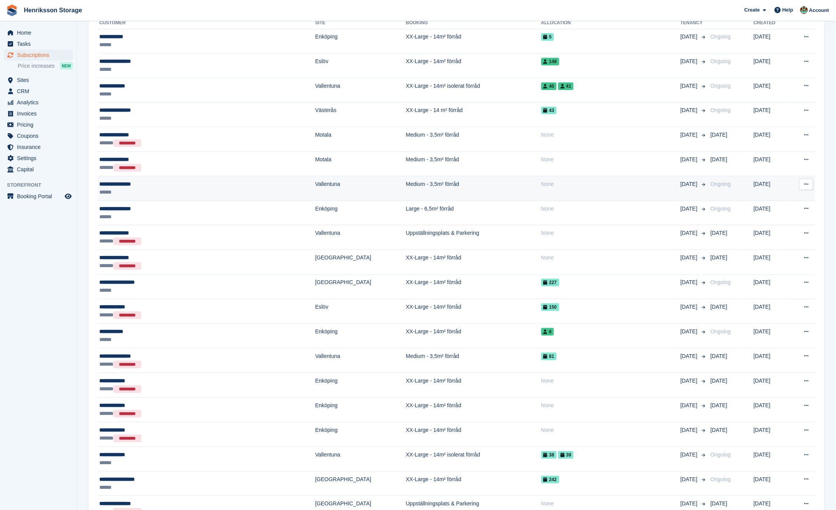
click at [406, 186] on td "Medium - 3,5m² förråd" at bounding box center [473, 188] width 135 height 25
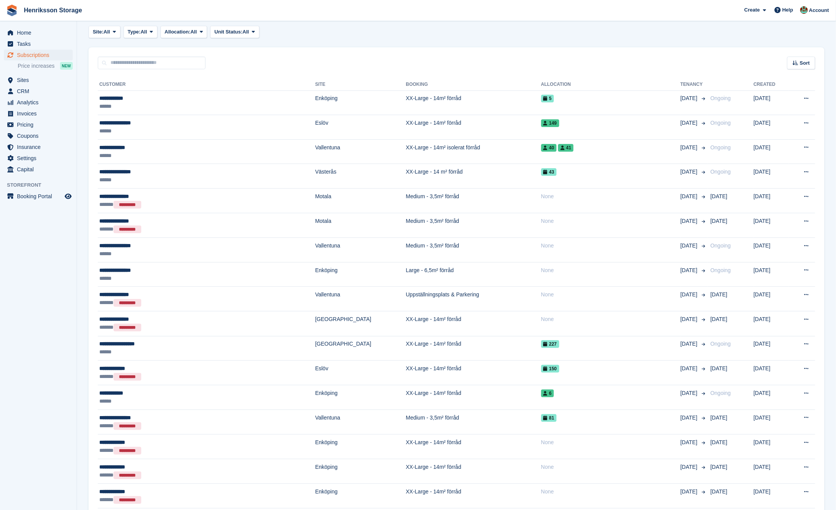
scroll to position [33, 0]
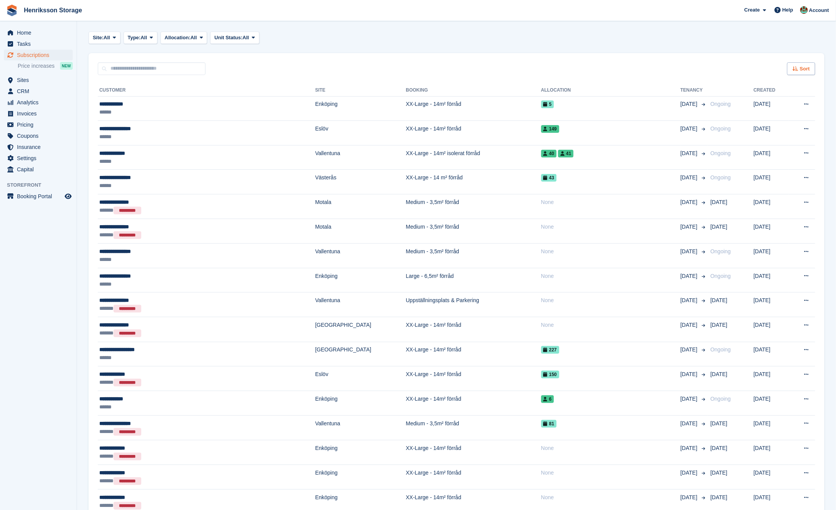
click at [797, 70] on icon at bounding box center [795, 68] width 6 height 5
click at [776, 116] on span "Move in date" at bounding box center [769, 117] width 31 height 6
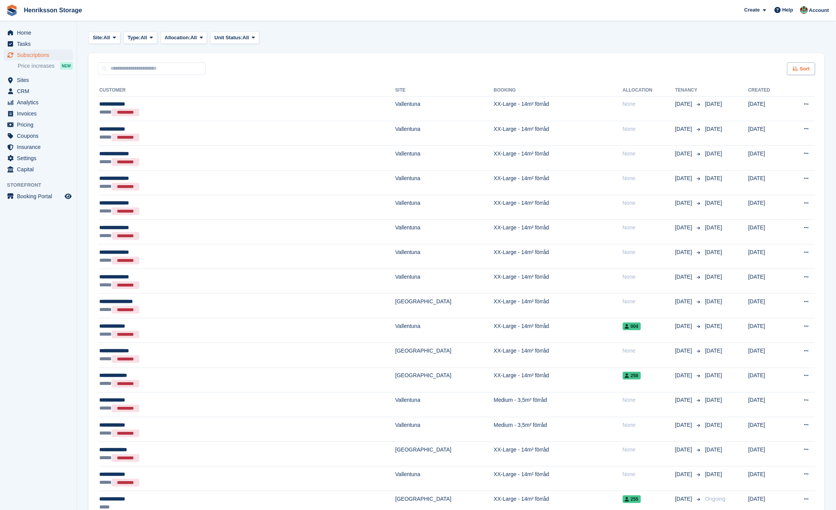
click at [803, 65] on span "Sort" at bounding box center [805, 69] width 10 height 8
click at [782, 157] on span "Move in (newest first)" at bounding box center [779, 158] width 55 height 6
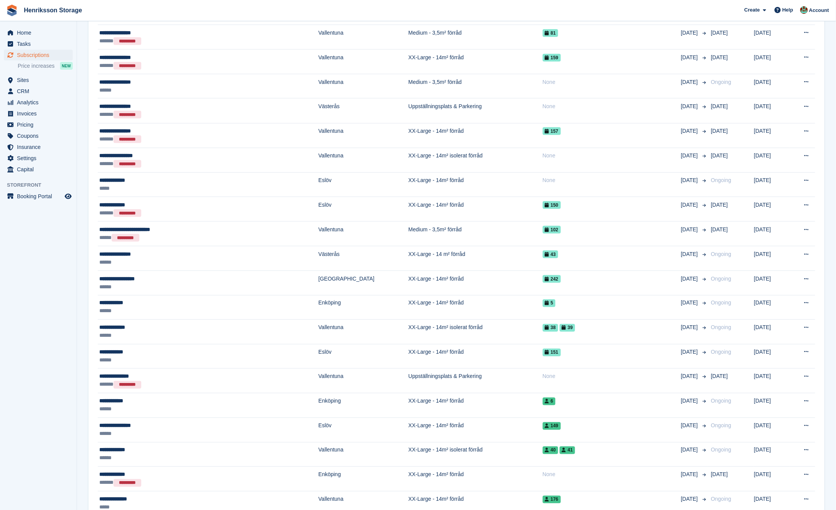
scroll to position [560, 0]
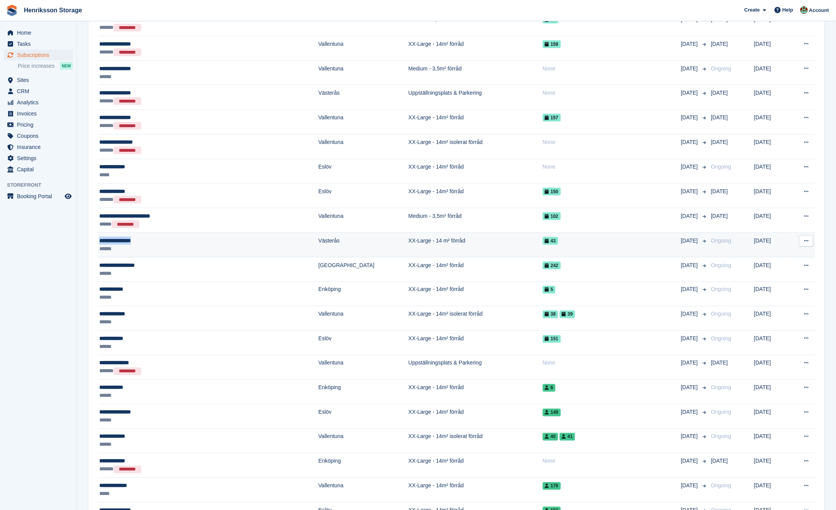
drag, startPoint x: 147, startPoint y: 237, endPoint x: 100, endPoint y: 237, distance: 47.7
click at [100, 237] on div "**********" at bounding box center [167, 241] width 136 height 8
copy div "**********"
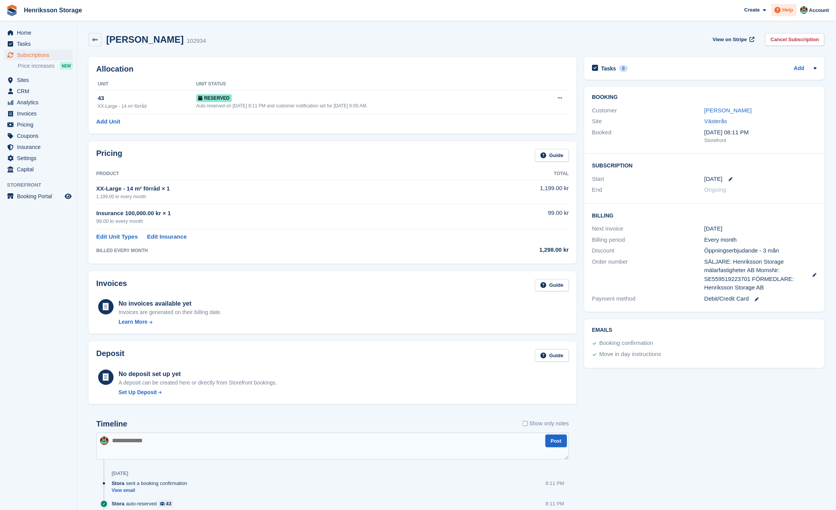
click at [787, 7] on span "Help" at bounding box center [787, 10] width 11 height 8
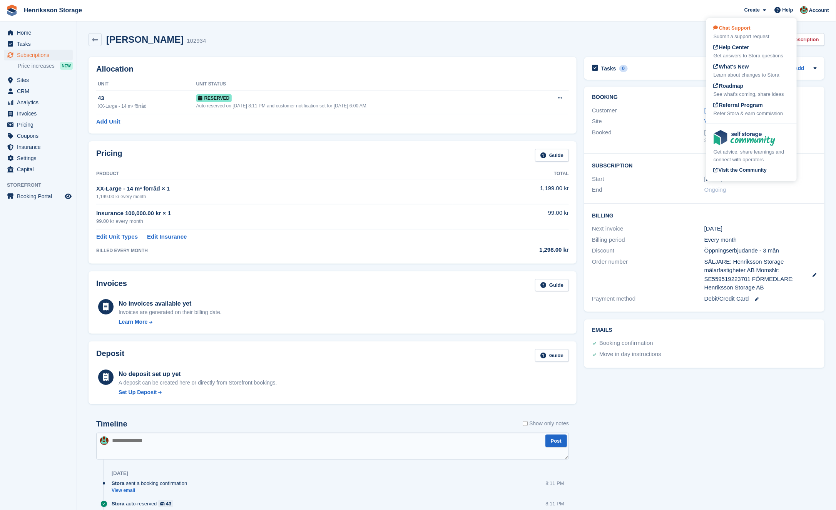
click at [768, 30] on div "Chat Support Submit a support request" at bounding box center [752, 32] width 76 height 16
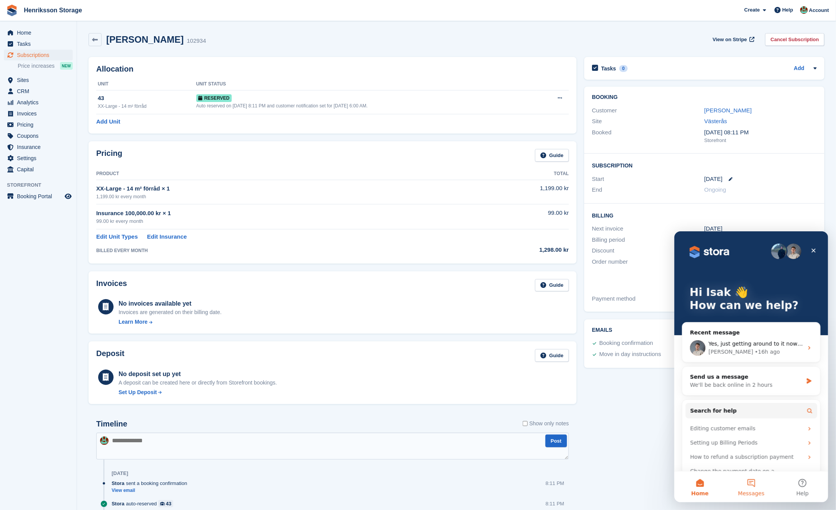
click at [756, 488] on button "Messages" at bounding box center [750, 486] width 51 height 31
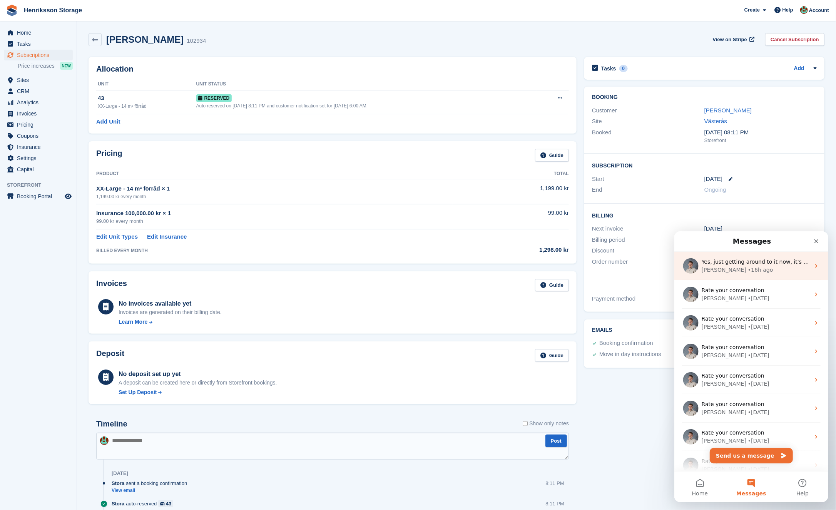
click at [762, 263] on span "Yes, just getting around to it now, it's incredibly busy, so I'm a little behin…" at bounding box center [823, 261] width 244 height 6
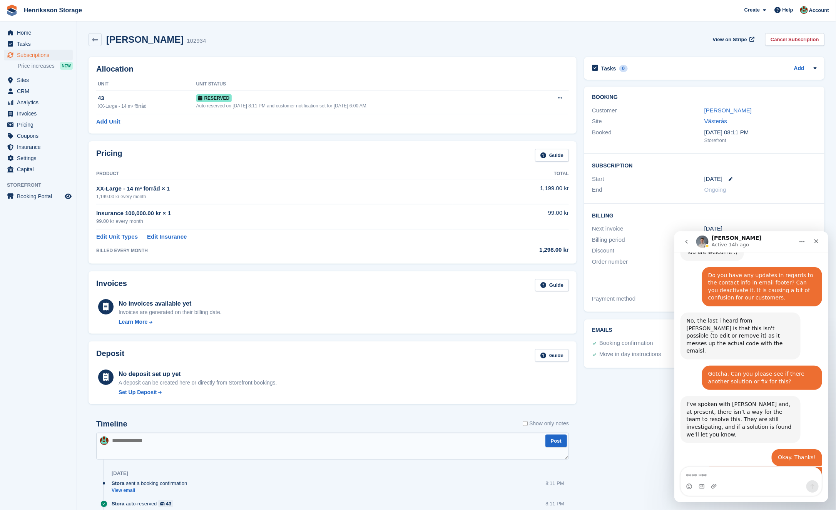
click at [732, 476] on textarea "Message…" at bounding box center [750, 473] width 141 height 13
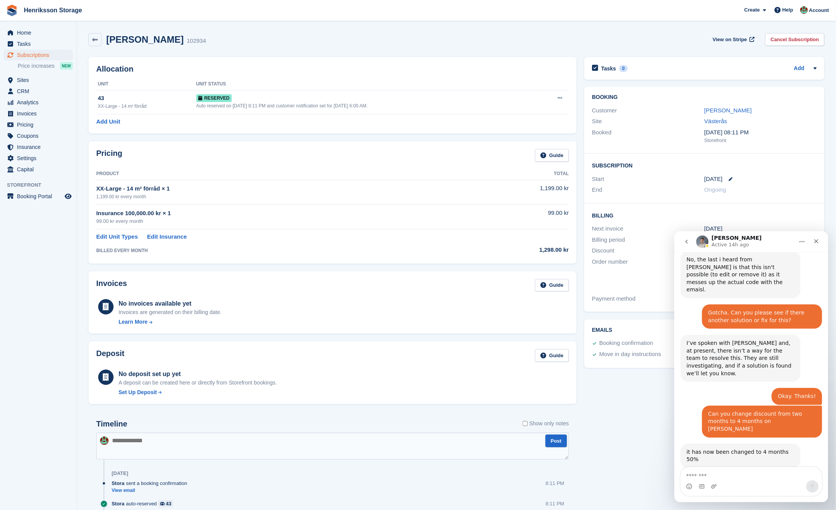
scroll to position [798, 0]
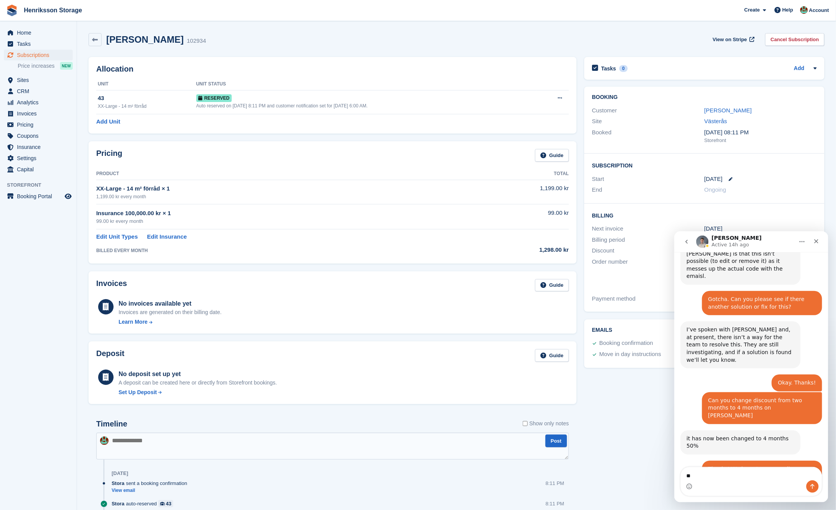
type textarea "*"
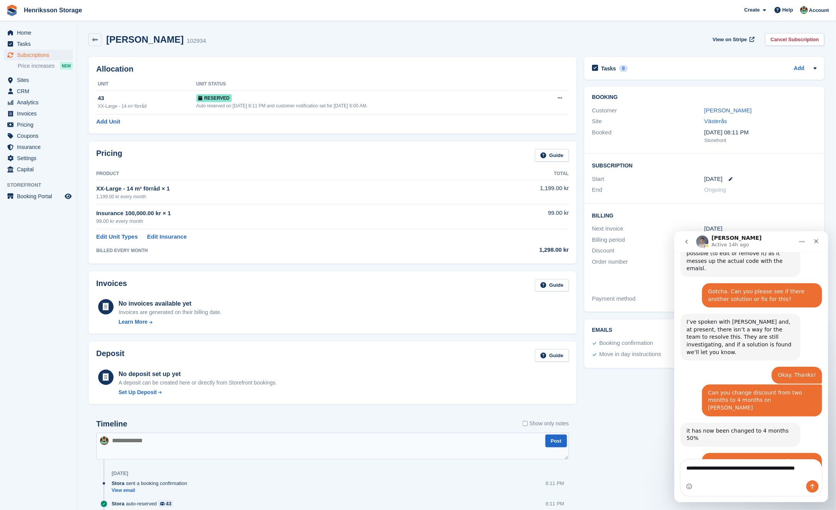
type textarea "**********"
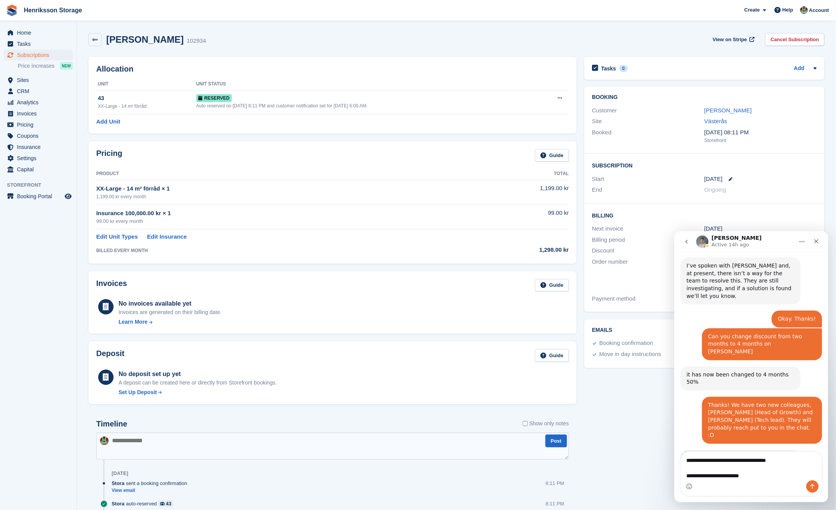
scroll to position [880, 0]
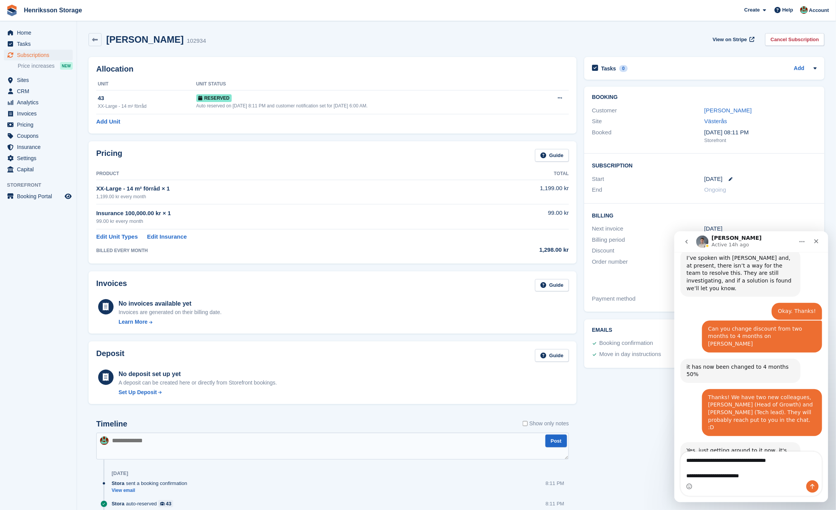
click at [689, 461] on textarea "**********" at bounding box center [750, 473] width 141 height 44
click at [735, 475] on textarea "**********" at bounding box center [750, 473] width 141 height 44
click at [725, 475] on textarea "**********" at bounding box center [750, 473] width 141 height 44
paste textarea "**********"
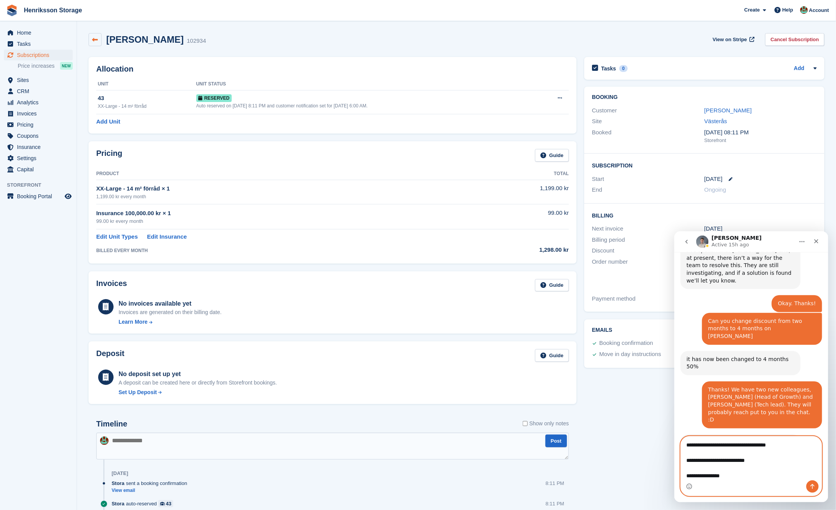
type textarea "**********"
click at [97, 40] on icon at bounding box center [95, 40] width 6 height 6
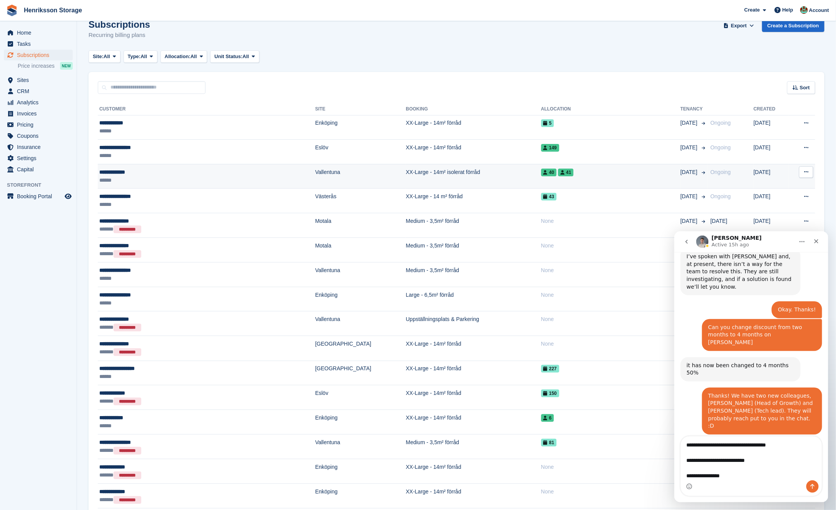
scroll to position [887, 0]
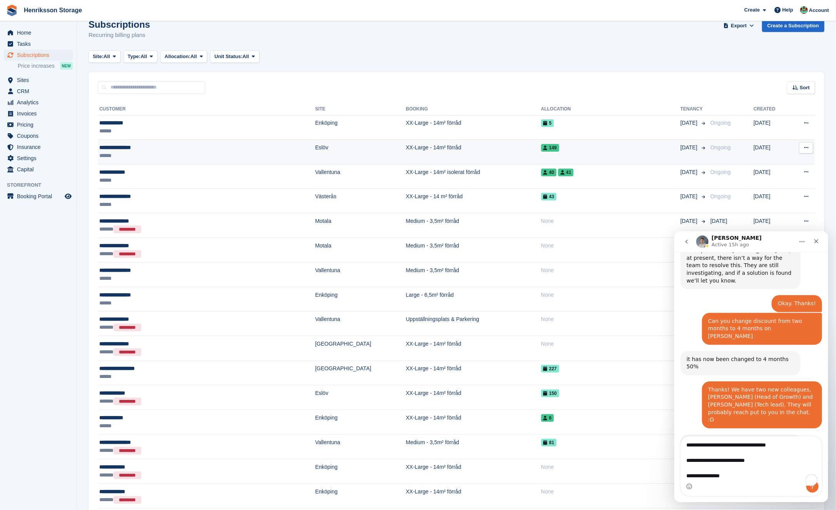
click at [221, 154] on div "******" at bounding box center [165, 156] width 133 height 8
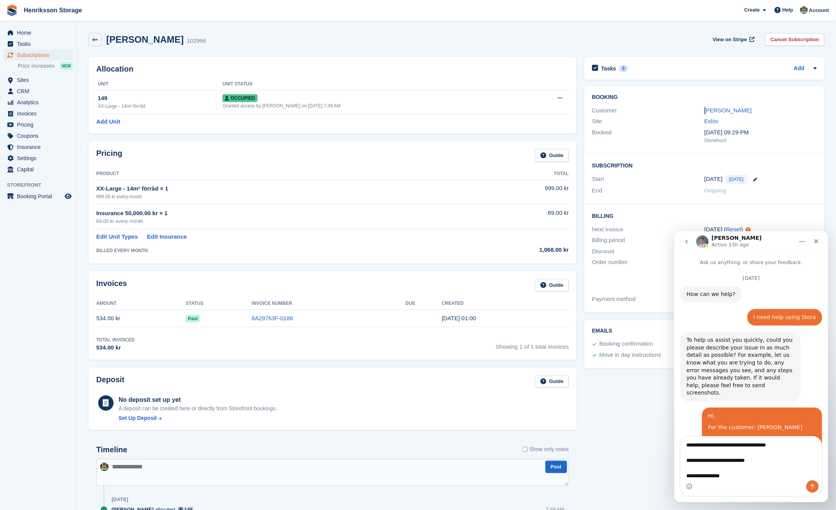
drag, startPoint x: 758, startPoint y: 105, endPoint x: 709, endPoint y: 107, distance: 49.3
click at [709, 107] on div "Customer Mattias Seijsing" at bounding box center [704, 110] width 225 height 11
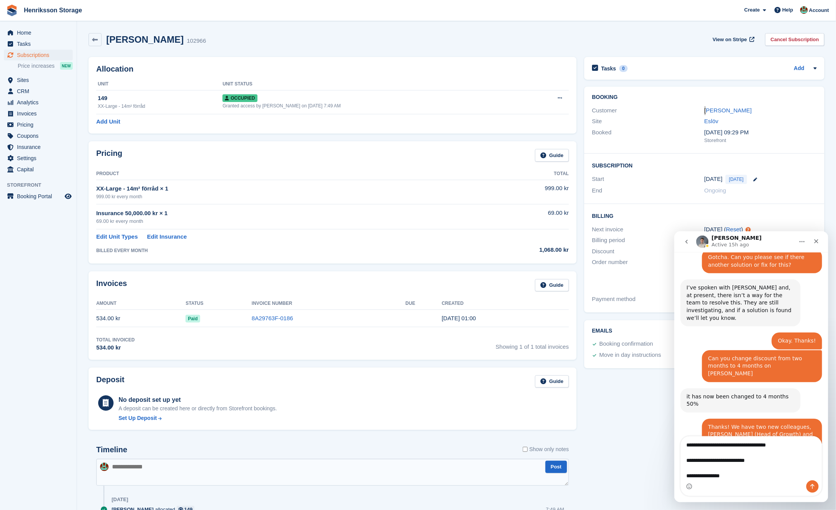
scroll to position [887, 0]
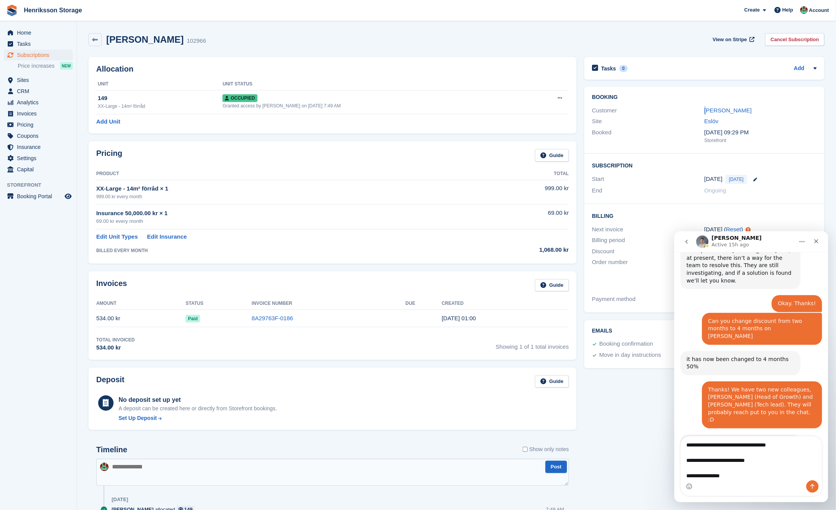
drag, startPoint x: 772, startPoint y: 113, endPoint x: 687, endPoint y: 107, distance: 85.7
click at [687, 107] on div "Customer Mattias Seijsing" at bounding box center [704, 110] width 225 height 11
copy div "Mattias Seijsing"
click at [703, 483] on div "Intercom messenger" at bounding box center [750, 486] width 141 height 12
click at [719, 473] on textarea "**********" at bounding box center [750, 462] width 141 height 52
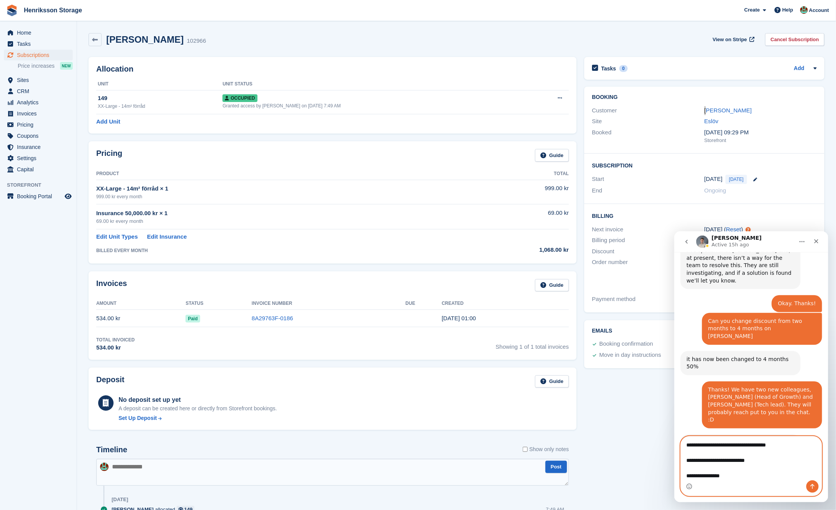
paste textarea "**********"
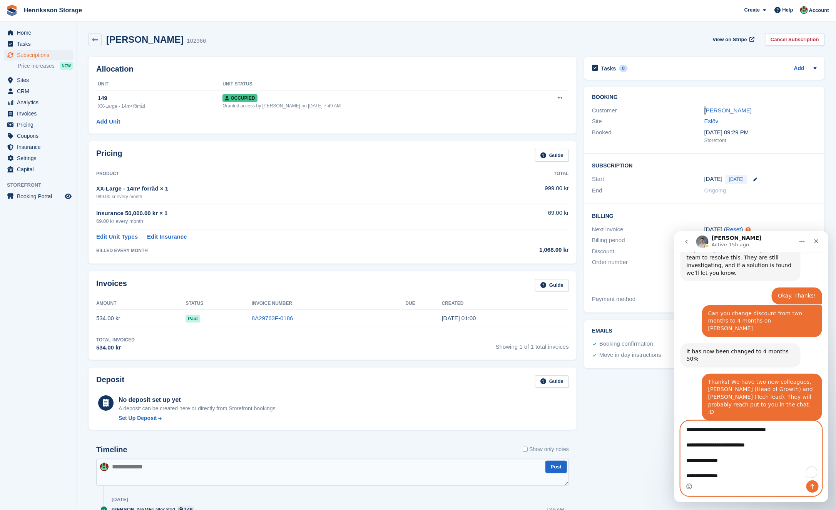
click at [717, 467] on textarea "**********" at bounding box center [750, 450] width 141 height 59
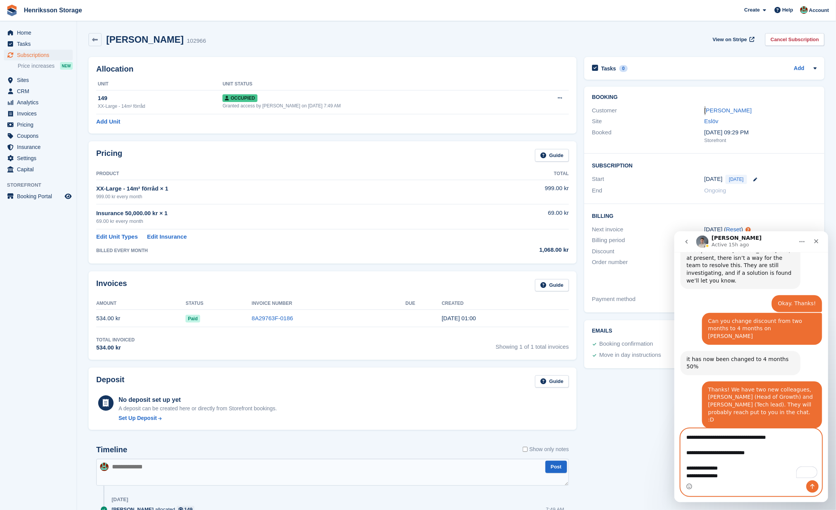
click at [730, 478] on textarea "**********" at bounding box center [750, 454] width 141 height 52
click at [734, 470] on textarea "**********" at bounding box center [750, 454] width 141 height 52
click at [732, 475] on textarea "**********" at bounding box center [750, 454] width 141 height 52
click at [737, 472] on textarea "**********" at bounding box center [750, 454] width 141 height 52
click at [735, 468] on textarea "**********" at bounding box center [750, 454] width 141 height 52
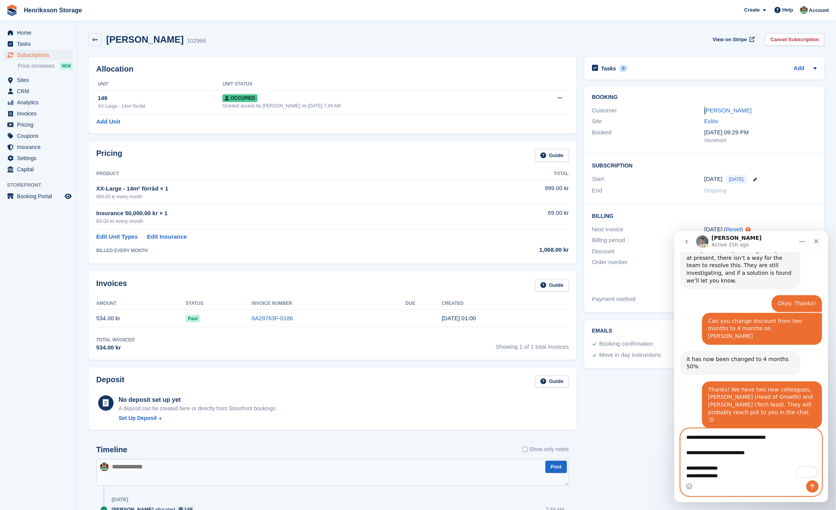
click at [685, 467] on textarea "**********" at bounding box center [750, 454] width 141 height 52
click at [686, 475] on textarea "**********" at bounding box center [750, 454] width 141 height 52
type textarea "**********"
click at [734, 468] on textarea "**********" at bounding box center [750, 454] width 141 height 52
click at [734, 462] on textarea "**********" at bounding box center [750, 454] width 141 height 52
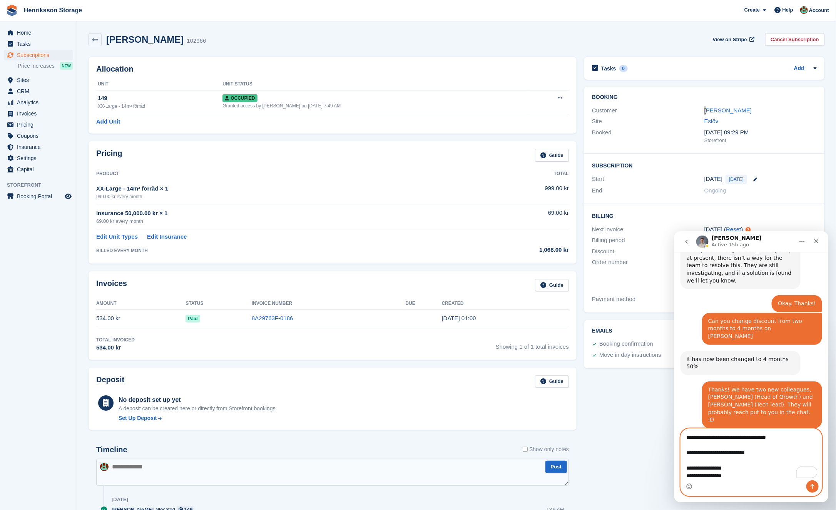
click at [772, 455] on textarea "**********" at bounding box center [750, 454] width 141 height 52
click at [762, 466] on textarea "**********" at bounding box center [750, 454] width 141 height 52
click at [752, 459] on textarea "**********" at bounding box center [750, 454] width 141 height 52
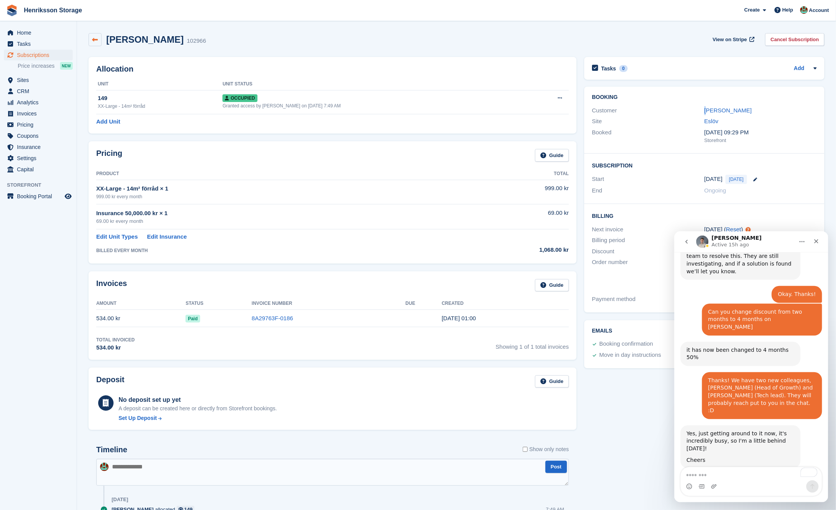
click at [93, 38] on icon at bounding box center [95, 40] width 6 height 6
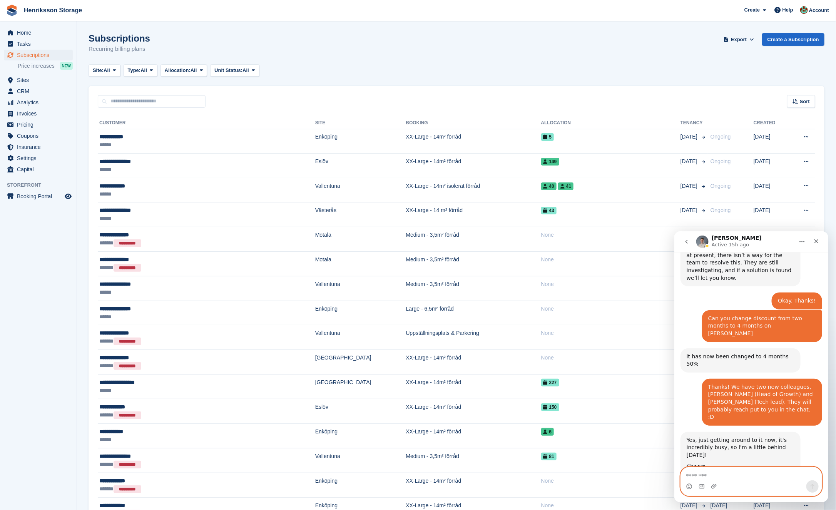
scroll to position [897, 0]
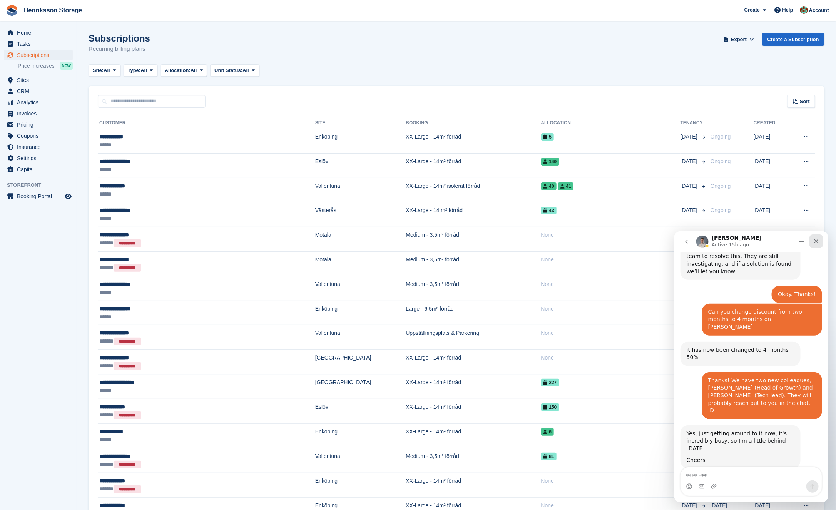
click at [817, 238] on icon "Close" at bounding box center [816, 241] width 6 height 6
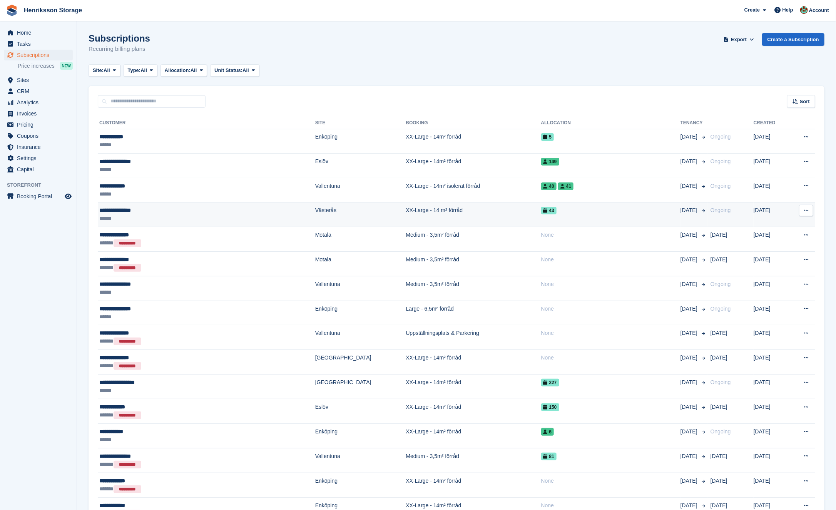
click at [406, 215] on td "XX-Large - 14 m² förråd" at bounding box center [473, 214] width 135 height 25
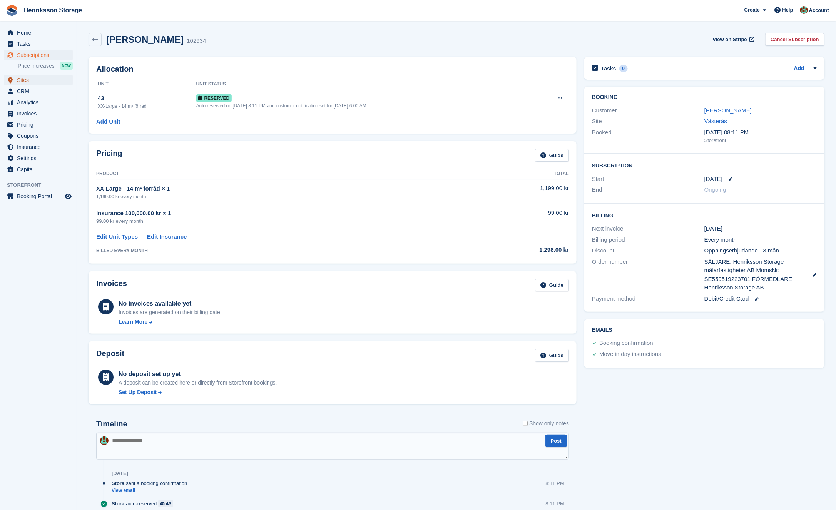
click at [35, 78] on span "Sites" at bounding box center [40, 80] width 46 height 11
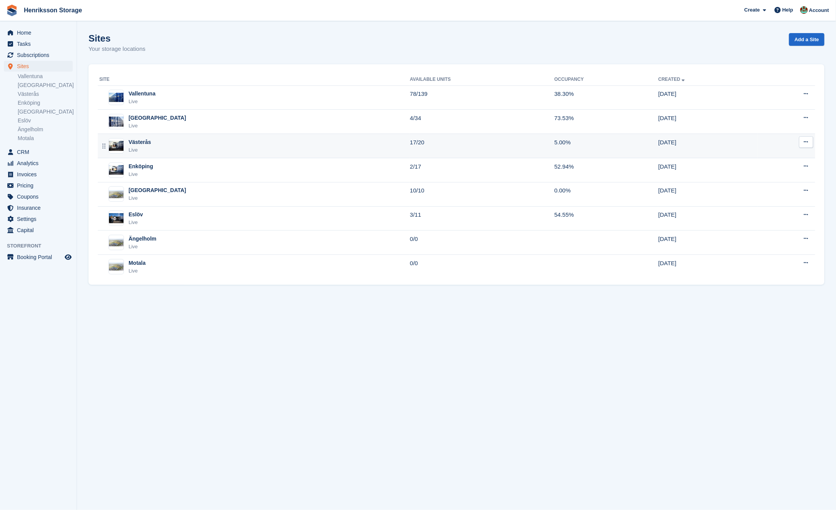
click at [205, 142] on div "Västerås Live" at bounding box center [254, 146] width 311 height 16
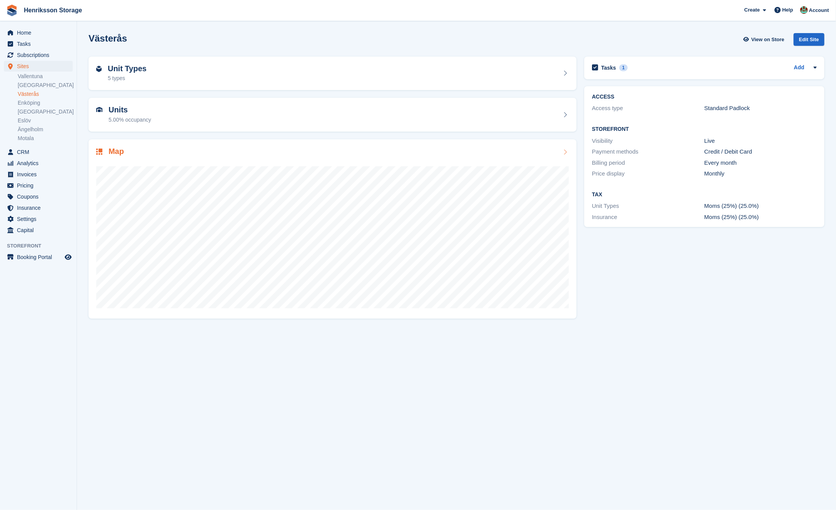
click at [227, 150] on div "Map" at bounding box center [332, 152] width 473 height 10
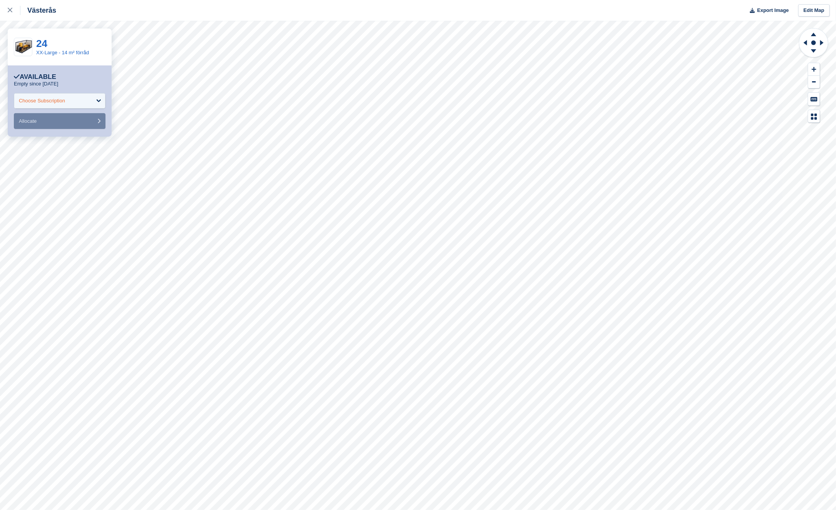
click at [93, 99] on div "Choose Subscription" at bounding box center [60, 100] width 92 height 15
click at [78, 104] on div "Choose Subscription" at bounding box center [60, 100] width 92 height 15
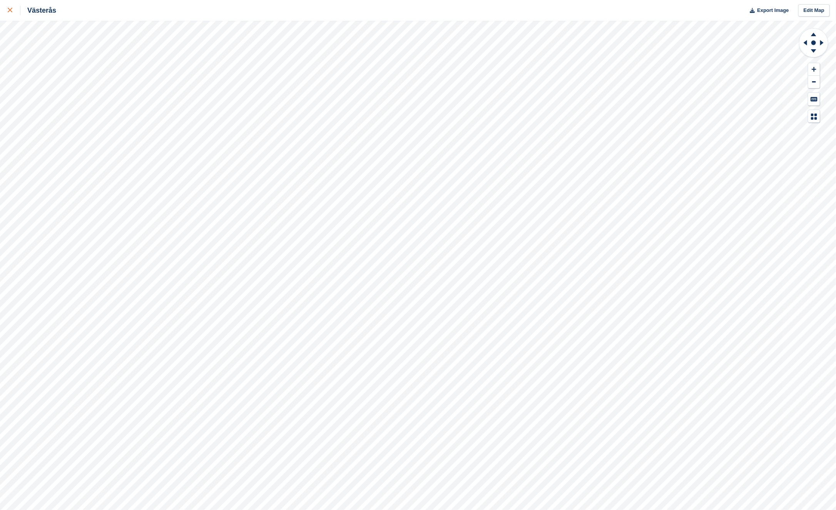
click at [8, 10] on icon at bounding box center [10, 10] width 5 height 5
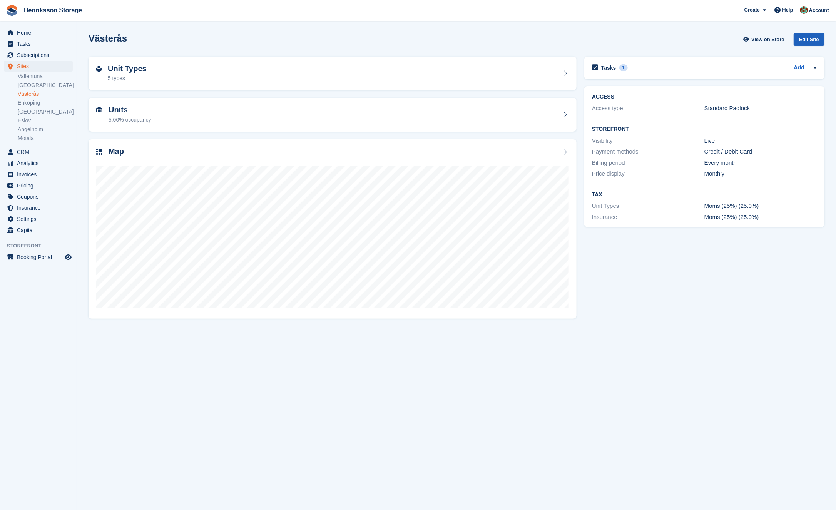
click at [816, 40] on div "Edit Site" at bounding box center [809, 39] width 31 height 13
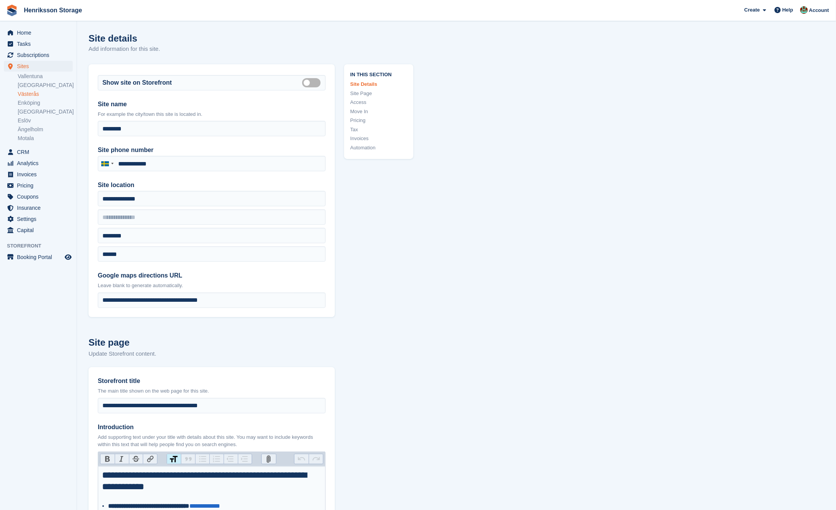
type input "**********"
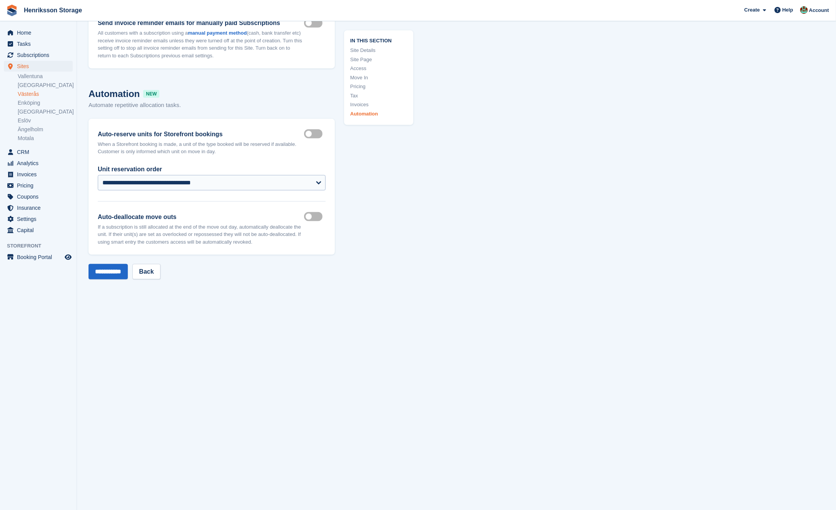
scroll to position [3837, 0]
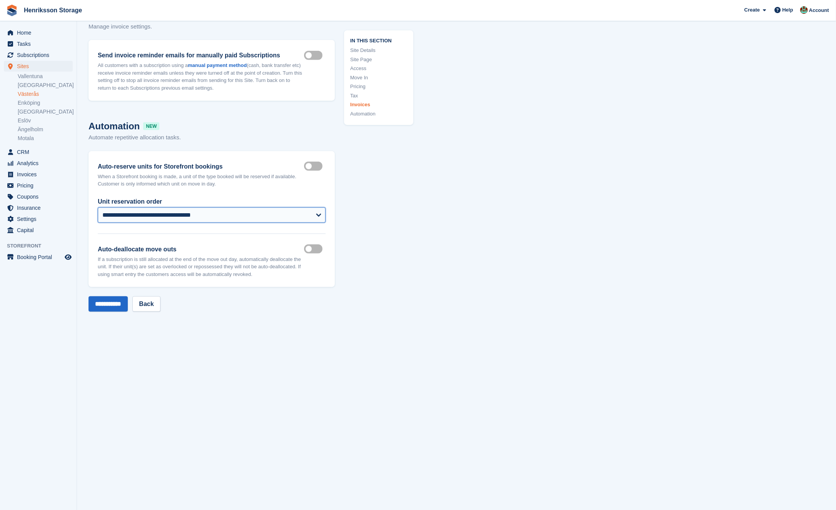
click at [289, 211] on select "**********" at bounding box center [212, 214] width 228 height 15
select select "***"
click at [98, 208] on select "**********" at bounding box center [212, 214] width 228 height 15
click at [118, 302] on input "**********" at bounding box center [108, 303] width 39 height 15
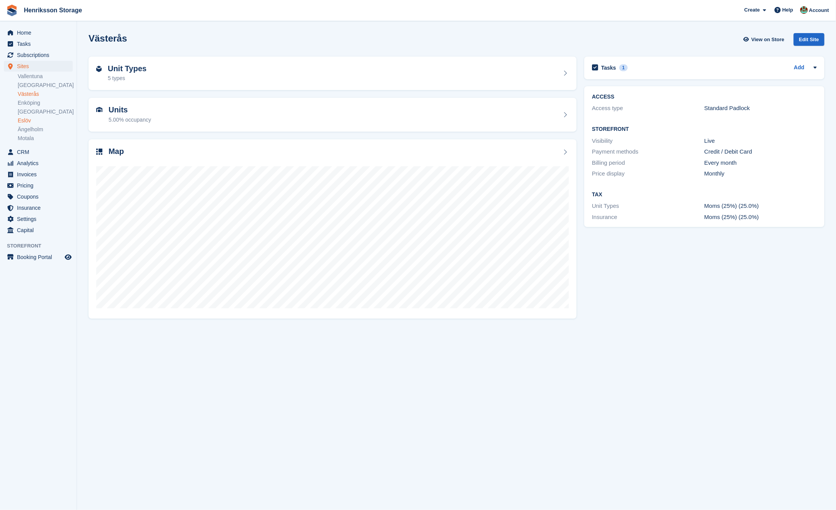
click at [45, 118] on link "Eslöv" at bounding box center [45, 120] width 55 height 7
click at [813, 36] on div "Edit Site" at bounding box center [809, 39] width 31 height 13
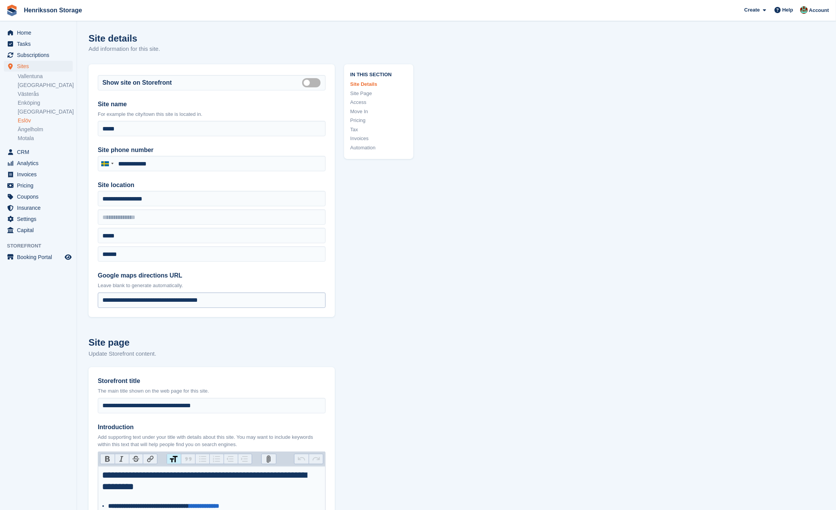
type input "**********"
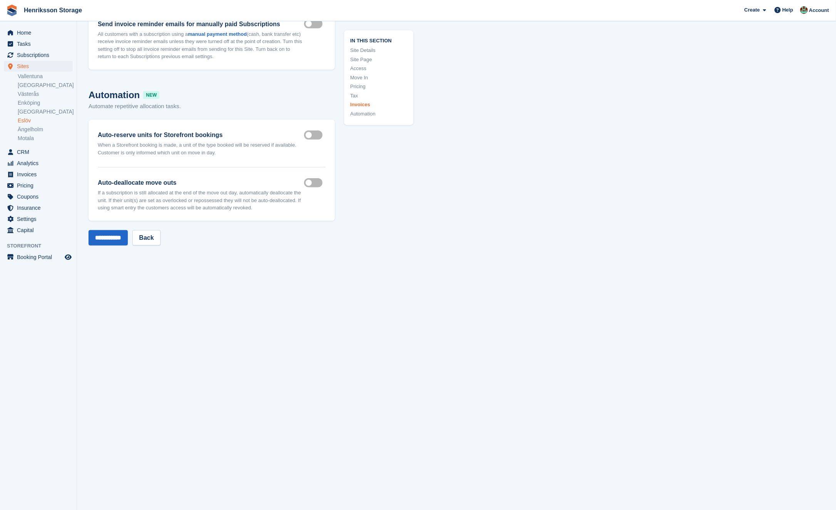
scroll to position [3585, 0]
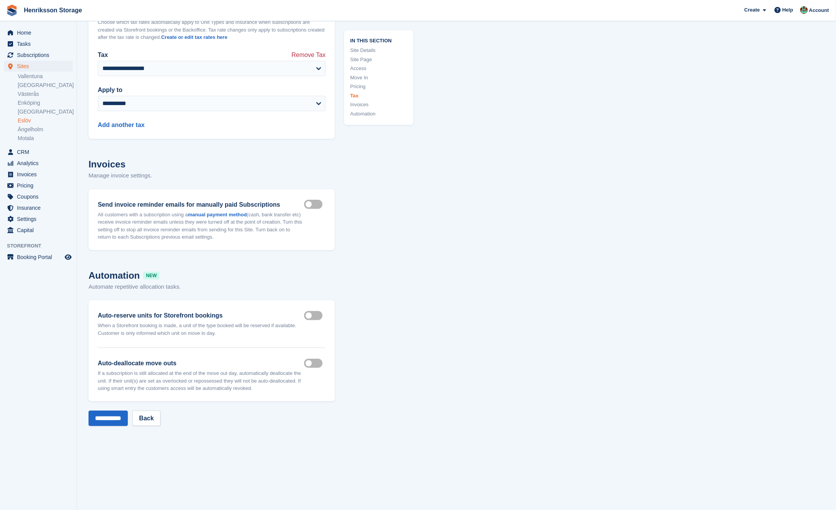
click at [314, 315] on label "Auto reserve on storefront" at bounding box center [315, 315] width 22 height 1
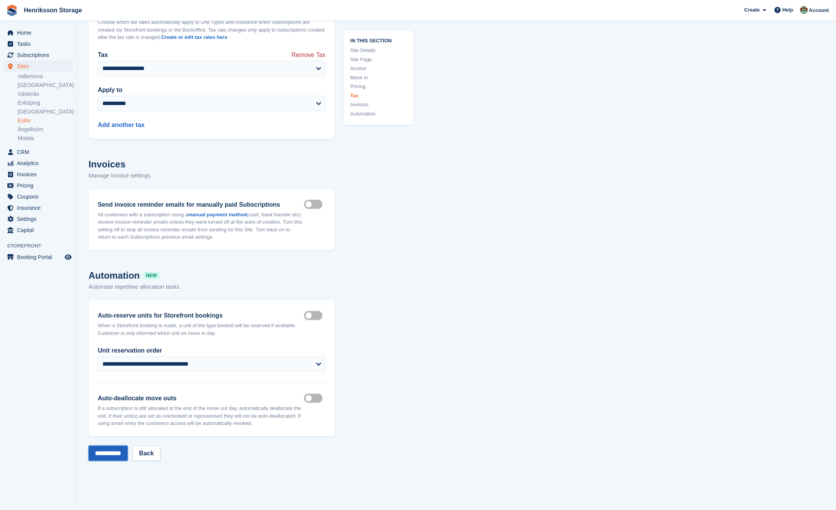
click at [117, 446] on input "**********" at bounding box center [108, 453] width 39 height 15
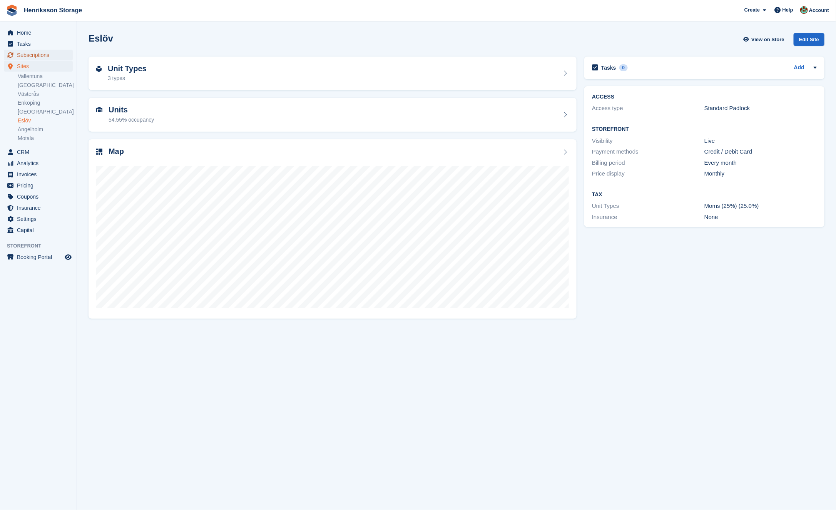
click at [43, 55] on span "Subscriptions" at bounding box center [40, 55] width 46 height 11
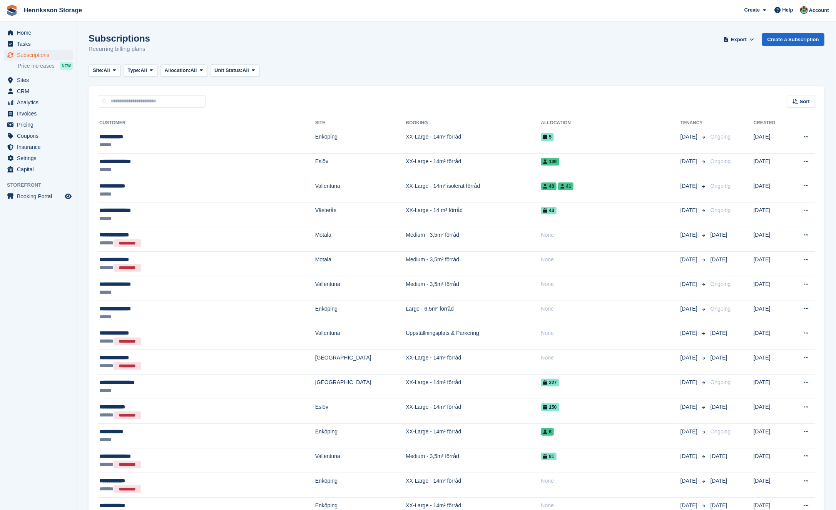
click at [807, 94] on div "Sort Sort by Customer name Date created Move in date Move out date Created (old…" at bounding box center [457, 97] width 736 height 22
click at [802, 98] on span "Sort" at bounding box center [805, 102] width 10 height 8
click at [774, 157] on span "Move out date" at bounding box center [771, 159] width 34 height 6
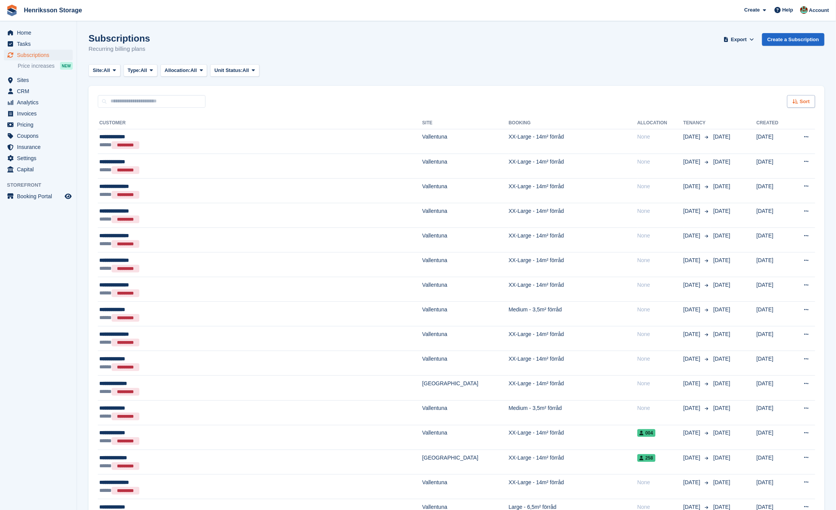
click at [797, 99] on icon at bounding box center [795, 101] width 6 height 5
click at [771, 193] on span "Move out (newest first)" at bounding box center [779, 191] width 58 height 6
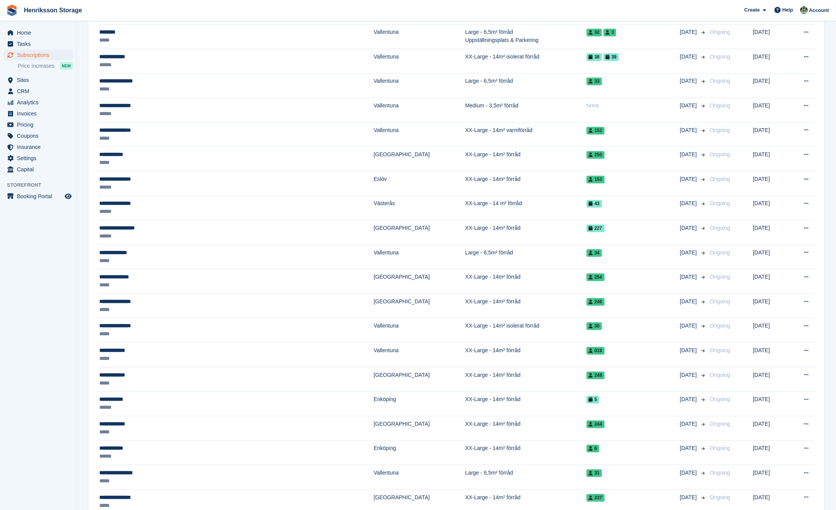
scroll to position [874, 0]
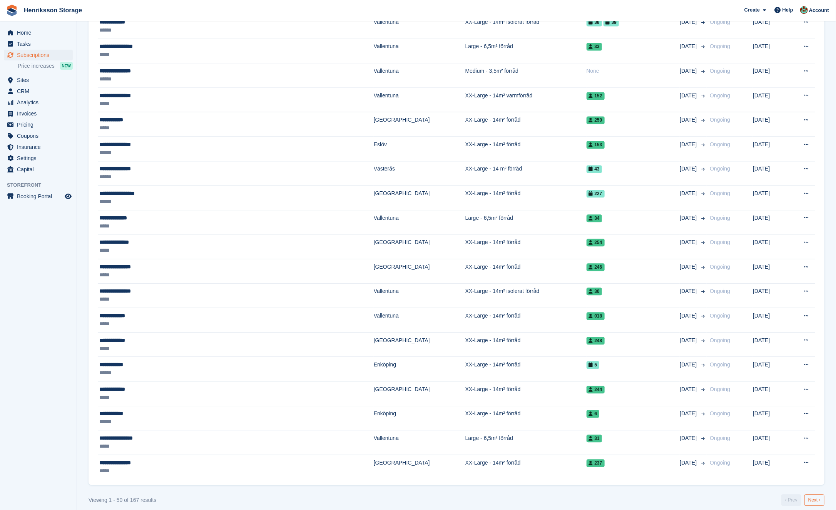
click at [818, 494] on link "Next ›" at bounding box center [814, 500] width 20 height 12
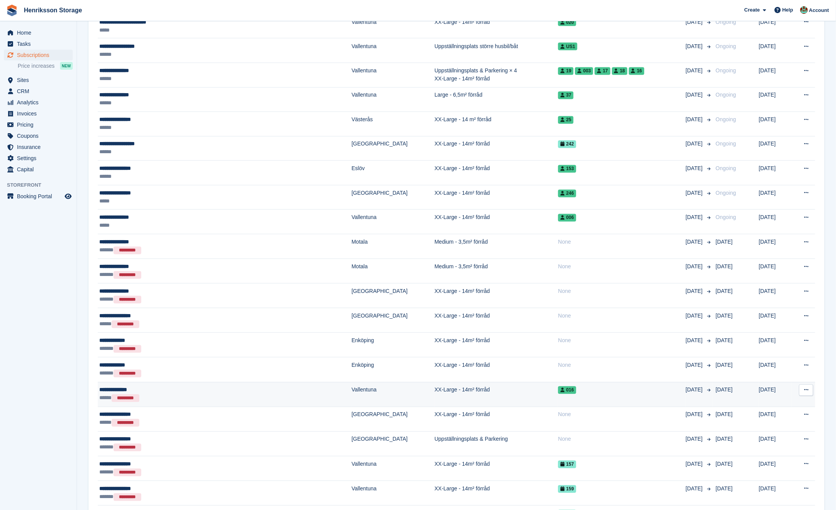
scroll to position [876, 0]
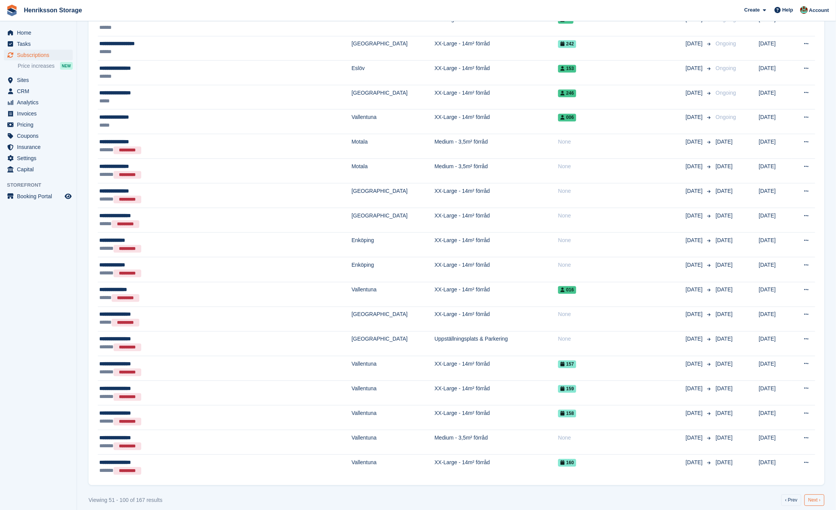
click at [807, 494] on link "Next ›" at bounding box center [814, 500] width 20 height 12
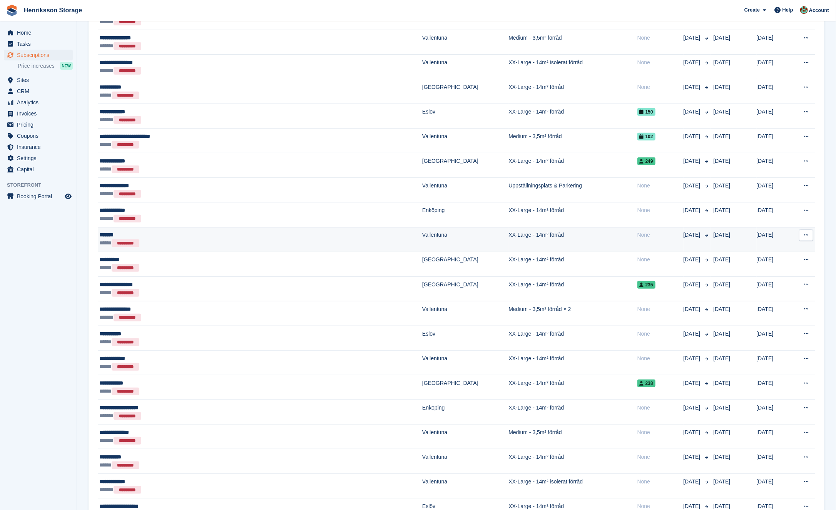
scroll to position [172, 0]
click at [807, 236] on icon at bounding box center [806, 236] width 4 height 5
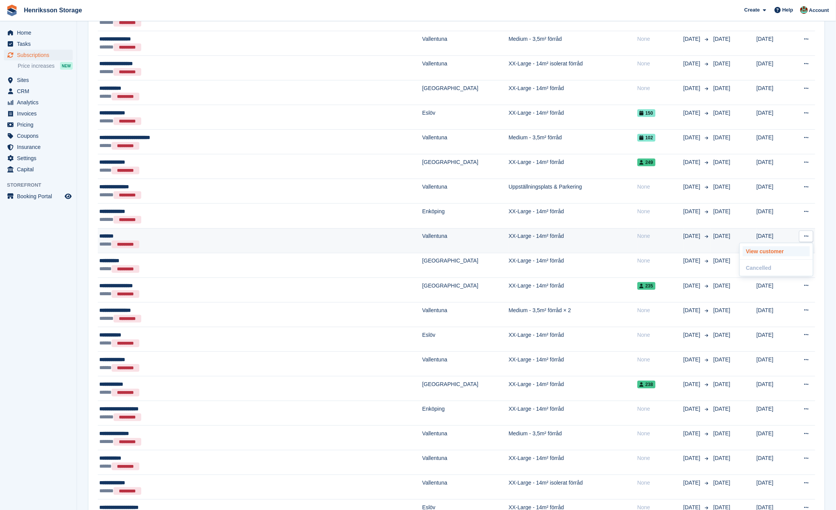
click at [770, 247] on p "View customer" at bounding box center [776, 251] width 67 height 10
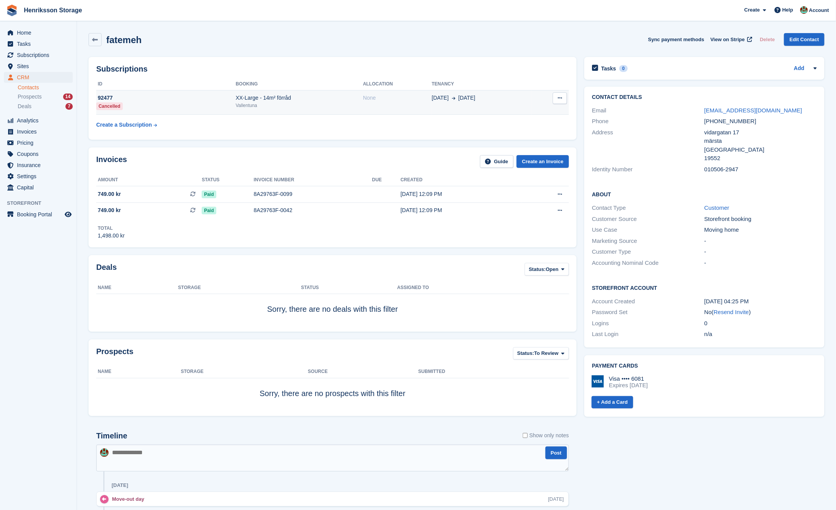
click at [299, 105] on div "Vallentuna" at bounding box center [299, 105] width 127 height 7
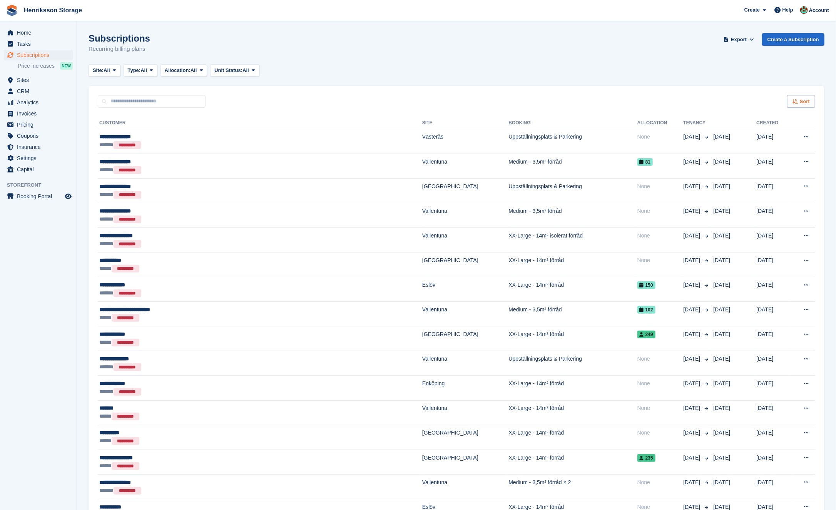
click at [802, 107] on div "Sort" at bounding box center [801, 101] width 28 height 13
click at [740, 73] on div "Site: All All Vallentuna Halmstad Västerås Enköping Kristianstad Eslöv Ängelhol…" at bounding box center [457, 70] width 736 height 13
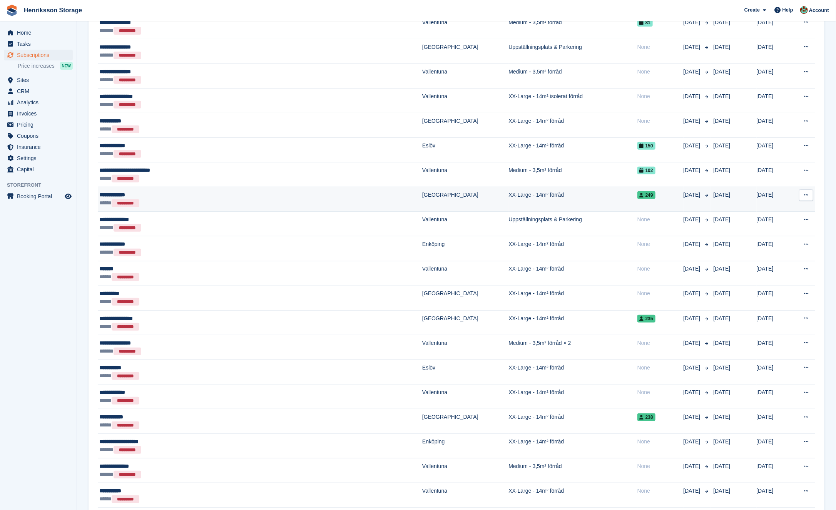
scroll to position [139, 0]
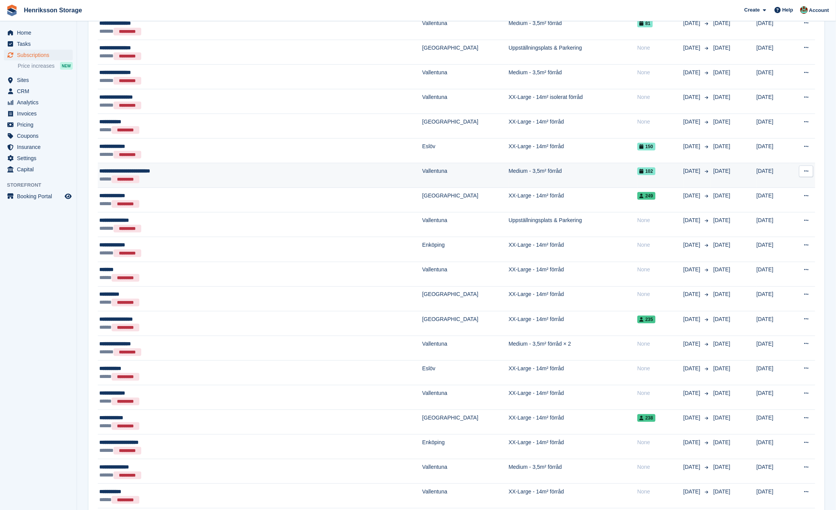
click at [637, 172] on span "102" at bounding box center [646, 171] width 18 height 8
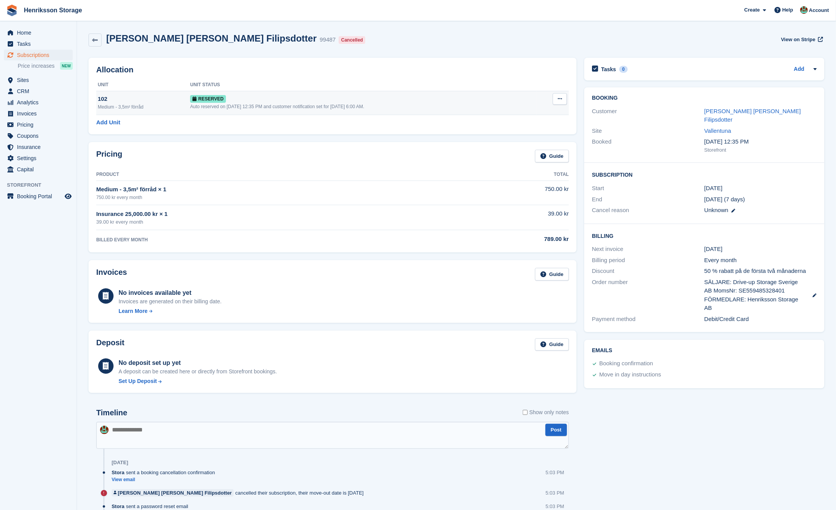
click at [391, 103] on div "Auto reserved on 1st Aug, 12:35 PM and customer notification set for 29th Aug, …" at bounding box center [363, 106] width 346 height 7
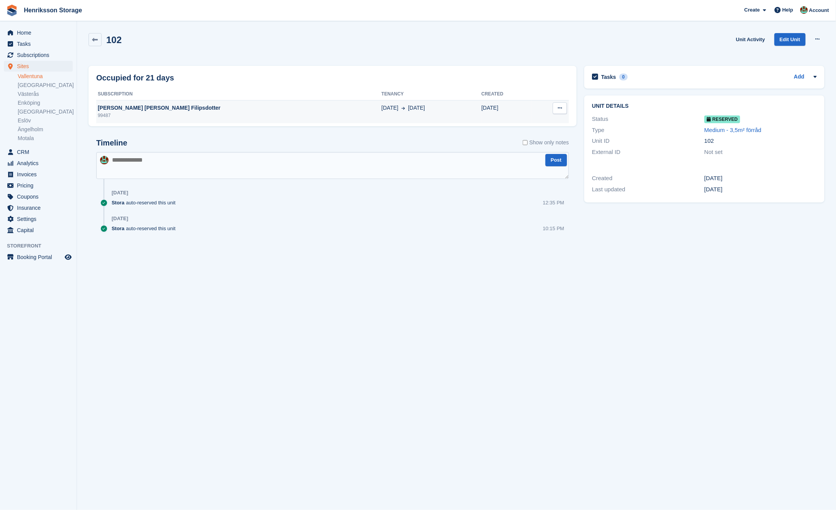
click at [189, 110] on div "Lisa Fredrika Filipsdotter" at bounding box center [238, 108] width 285 height 8
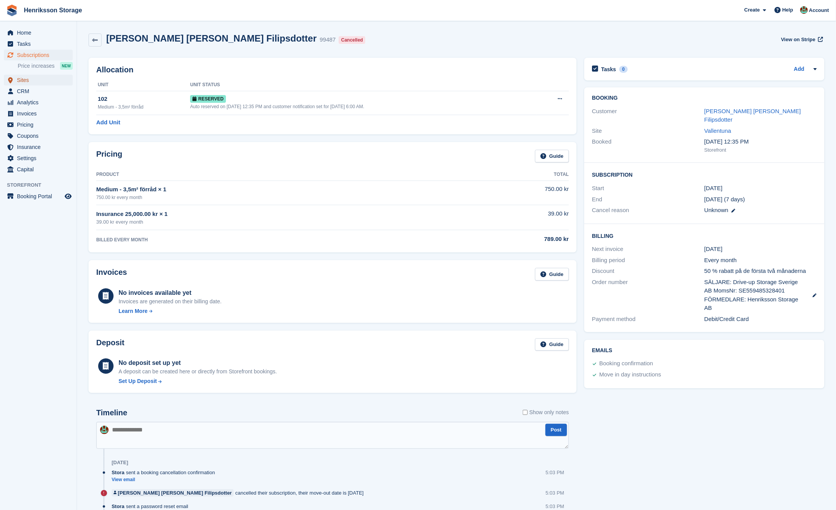
click at [30, 80] on span "Sites" at bounding box center [40, 80] width 46 height 11
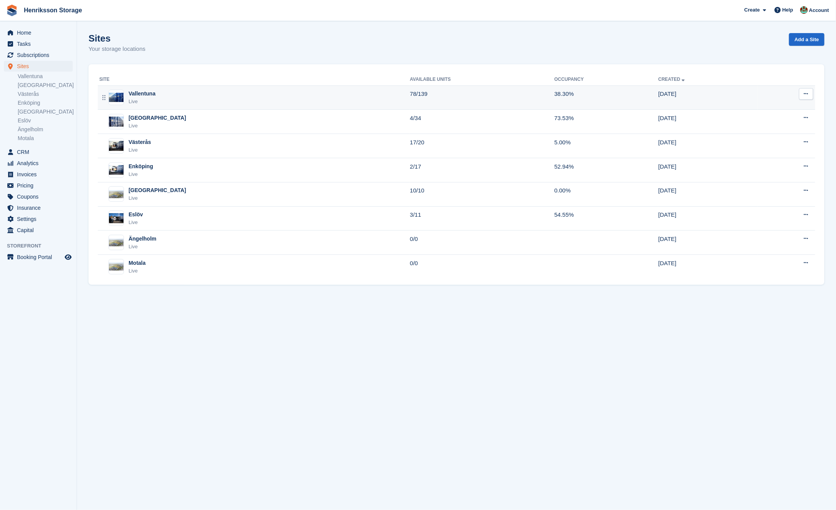
click at [171, 103] on div "Vallentuna Live" at bounding box center [254, 98] width 311 height 16
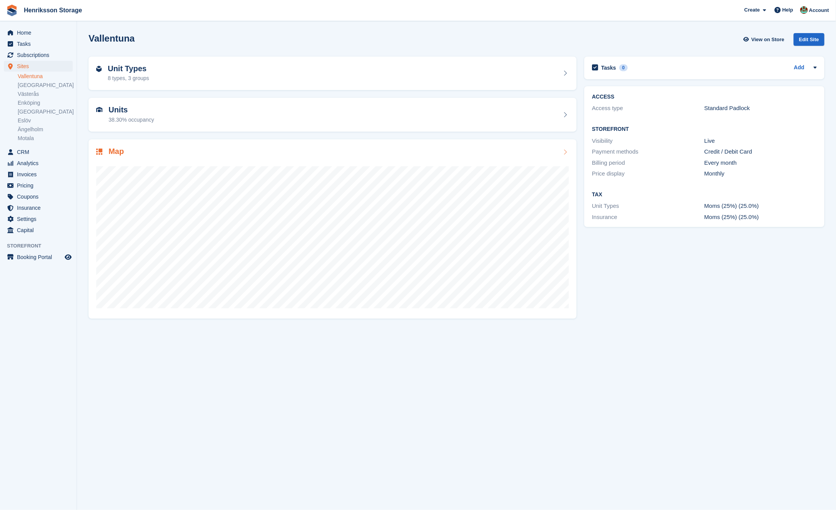
click at [300, 145] on div "Map" at bounding box center [333, 228] width 488 height 179
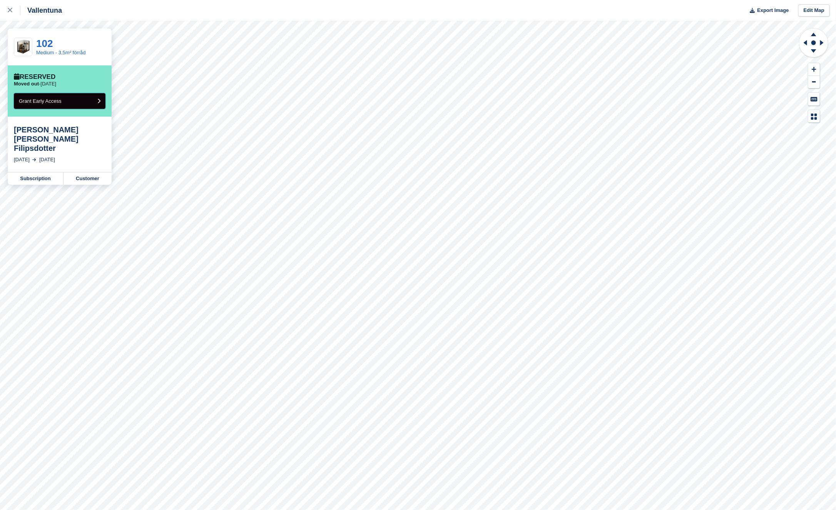
click at [97, 104] on button "Grant Early Access" at bounding box center [60, 101] width 92 height 16
click at [90, 99] on button "Deallocate" at bounding box center [60, 101] width 92 height 16
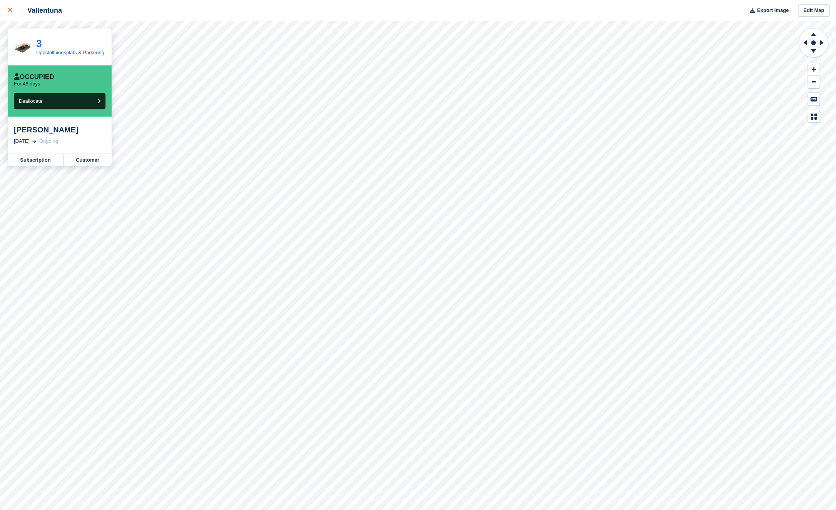
click at [17, 6] on div at bounding box center [14, 10] width 13 height 9
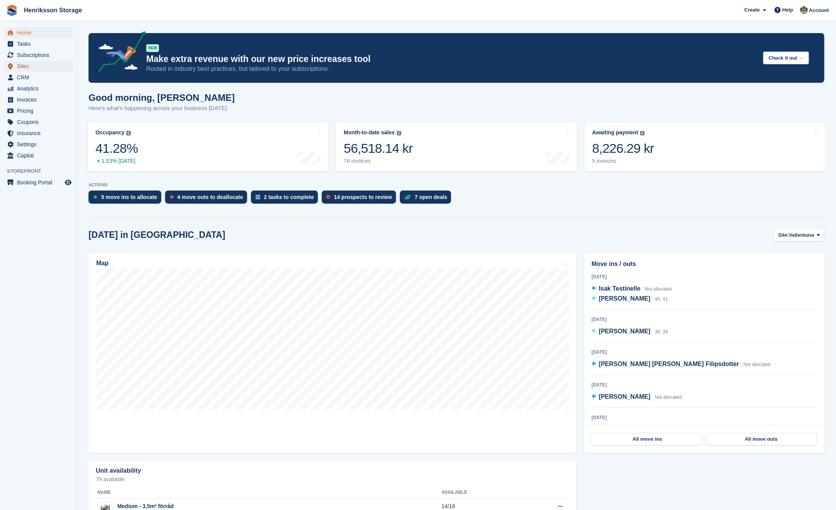
click at [28, 70] on span "Sites" at bounding box center [40, 66] width 46 height 11
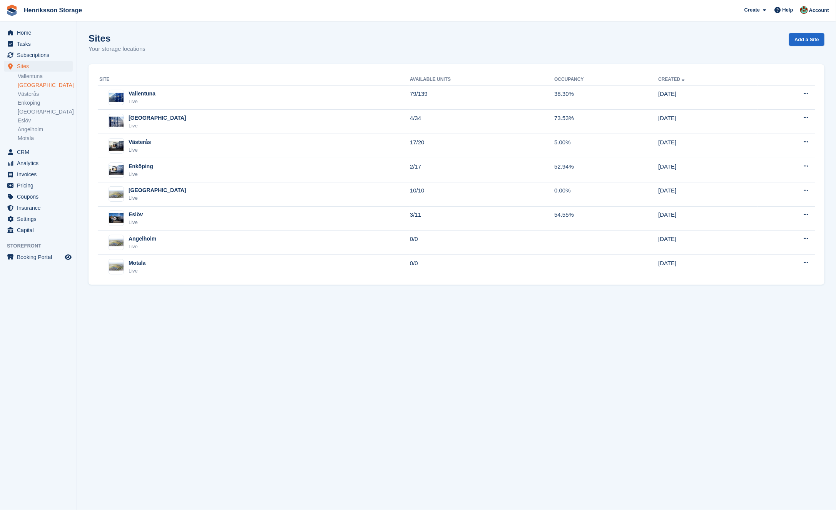
click at [42, 82] on link "[GEOGRAPHIC_DATA]" at bounding box center [45, 85] width 55 height 7
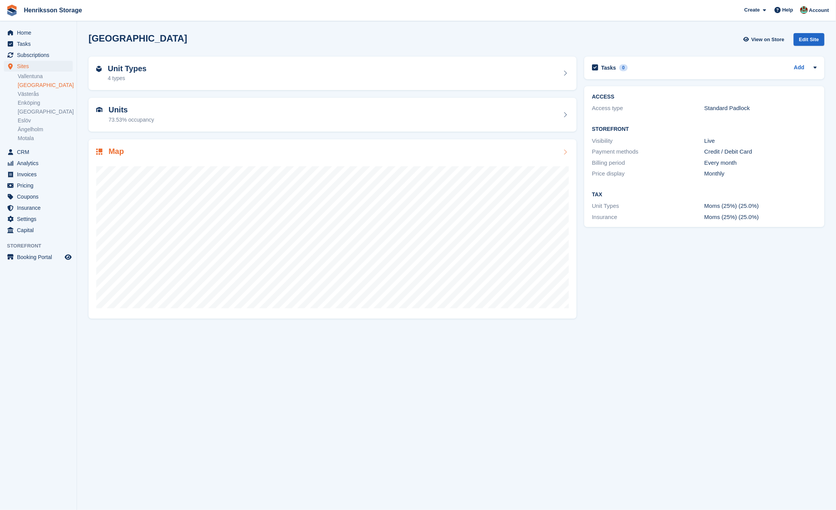
click at [282, 155] on div "Map" at bounding box center [332, 152] width 473 height 10
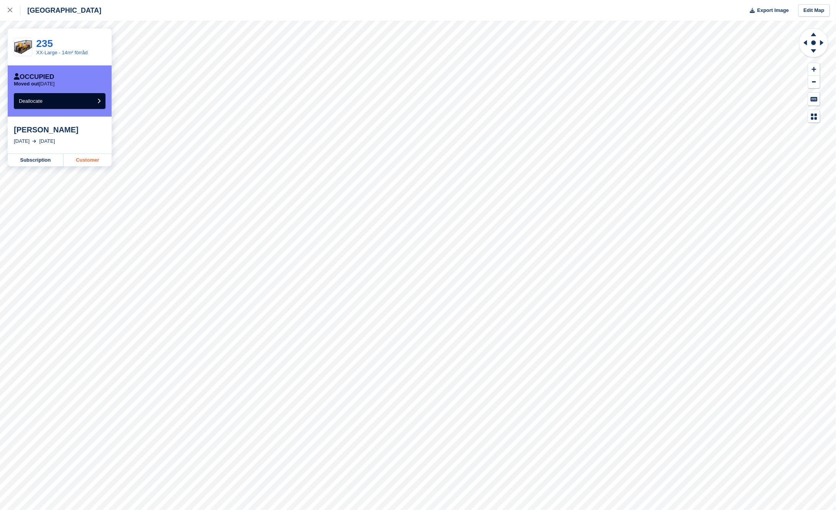
click at [87, 155] on link "Customer" at bounding box center [87, 160] width 48 height 12
click at [62, 102] on button "Deallocate" at bounding box center [60, 101] width 92 height 16
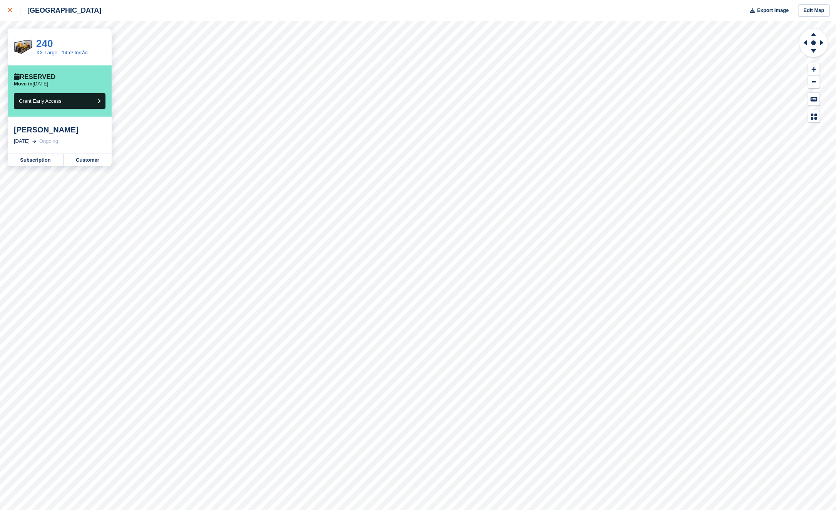
click at [10, 13] on div at bounding box center [14, 10] width 13 height 9
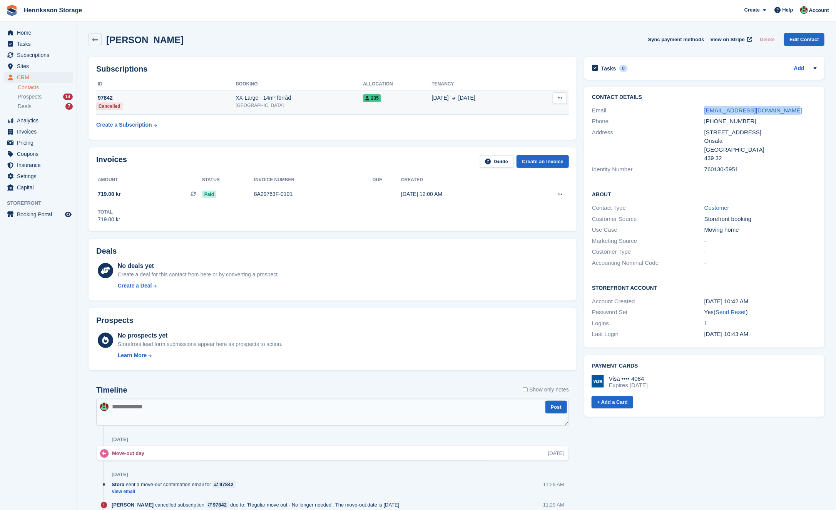
click at [566, 98] on button at bounding box center [560, 98] width 14 height 12
